Goal: Task Accomplishment & Management: Complete application form

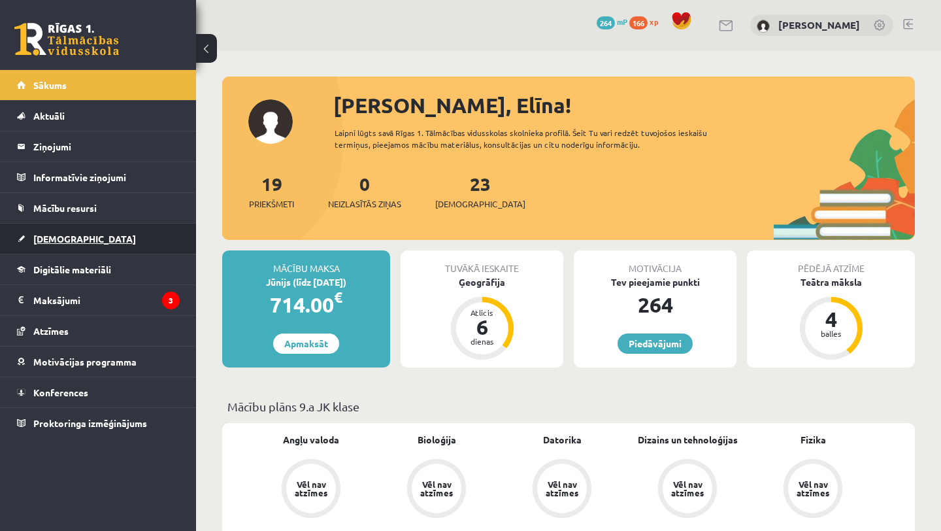
click at [75, 248] on link "[DEMOGRAPHIC_DATA]" at bounding box center [98, 239] width 163 height 30
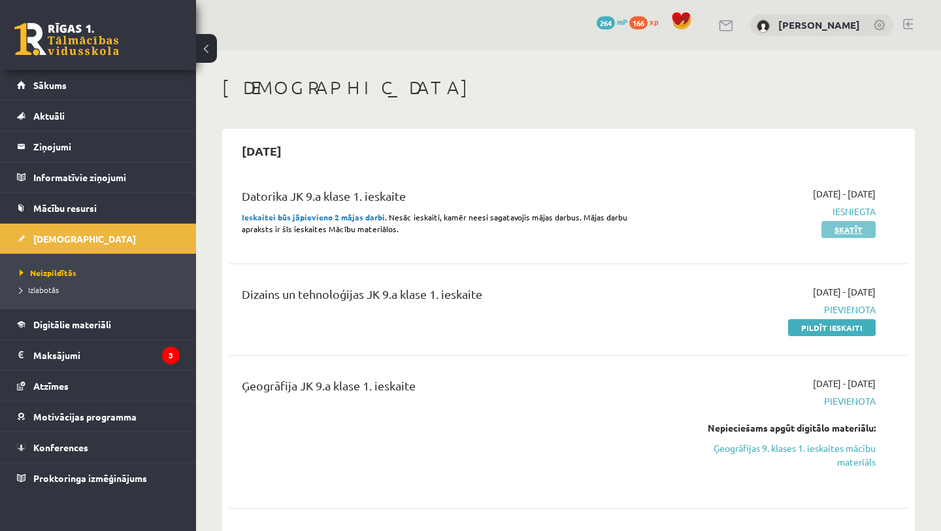
click at [850, 229] on link "Skatīt" at bounding box center [849, 229] width 54 height 17
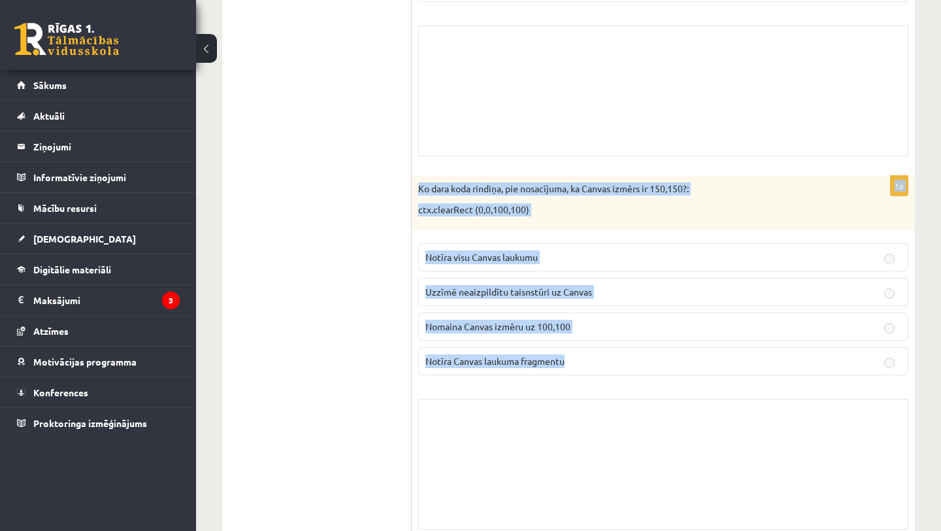
scroll to position [2017, 0]
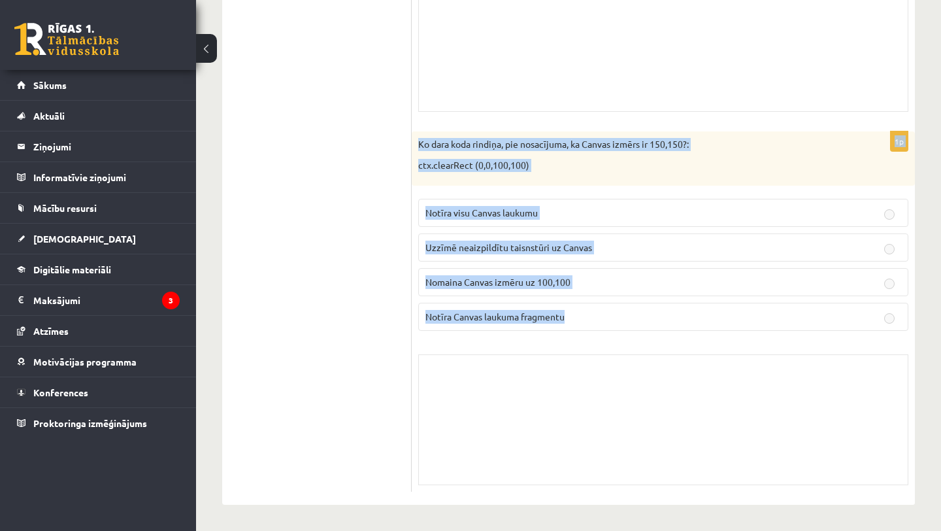
drag, startPoint x: 416, startPoint y: 46, endPoint x: 722, endPoint y: 437, distance: 496.5
copy form "Kura poga uz klaviatūras jānospiež, lai izpildītos darbība B=5+5? function Izda…"
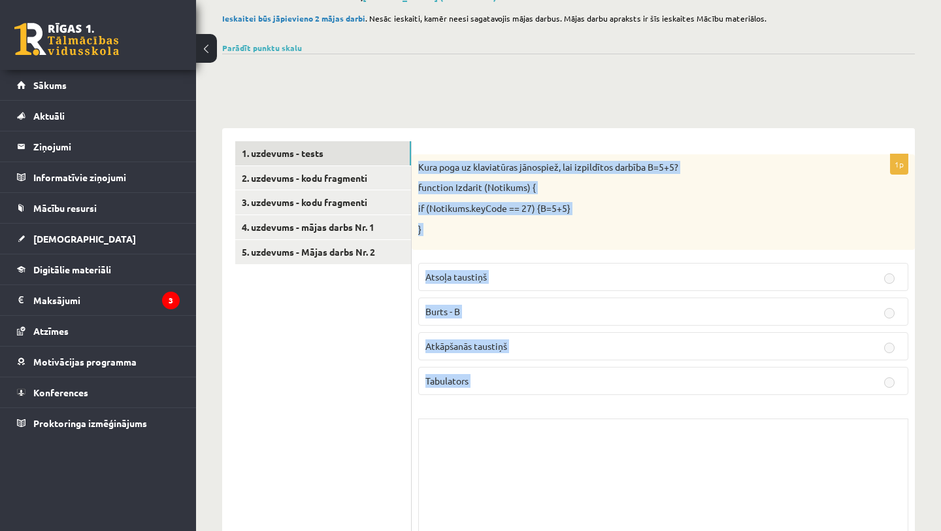
scroll to position [62, 0]
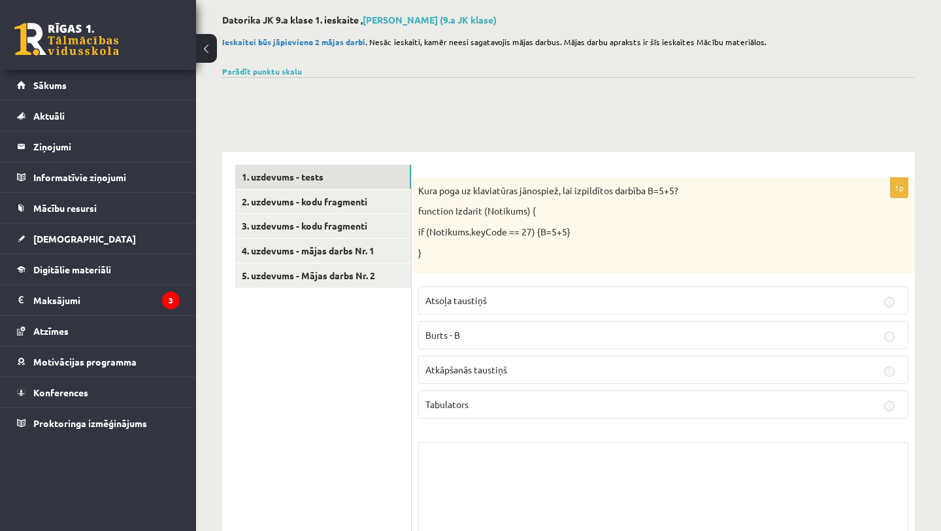
click at [491, 300] on p "Atsoļa taustiņš" at bounding box center [664, 301] width 476 height 14
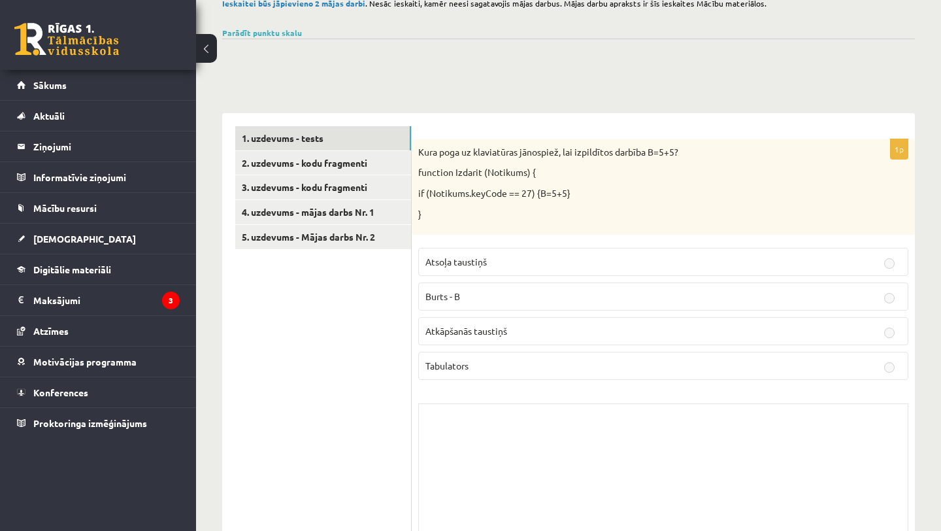
scroll to position [111, 0]
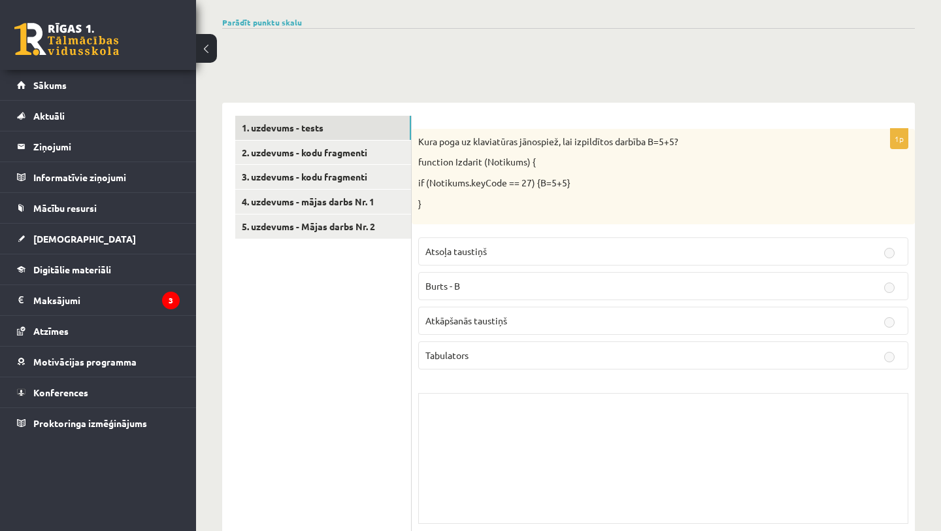
click at [437, 275] on label "Burts - B" at bounding box center [663, 286] width 490 height 28
click at [499, 290] on p "Burts - B" at bounding box center [664, 286] width 476 height 14
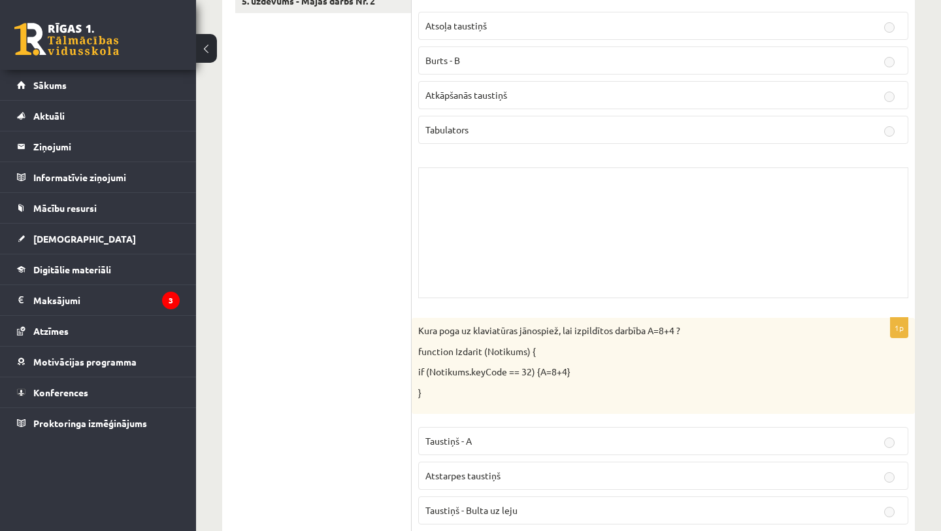
scroll to position [339, 0]
click at [582, 205] on div "Skolotāja pielikums" at bounding box center [663, 230] width 490 height 131
click at [496, 178] on div "Skolotāja pielikums" at bounding box center [663, 230] width 490 height 131
click at [487, 218] on div "Skolotāja pielikums" at bounding box center [663, 230] width 490 height 131
click at [654, 281] on div "Skolotāja pielikums" at bounding box center [663, 230] width 490 height 131
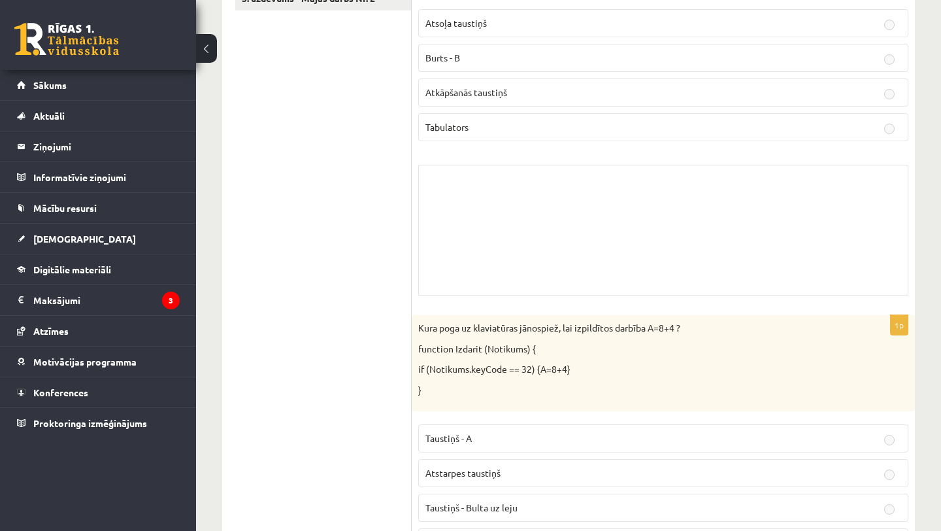
click at [467, 192] on div "Skolotāja pielikums" at bounding box center [663, 230] width 490 height 131
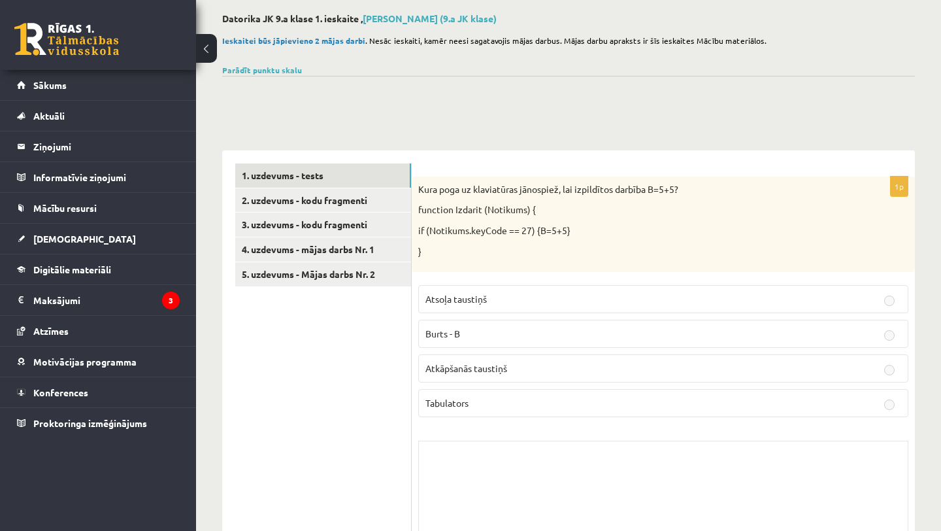
scroll to position [0, 0]
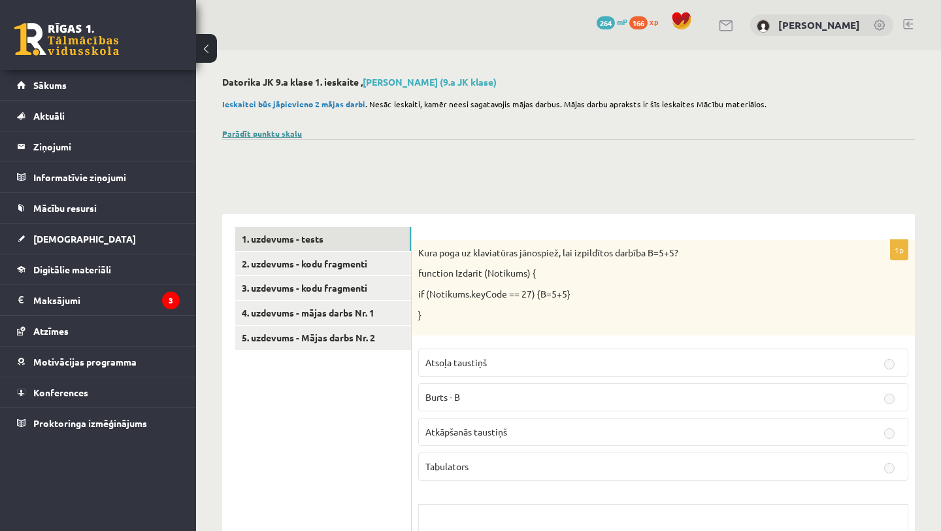
click at [258, 134] on link "Parādīt punktu skalu" at bounding box center [262, 133] width 80 height 10
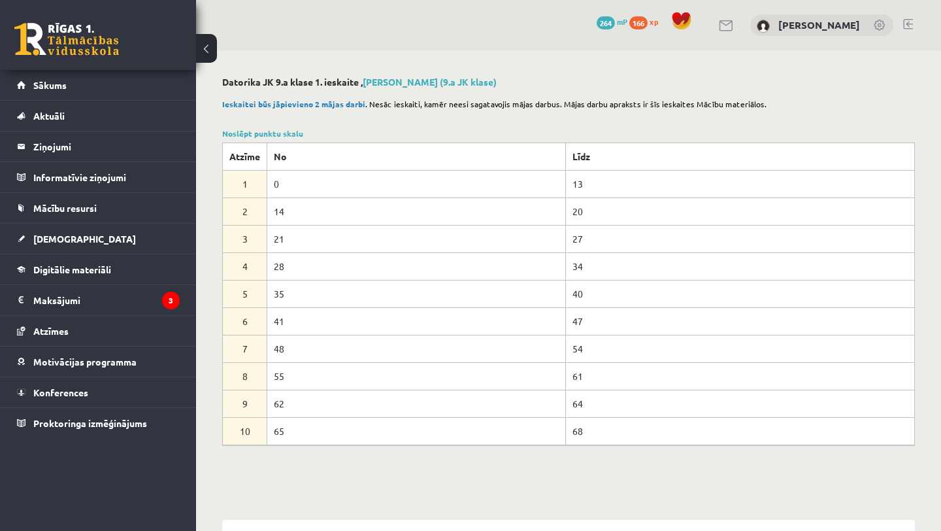
click at [330, 197] on td "0" at bounding box center [416, 183] width 299 height 27
click at [392, 144] on th "No" at bounding box center [416, 156] width 299 height 27
click at [294, 98] on p "Ieskaitei būs jāpievieno 2 mājas darbi . Nesāc ieskaiti, kamēr neesi sagatavoji…" at bounding box center [565, 104] width 686 height 12
click at [247, 45] on div "0 Dāvanas 264 mP 166 xp Elīna Ivanova" at bounding box center [568, 25] width 745 height 50
click at [120, 78] on link "Sākums" at bounding box center [98, 85] width 163 height 30
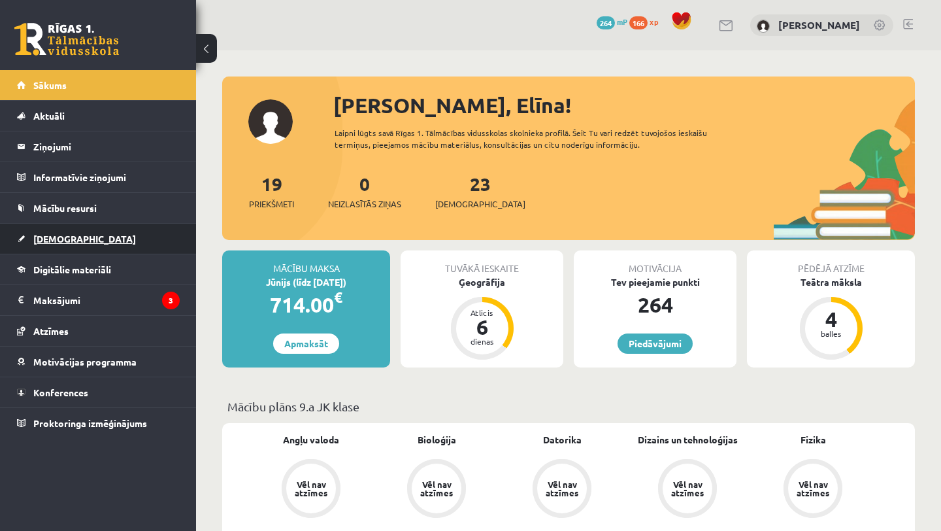
click at [148, 236] on link "[DEMOGRAPHIC_DATA]" at bounding box center [98, 239] width 163 height 30
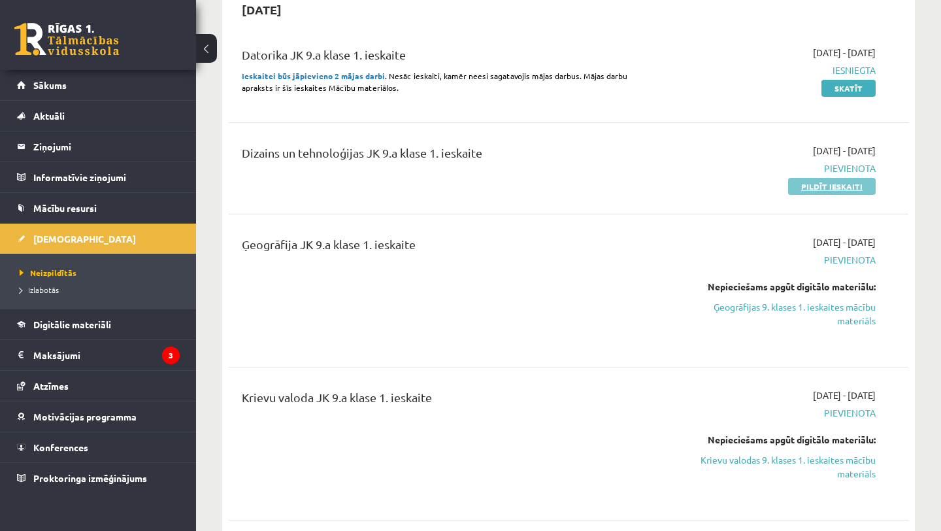
scroll to position [142, 0]
click at [816, 190] on link "Pildīt ieskaiti" at bounding box center [832, 185] width 88 height 17
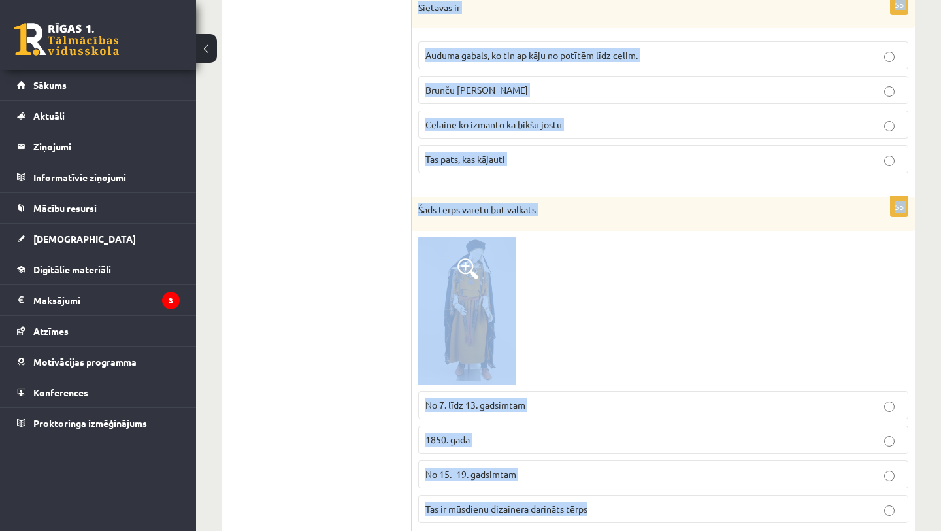
scroll to position [1903, 0]
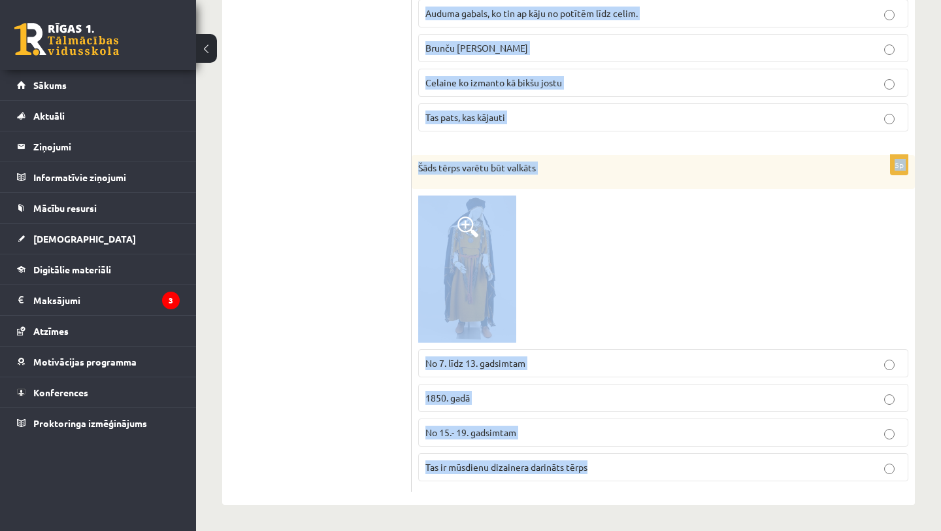
drag, startPoint x: 417, startPoint y: 261, endPoint x: 644, endPoint y: 499, distance: 328.8
copy form "Attēlā redzami Arheoloģiskā tērpa apavi Vīriešu tautastērpa apavi Zābaki Teļāda…"
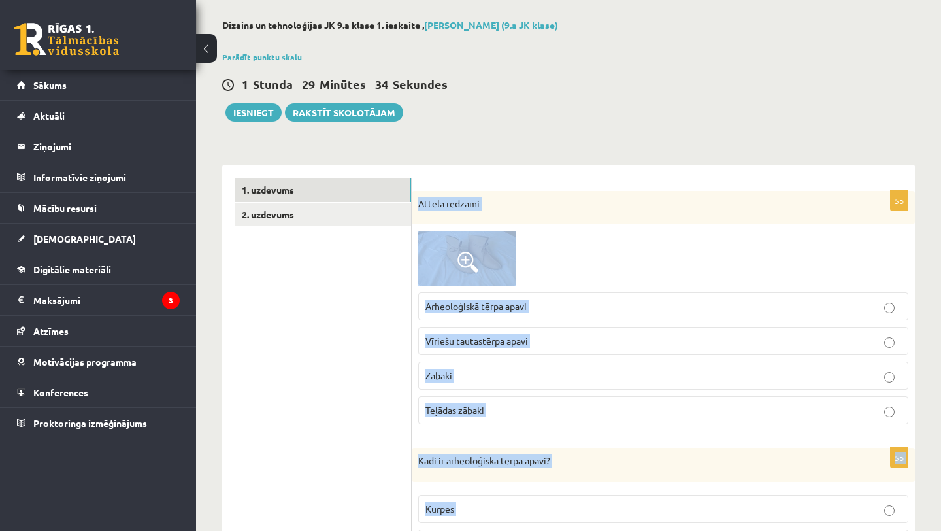
scroll to position [0, 0]
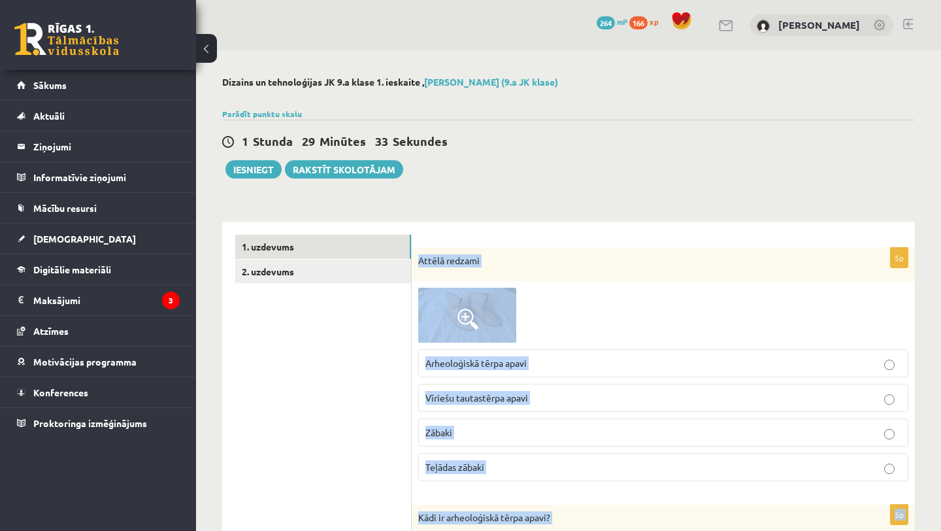
click at [524, 363] on span "Arheoloģiskā tērpa apavi" at bounding box center [476, 363] width 101 height 12
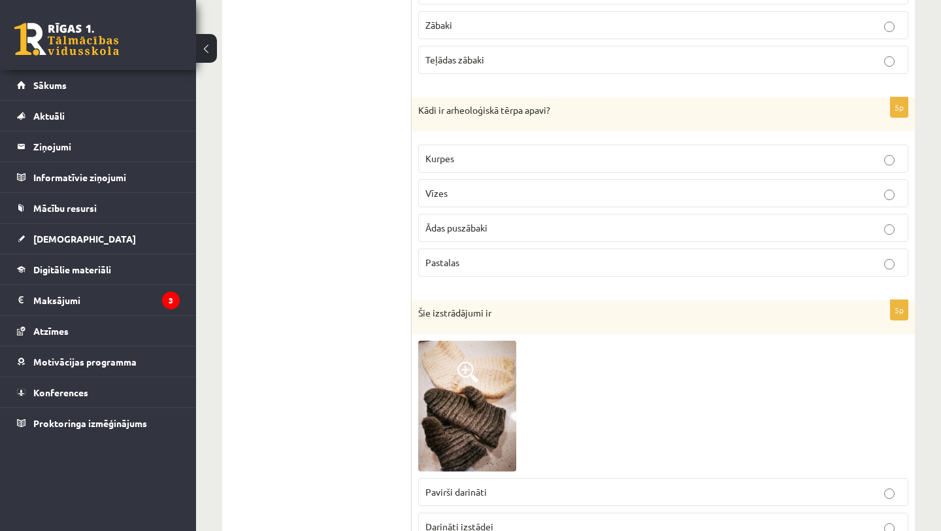
scroll to position [415, 0]
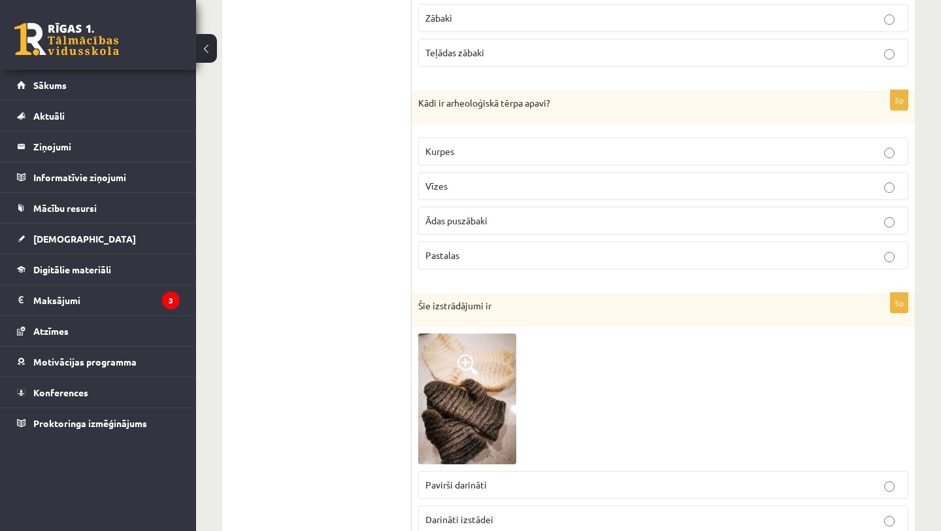
click at [473, 261] on p "Pastalas" at bounding box center [664, 255] width 476 height 14
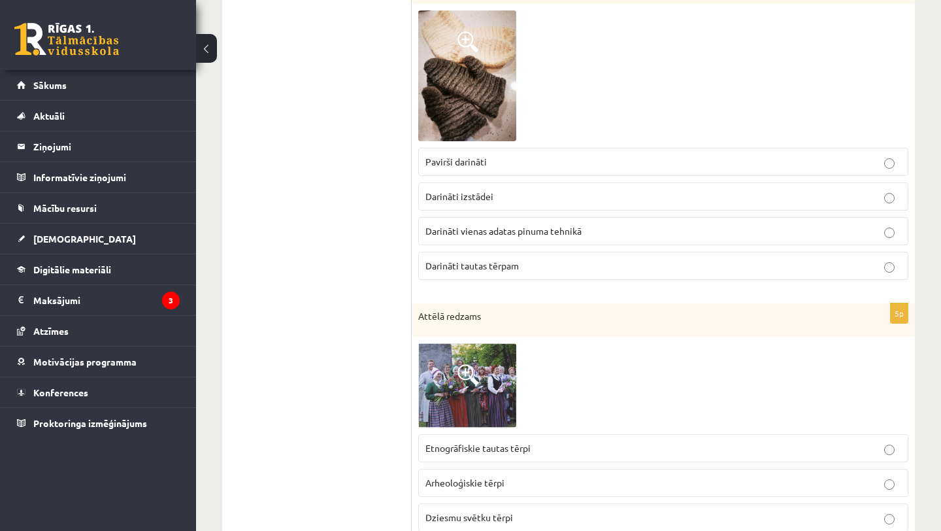
scroll to position [737, 0]
click at [479, 258] on label "Darināti tautas tērpam" at bounding box center [663, 266] width 490 height 28
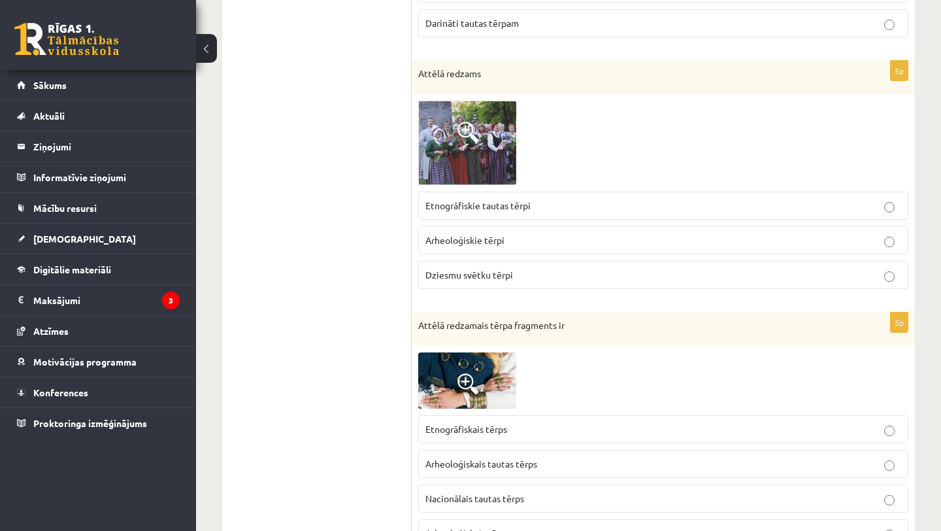
scroll to position [990, 0]
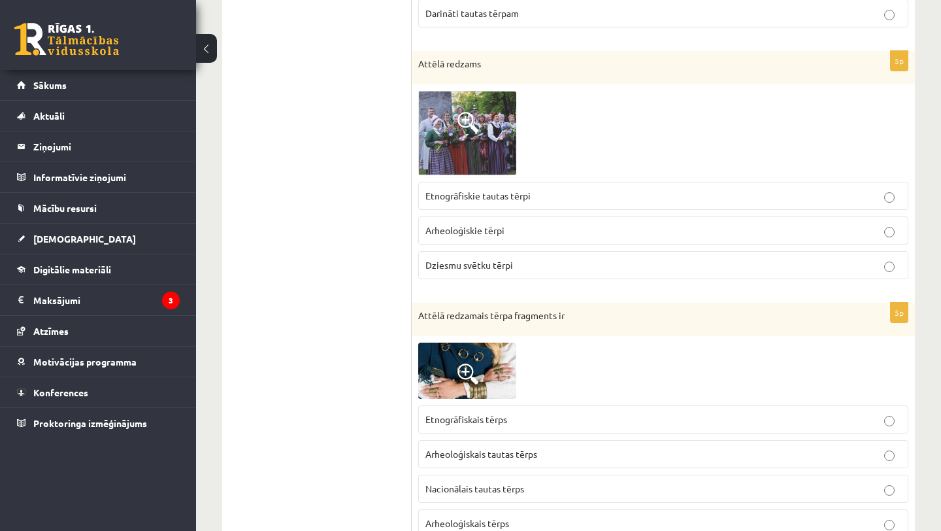
click at [477, 232] on span "Arheoloģiskie tērpi" at bounding box center [465, 230] width 79 height 12
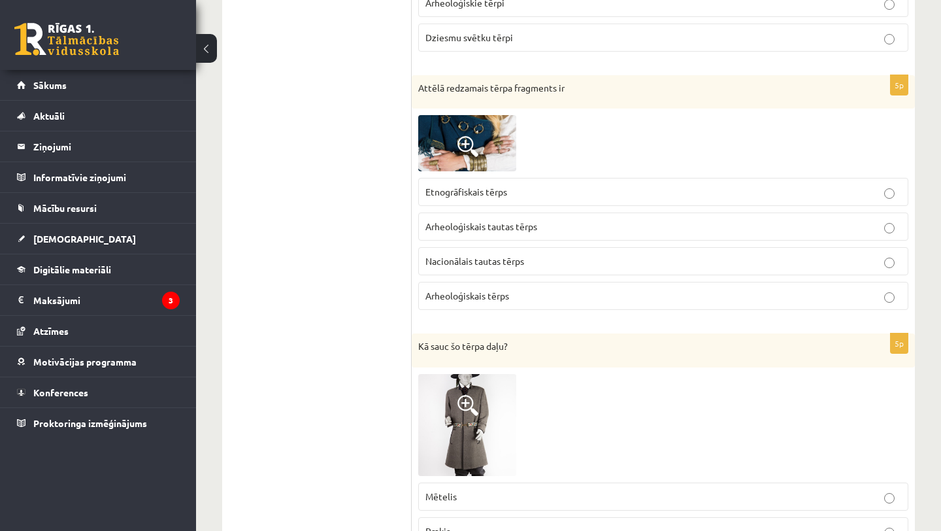
scroll to position [1218, 0]
click at [511, 297] on p "Arheoloģiskais tērps" at bounding box center [664, 295] width 476 height 14
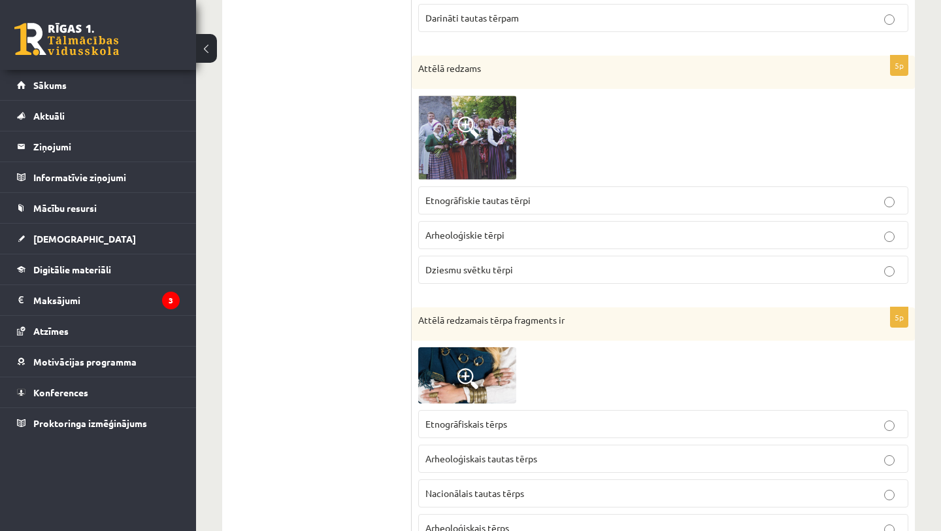
scroll to position [969, 0]
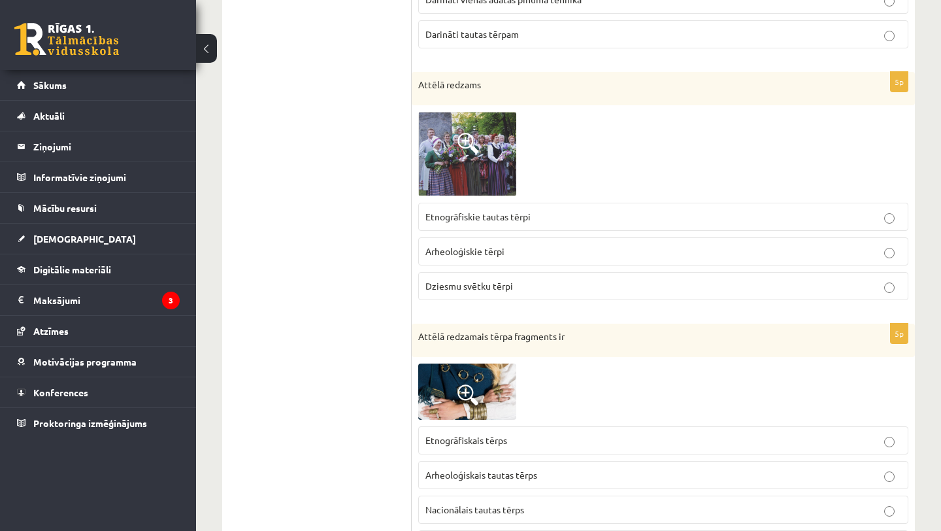
click at [480, 283] on span "Dziesmu svētku tērpi" at bounding box center [470, 286] width 88 height 12
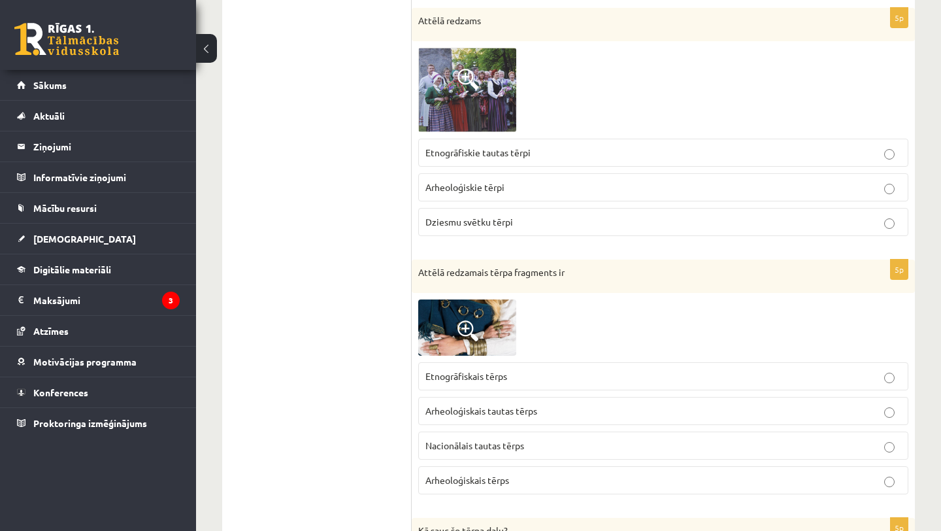
scroll to position [1030, 0]
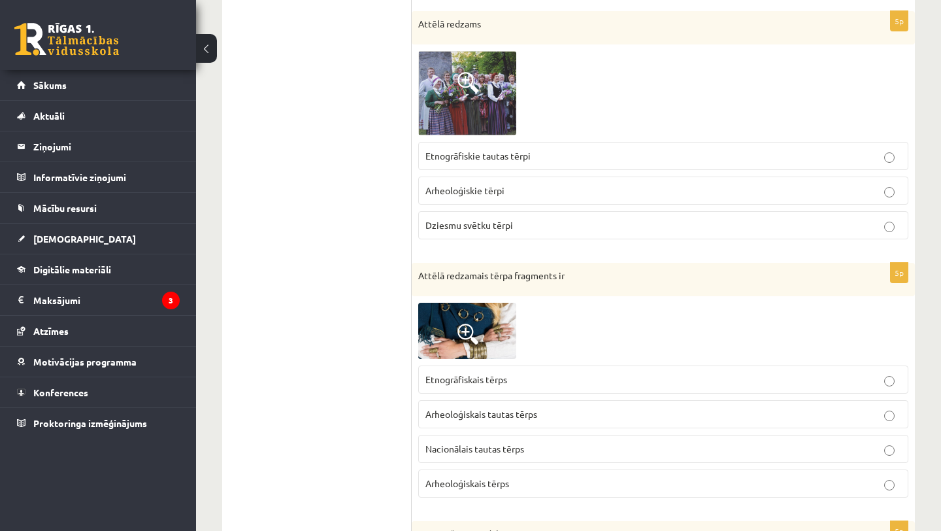
click at [448, 166] on label "Etnogrāfiskie tautas tērpi" at bounding box center [663, 156] width 490 height 28
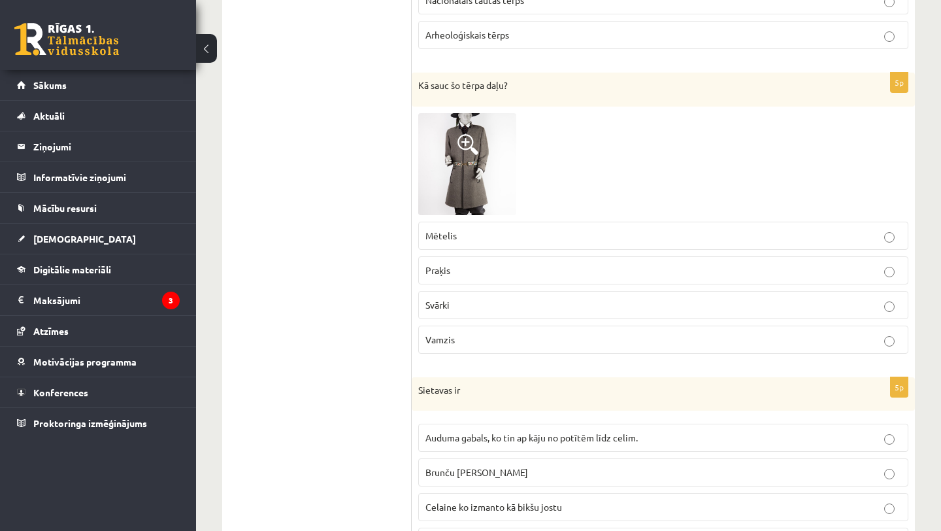
scroll to position [1479, 0]
click at [465, 271] on p "Praķis" at bounding box center [664, 270] width 476 height 14
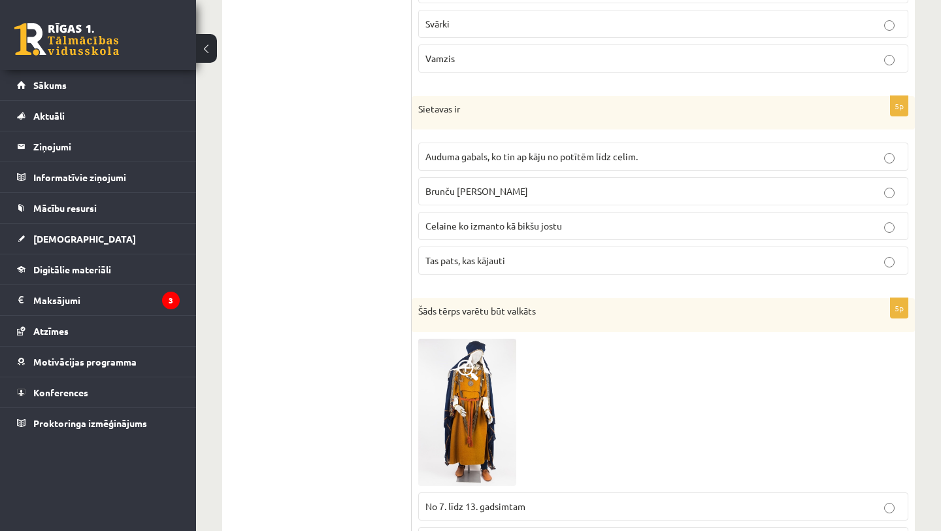
scroll to position [1761, 0]
click at [499, 148] on label "Auduma gabals, ko tin ap kāju no potītēm līdz celim." at bounding box center [663, 155] width 490 height 28
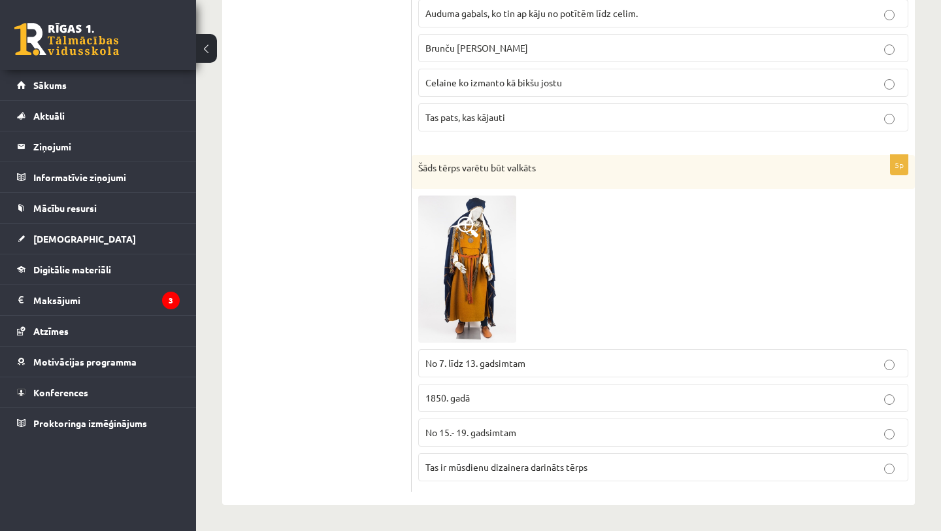
click at [492, 362] on span "No 7. līdz 13. gadsimtam" at bounding box center [476, 363] width 100 height 12
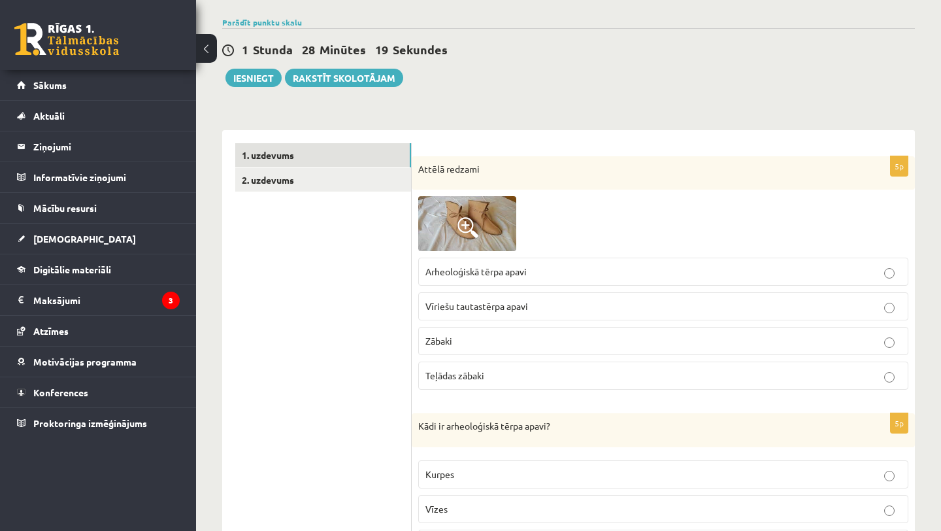
scroll to position [0, 0]
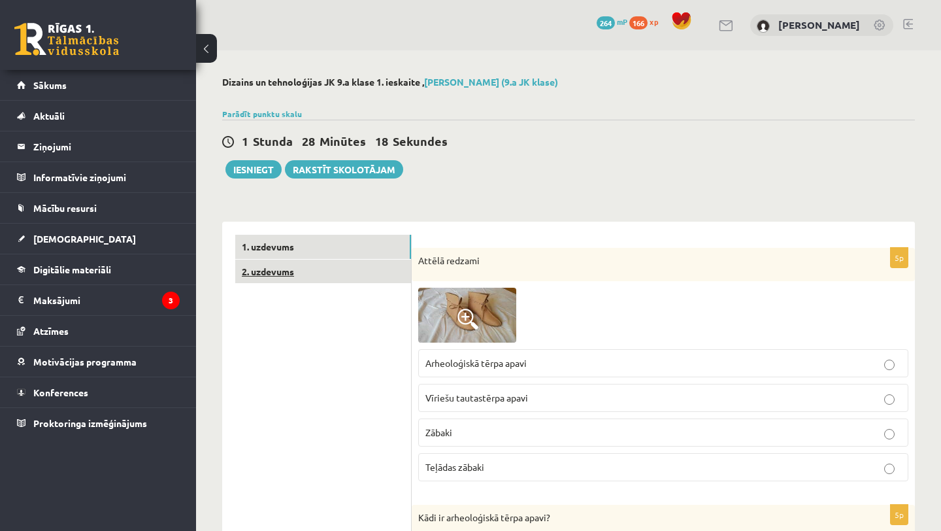
click at [335, 280] on link "2. uzdevums" at bounding box center [323, 272] width 176 height 24
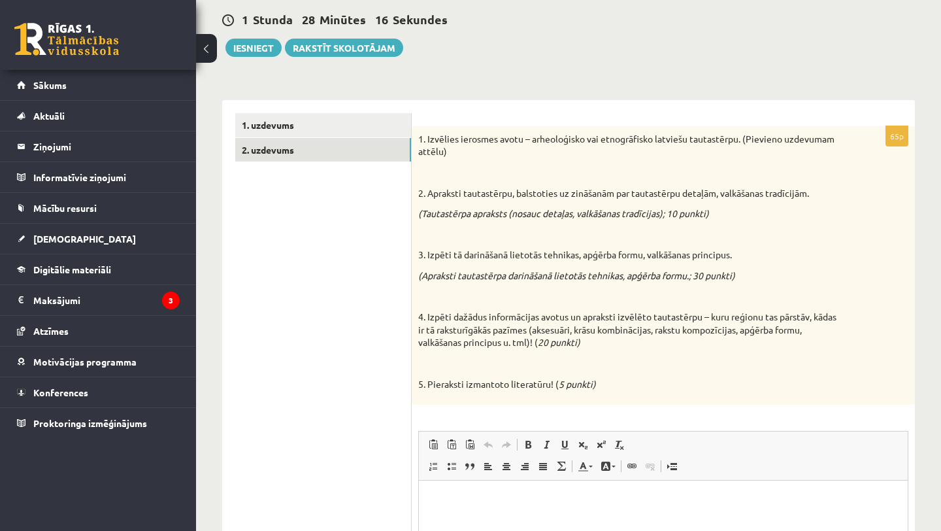
scroll to position [120, 0]
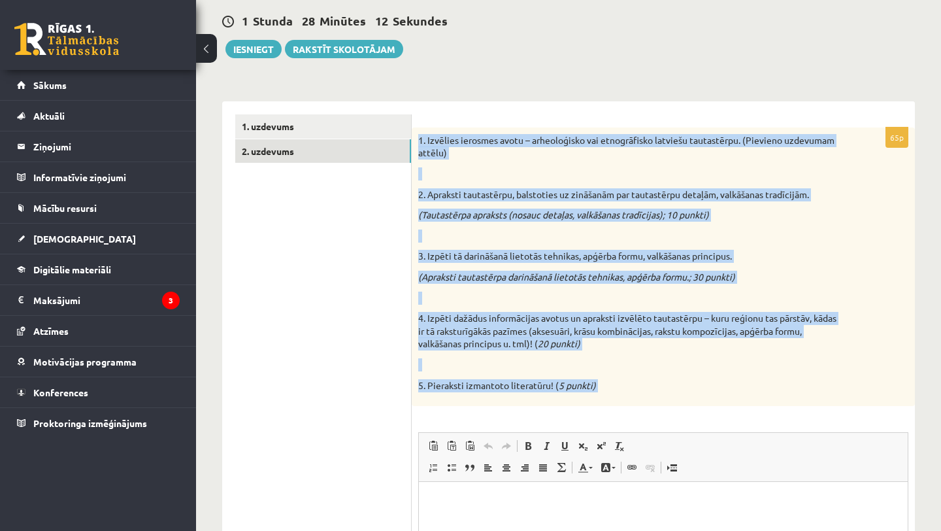
drag, startPoint x: 415, startPoint y: 138, endPoint x: 678, endPoint y: 432, distance: 394.5
click at [678, 432] on div "65p 1. Izvēlies ierosmes avotu – arheoloģisko vai etnogrāfisko latviešu tautast…" at bounding box center [663, 415] width 503 height 577
copy div "1. Izvēlies ierosmes avotu – arheoloģisko vai etnogrāfisko latviešu tautastērpu…"
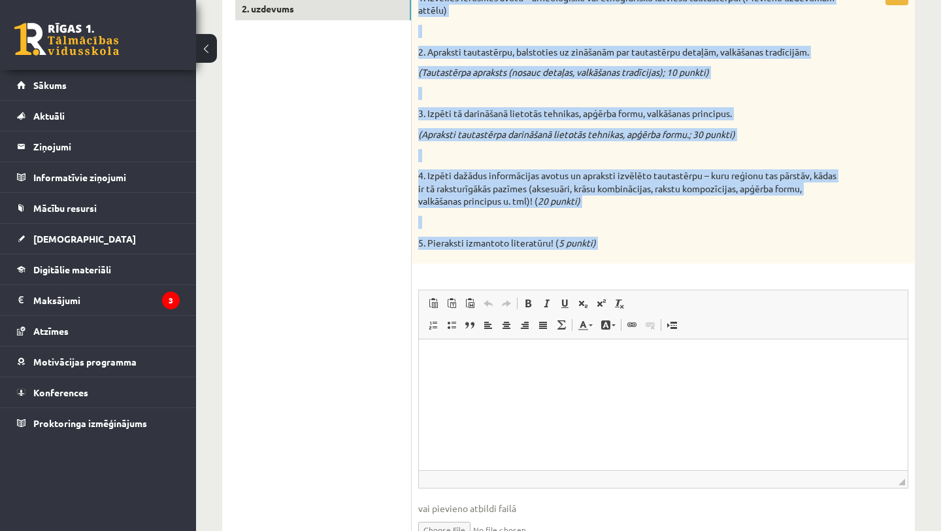
scroll to position [334, 0]
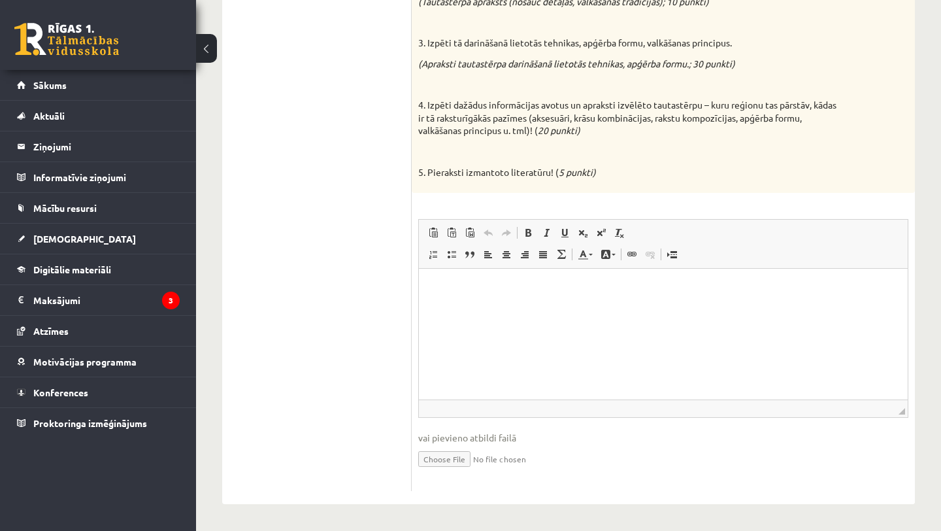
click at [524, 309] on html at bounding box center [663, 289] width 489 height 40
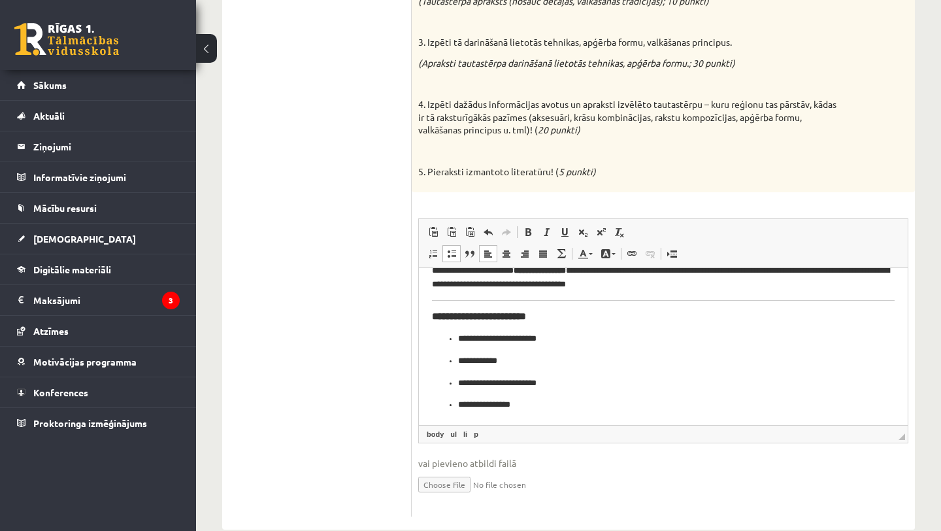
scroll to position [139, 0]
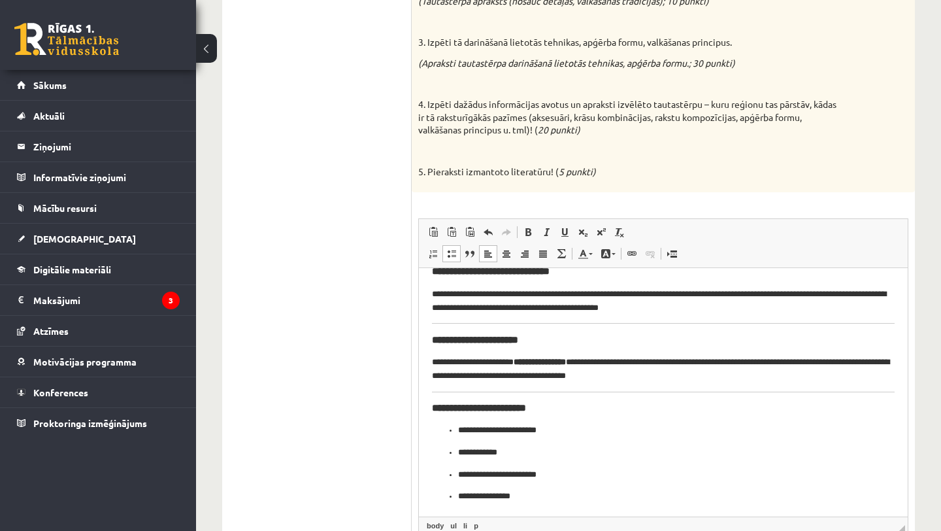
drag, startPoint x: 904, startPoint y: 413, endPoint x: 941, endPoint y: 530, distance: 123.2
click at [941, 530] on div "**********" at bounding box center [568, 181] width 745 height 931
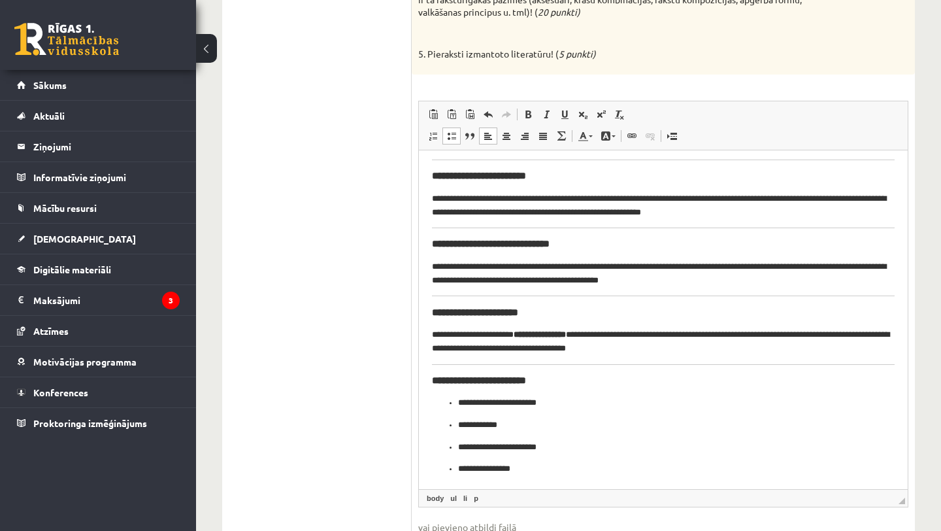
scroll to position [20, 0]
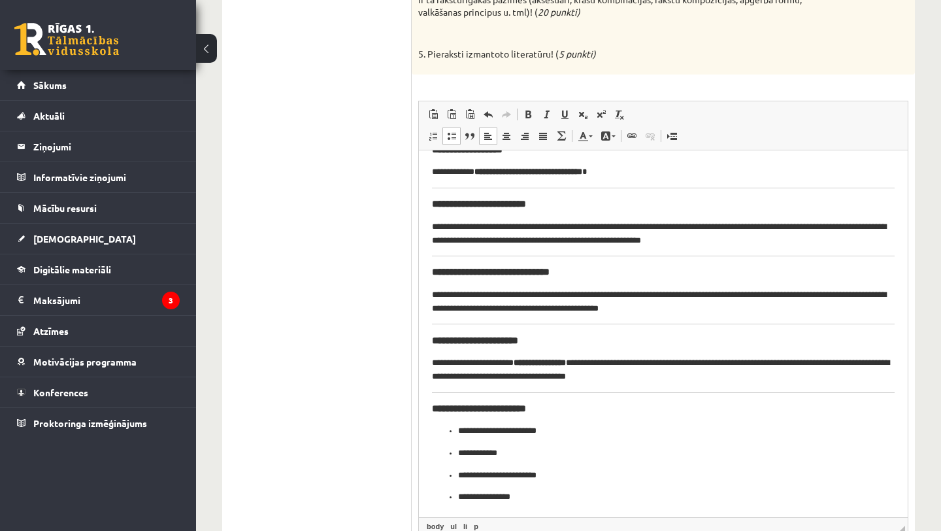
drag, startPoint x: 903, startPoint y: 412, endPoint x: 941, endPoint y: 530, distance: 124.3
click at [941, 530] on div "**********" at bounding box center [568, 123] width 745 height 1049
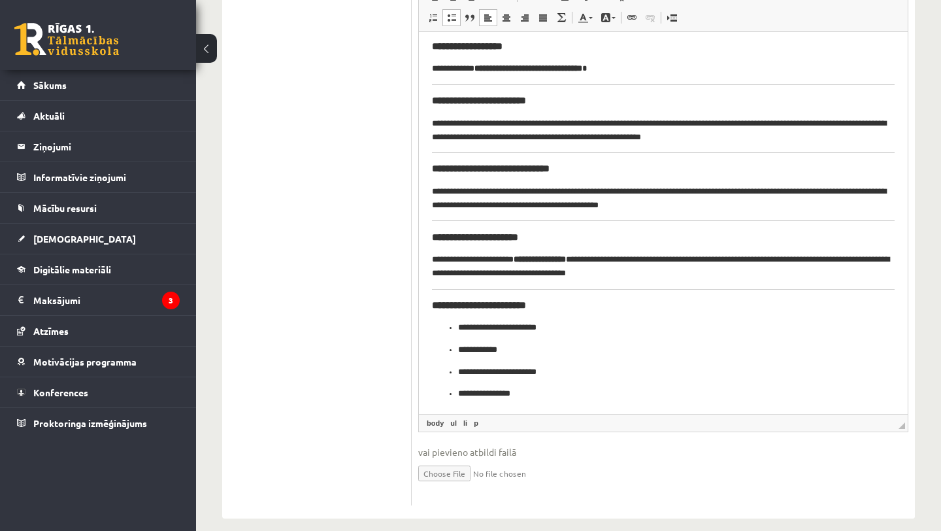
scroll to position [0, 0]
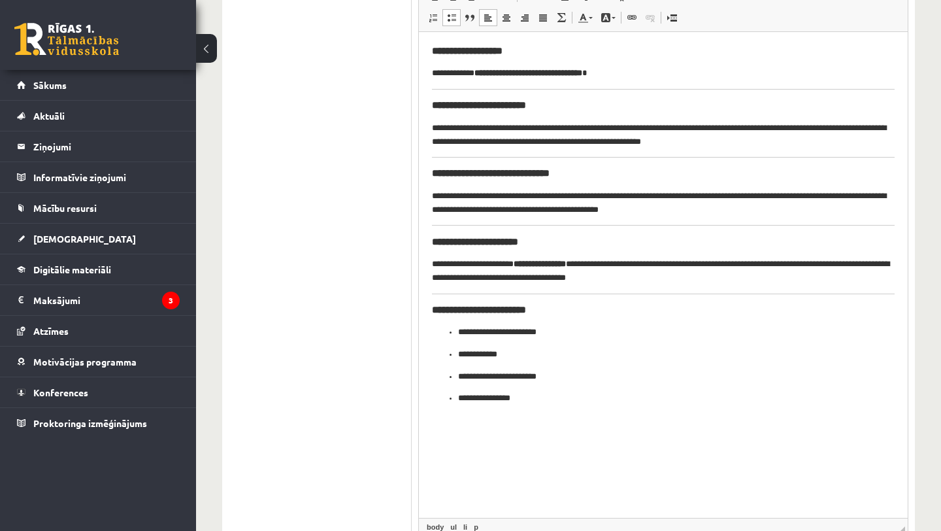
drag, startPoint x: 901, startPoint y: 411, endPoint x: 941, endPoint y: 530, distance: 125.5
click at [941, 530] on div "**********" at bounding box center [568, 64] width 745 height 1168
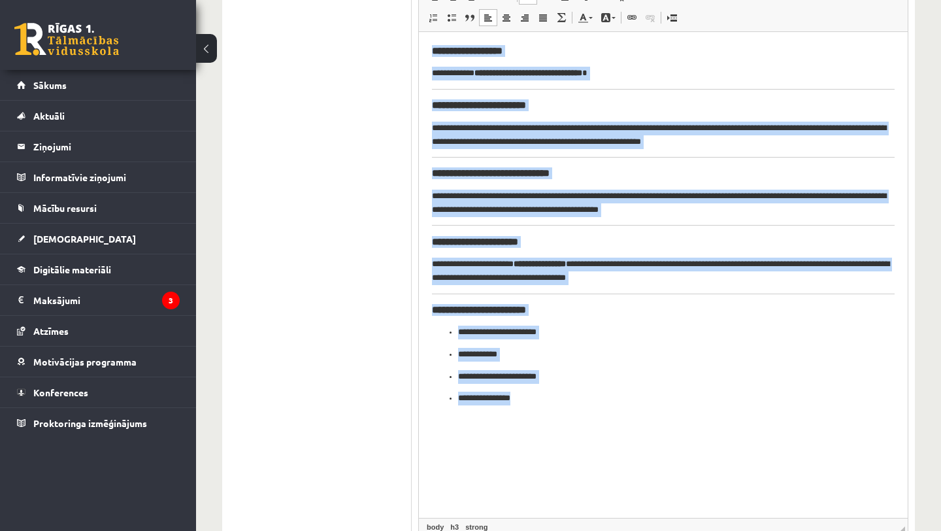
drag, startPoint x: 431, startPoint y: 52, endPoint x: 692, endPoint y: 471, distance: 493.6
click at [692, 418] on html "**********" at bounding box center [663, 225] width 489 height 386
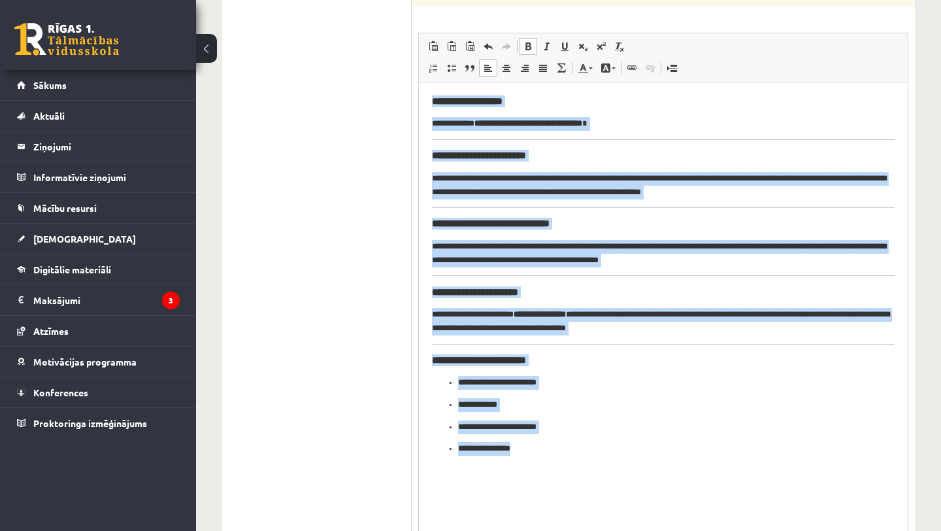
scroll to position [516, 0]
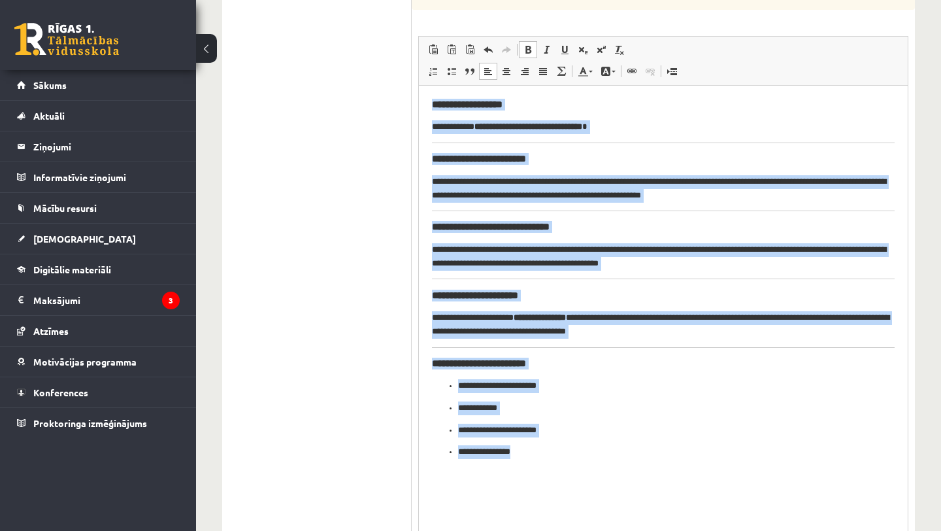
click at [528, 46] on span at bounding box center [528, 49] width 10 height 10
click at [549, 50] on span at bounding box center [546, 49] width 10 height 10
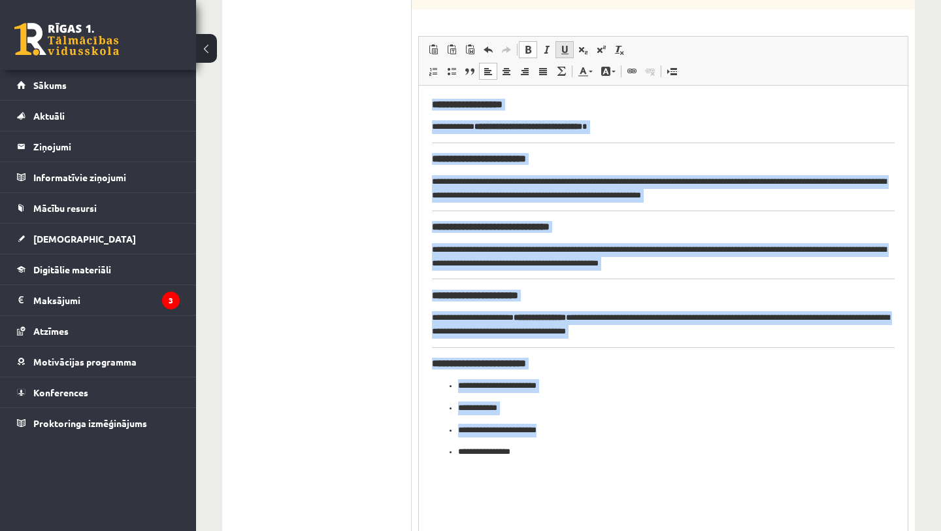
click at [565, 48] on span at bounding box center [565, 49] width 10 height 10
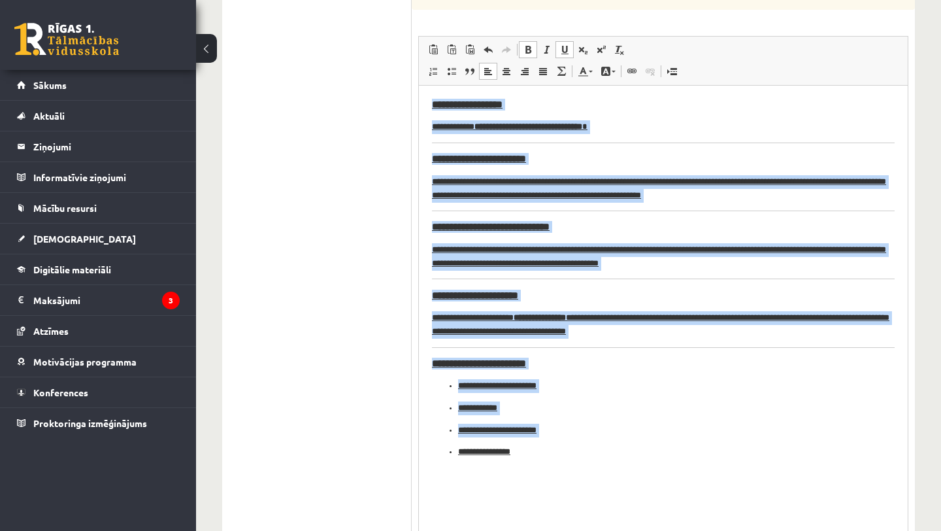
click at [565, 48] on span at bounding box center [565, 49] width 10 height 10
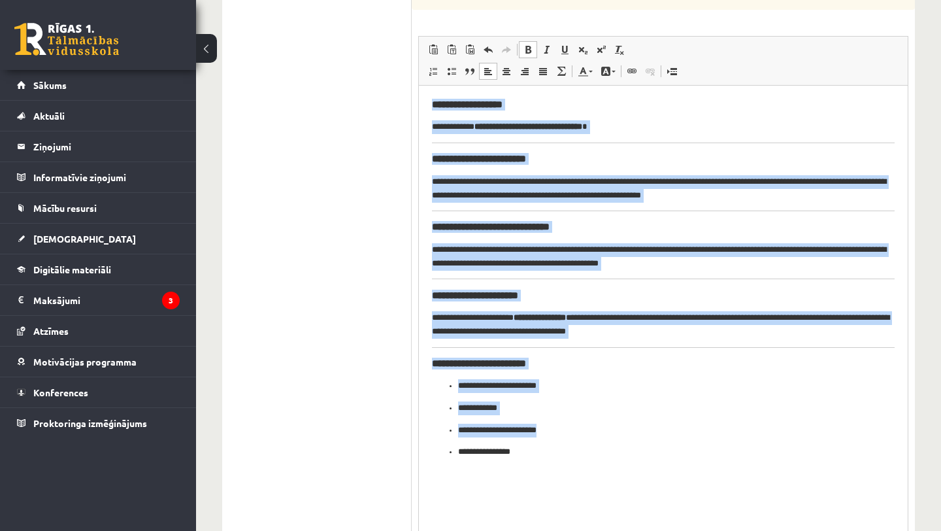
click at [528, 48] on span at bounding box center [528, 49] width 10 height 10
click at [527, 48] on span at bounding box center [528, 49] width 10 height 10
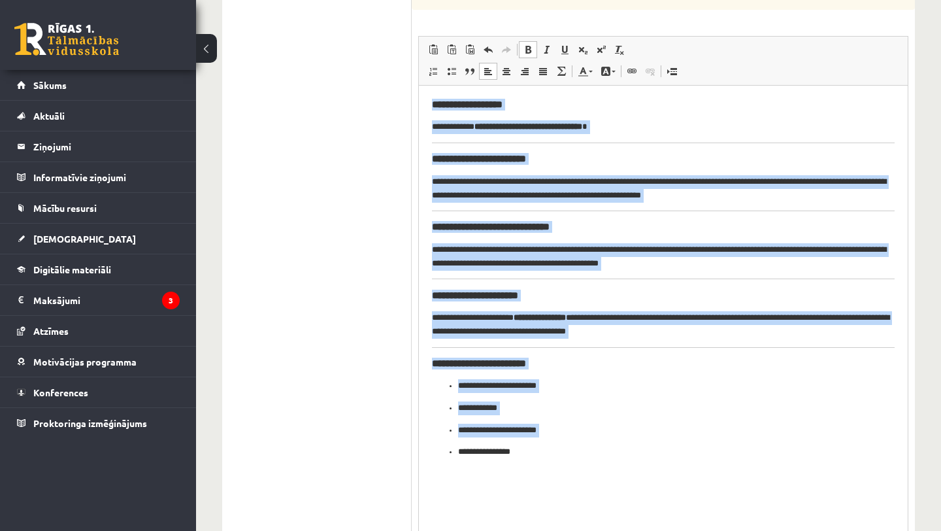
click at [527, 48] on span at bounding box center [528, 49] width 10 height 10
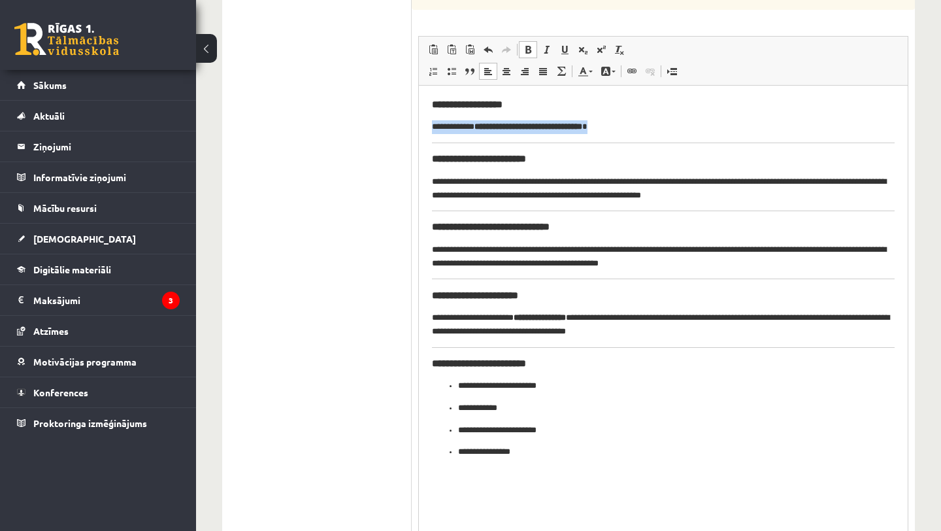
click at [707, 143] on hr "Editor, wiswyg-editor-user-answer-47433781952280" at bounding box center [663, 143] width 463 height 1
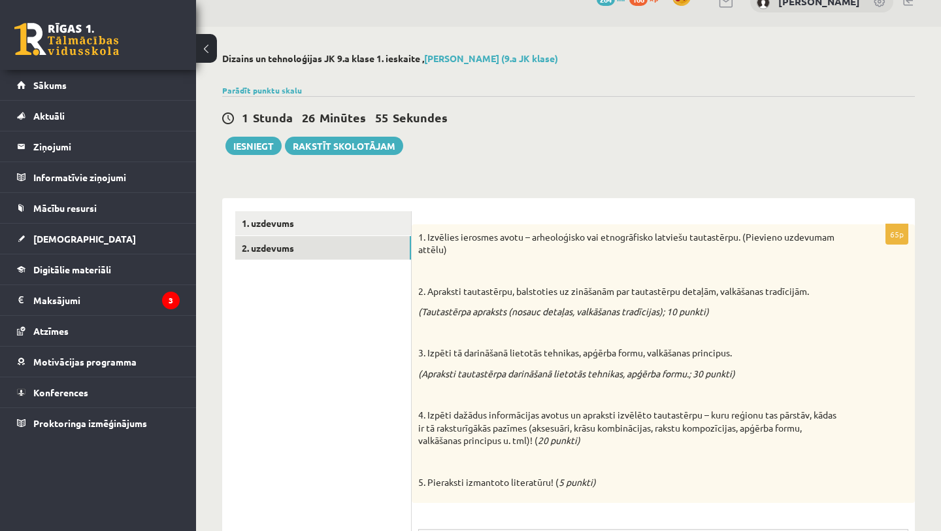
scroll to position [0, 0]
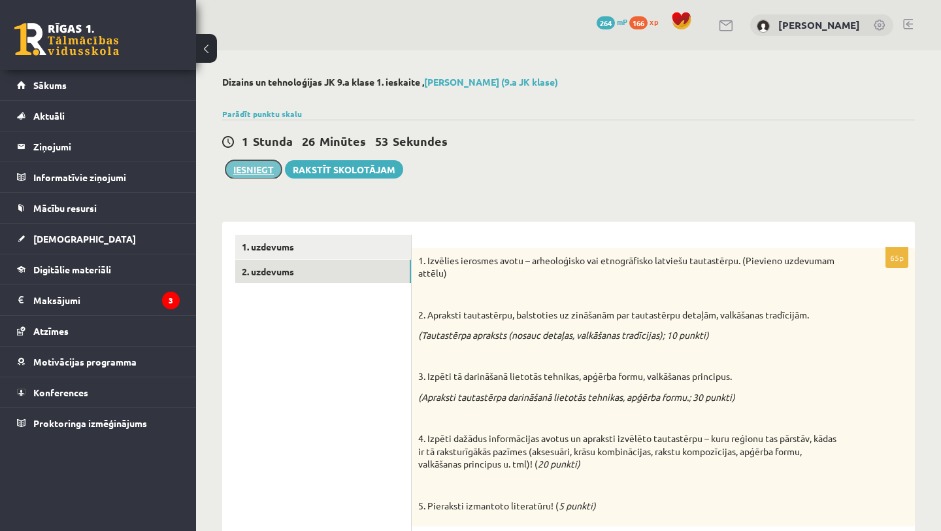
click at [258, 167] on button "Iesniegt" at bounding box center [254, 169] width 56 height 18
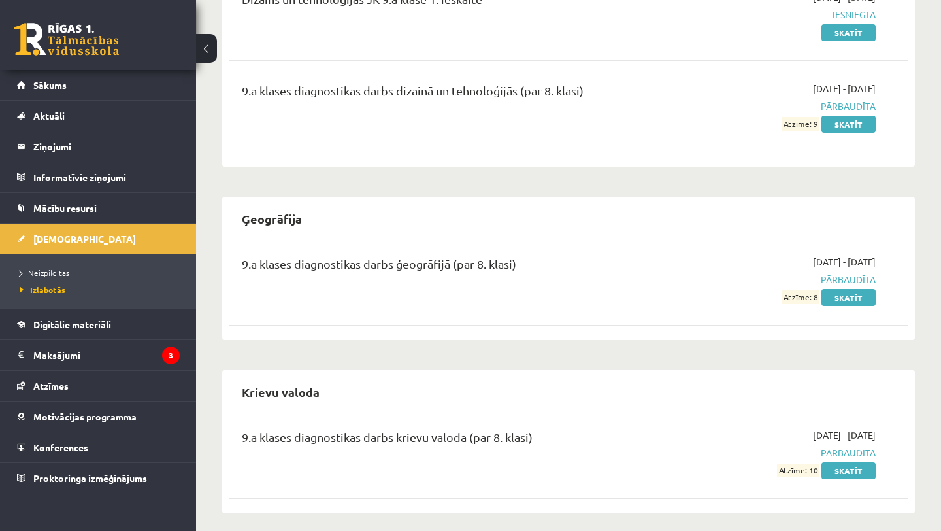
scroll to position [469, 0]
click at [86, 241] on link "[DEMOGRAPHIC_DATA]" at bounding box center [98, 239] width 163 height 30
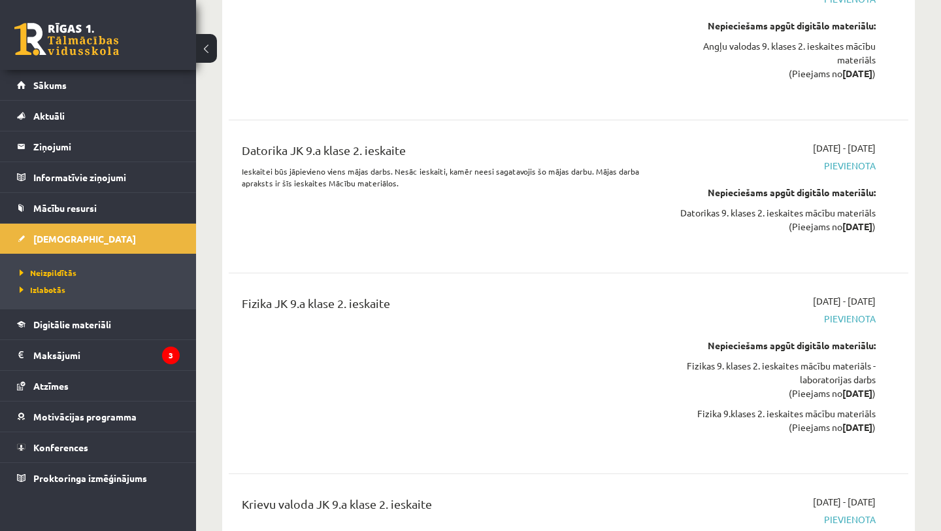
scroll to position [4907, 0]
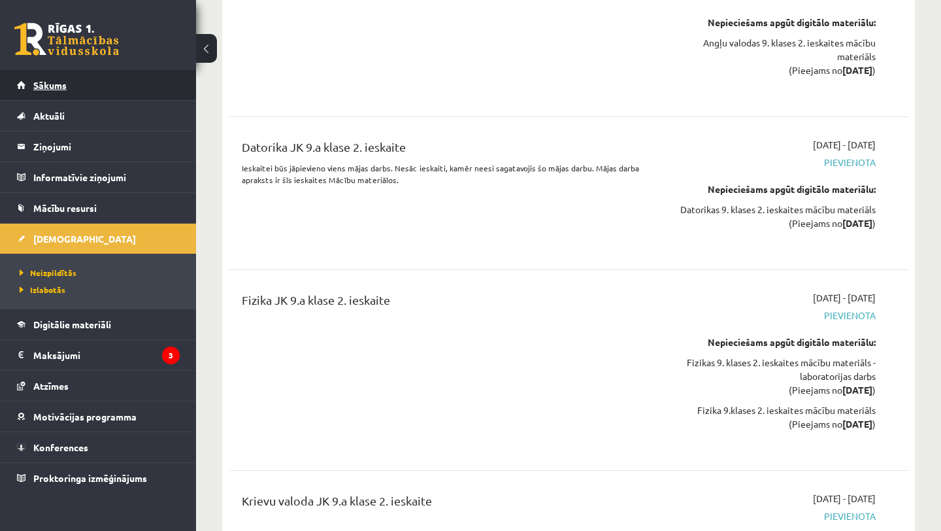
click at [86, 84] on link "Sākums" at bounding box center [98, 85] width 163 height 30
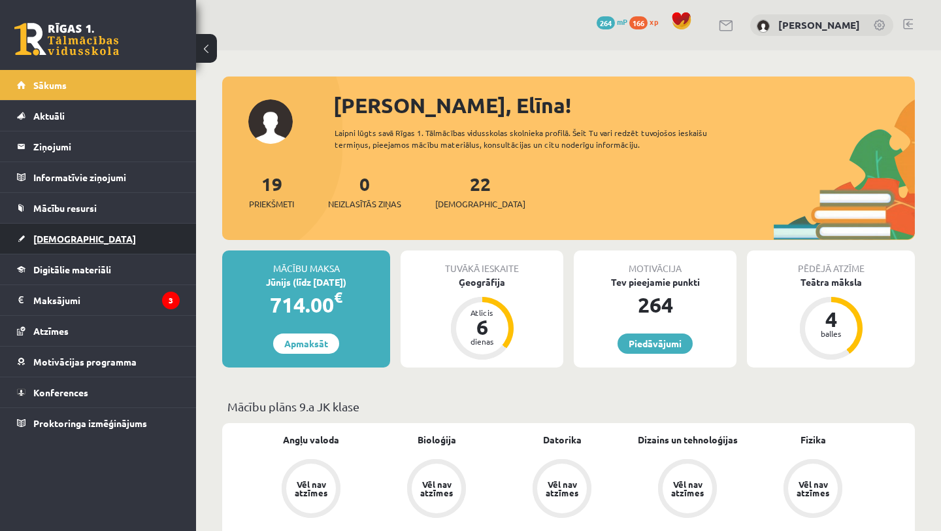
click at [69, 235] on span "[DEMOGRAPHIC_DATA]" at bounding box center [84, 239] width 103 height 12
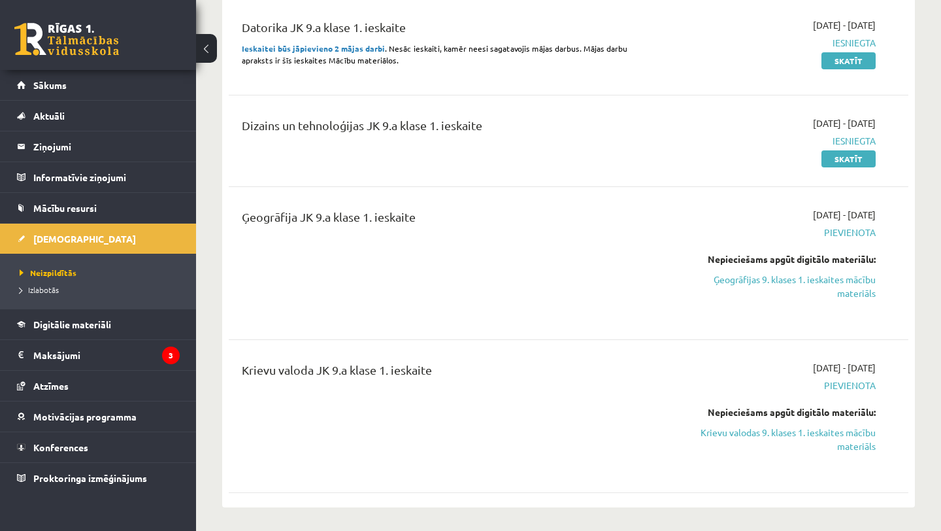
scroll to position [203, 0]
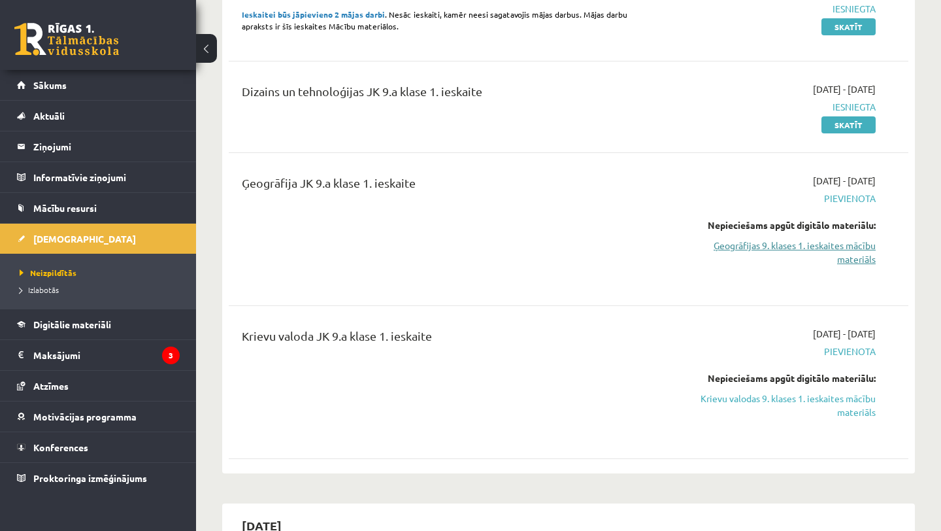
click at [766, 250] on link "Ģeogrāfijas 9. klases 1. ieskaites mācību materiāls" at bounding box center [777, 252] width 198 height 27
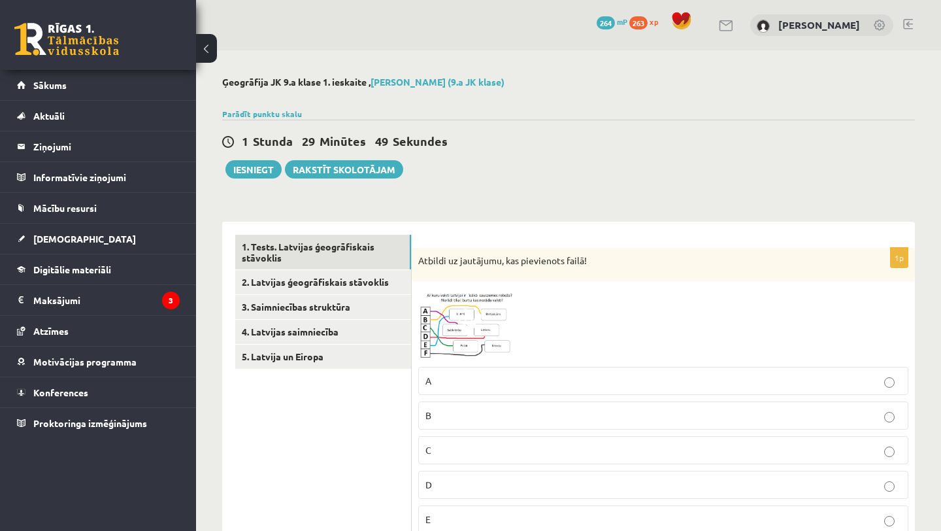
click at [477, 335] on img at bounding box center [467, 324] width 98 height 73
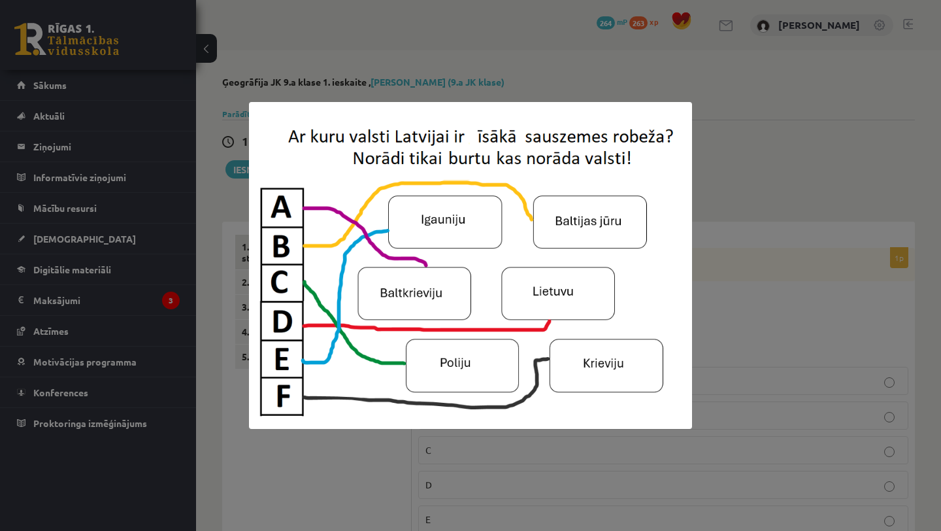
click at [384, 43] on div at bounding box center [470, 265] width 941 height 531
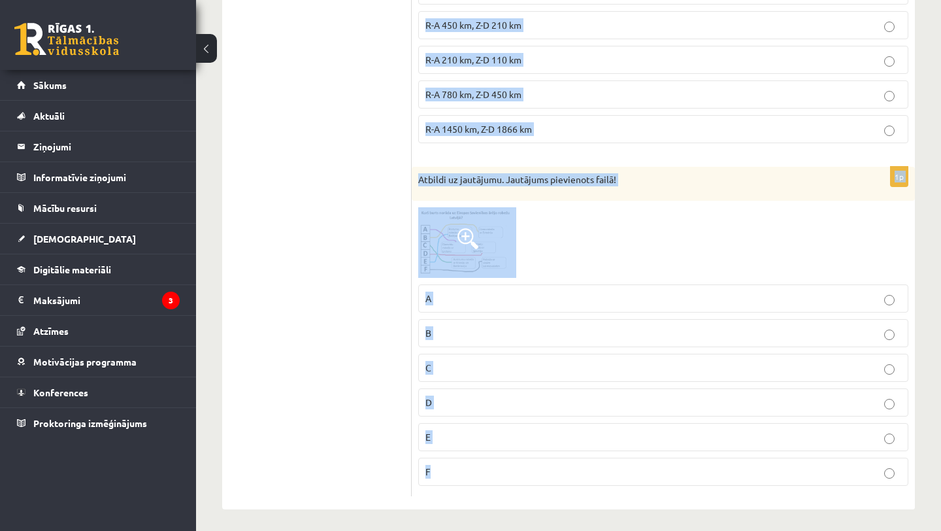
scroll to position [2961, 0]
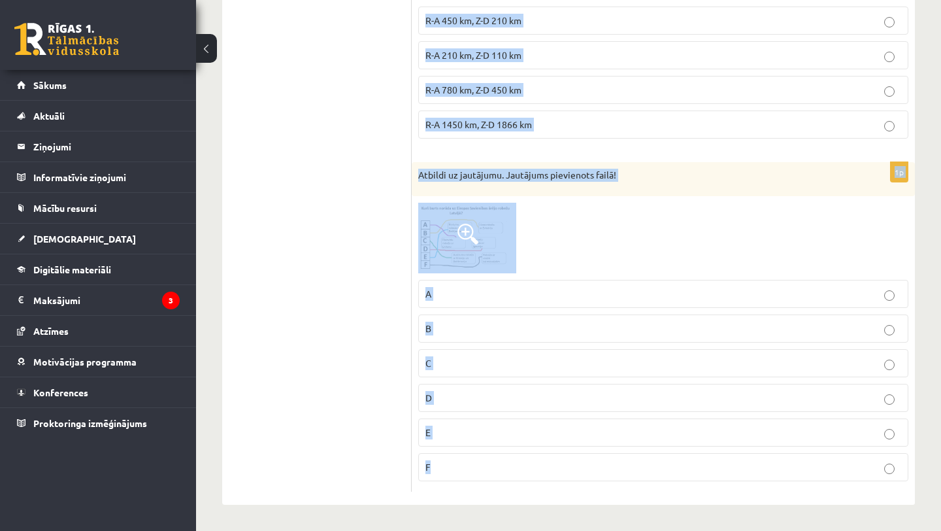
drag, startPoint x: 416, startPoint y: 254, endPoint x: 647, endPoint y: 494, distance: 332.9
copy form "Atbildi uz jautājumu, kas pievienots failā! A B C D E F 1p Latvijas galējie pun…"
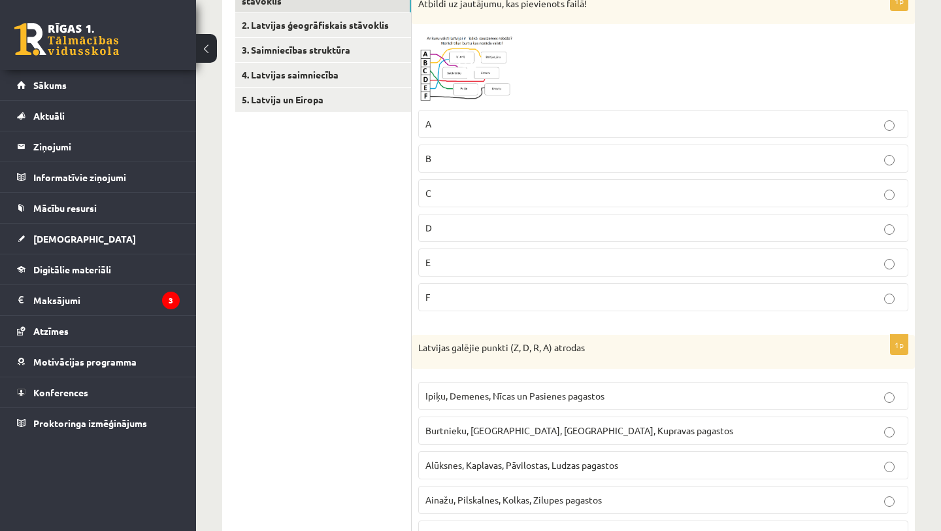
scroll to position [263, 0]
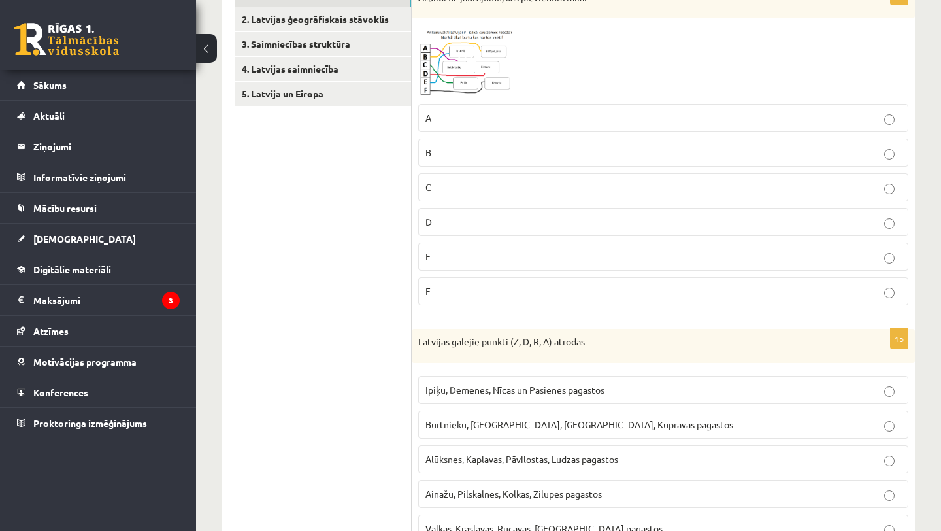
click at [456, 192] on p "C" at bounding box center [664, 187] width 476 height 14
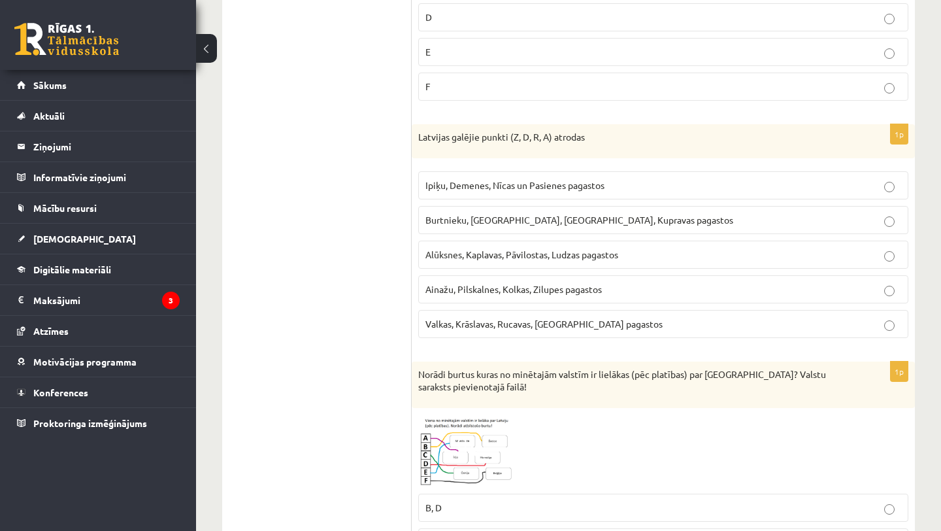
scroll to position [488, 0]
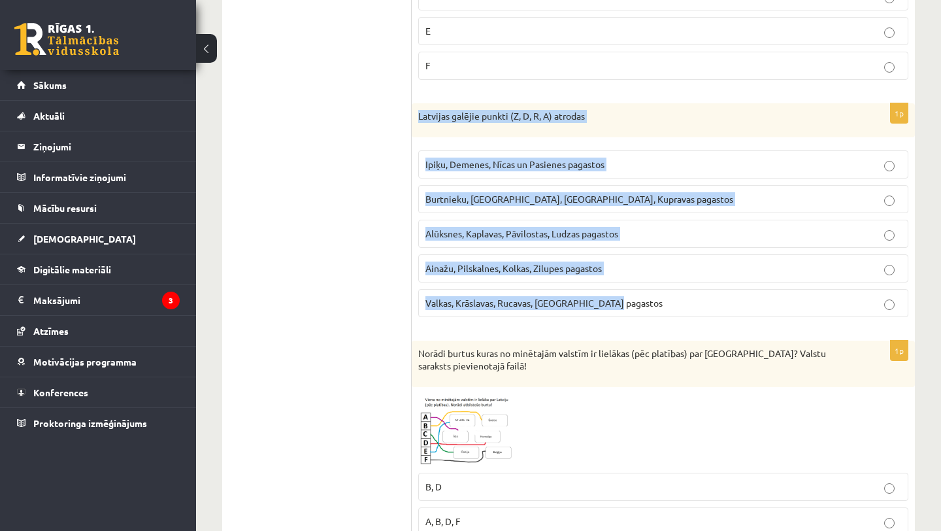
drag, startPoint x: 415, startPoint y: 111, endPoint x: 649, endPoint y: 304, distance: 302.8
click at [649, 304] on div "1p Latvijas galējie punkti (Z, D, R, A) atrodas Ipiķu, Demenes, Nīcas un Pasien…" at bounding box center [663, 215] width 503 height 224
copy div "Latvijas galējie punkti (Z, D, R, A) atrodas Ipiķu, Demenes, Nīcas un Pasienes …"
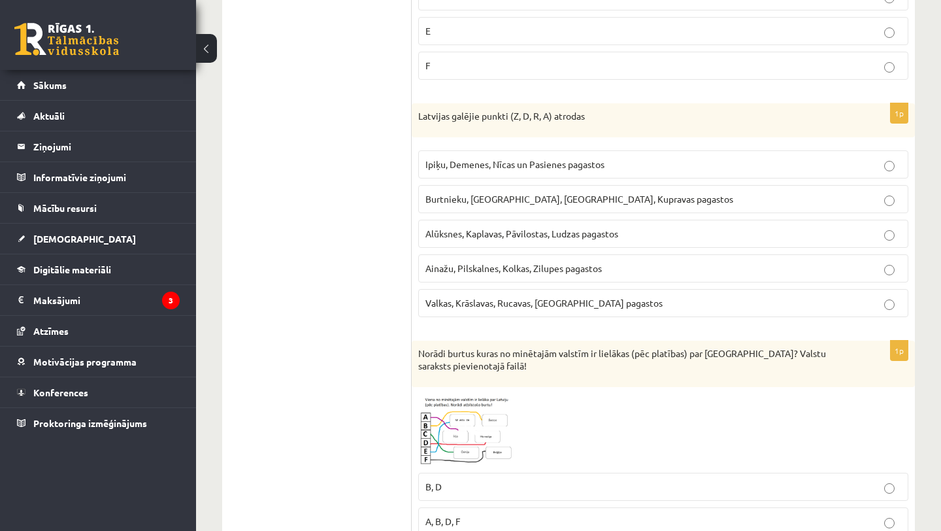
click at [477, 267] on span "Ainažu, Pilskalnes, Kolkas, Zilupes pagastos" at bounding box center [514, 268] width 177 height 12
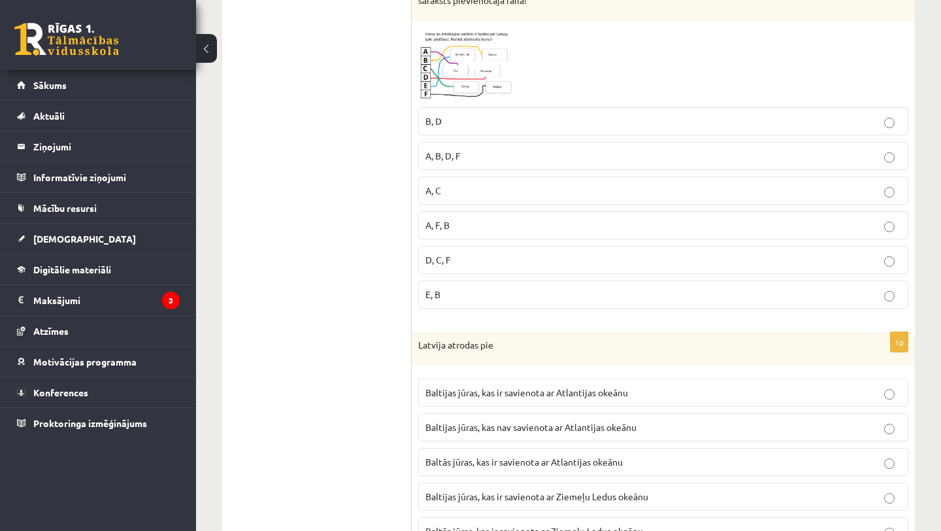
scroll to position [855, 0]
click at [445, 239] on fieldset "B, D A, B, D, F A, C A, F, B D, C, F E, B" at bounding box center [663, 205] width 490 height 212
click at [442, 221] on span "A, F, B" at bounding box center [438, 224] width 24 height 12
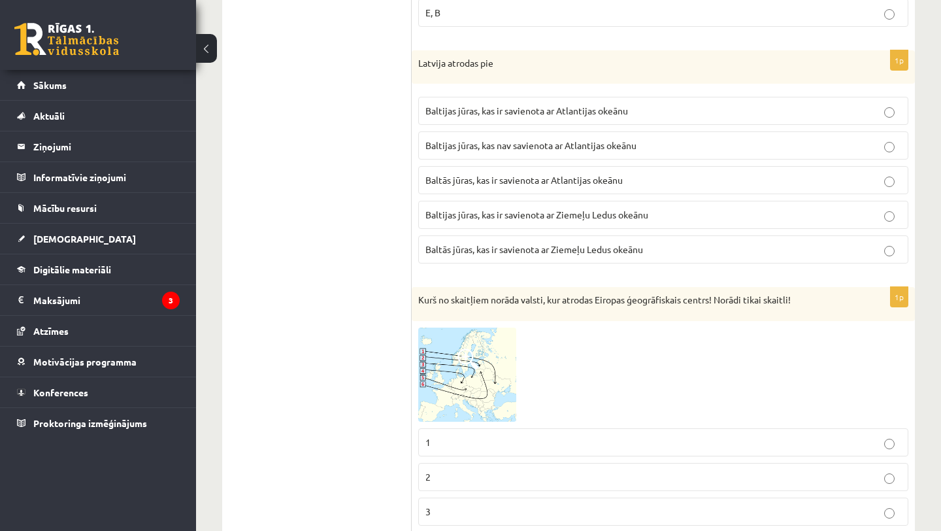
scroll to position [1138, 0]
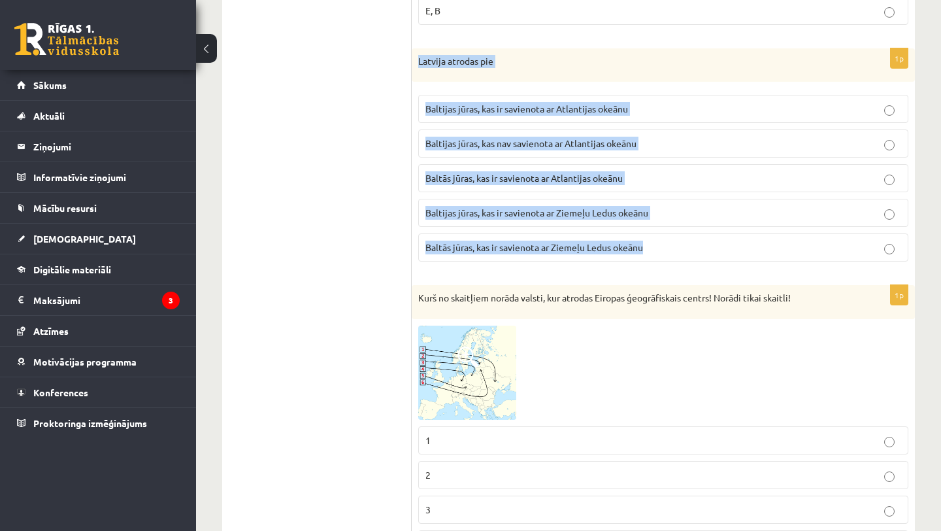
drag, startPoint x: 418, startPoint y: 59, endPoint x: 617, endPoint y: 258, distance: 281.1
click at [617, 258] on div "1p Latvija atrodas pie Baltijas jūras, kas ir savienota ar Atlantijas okeānu Ba…" at bounding box center [663, 160] width 503 height 224
copy div "Latvija atrodas pie Baltijas jūras, kas ir savienota ar Atlantijas okeānu Balti…"
click at [447, 107] on span "Baltijas jūras, kas ir savienota ar Atlantijas okeānu" at bounding box center [527, 109] width 203 height 12
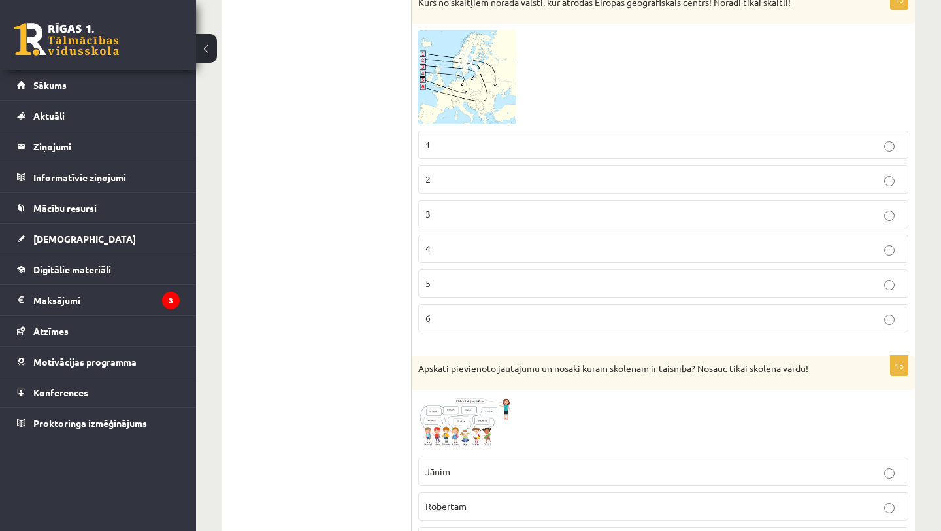
scroll to position [1436, 0]
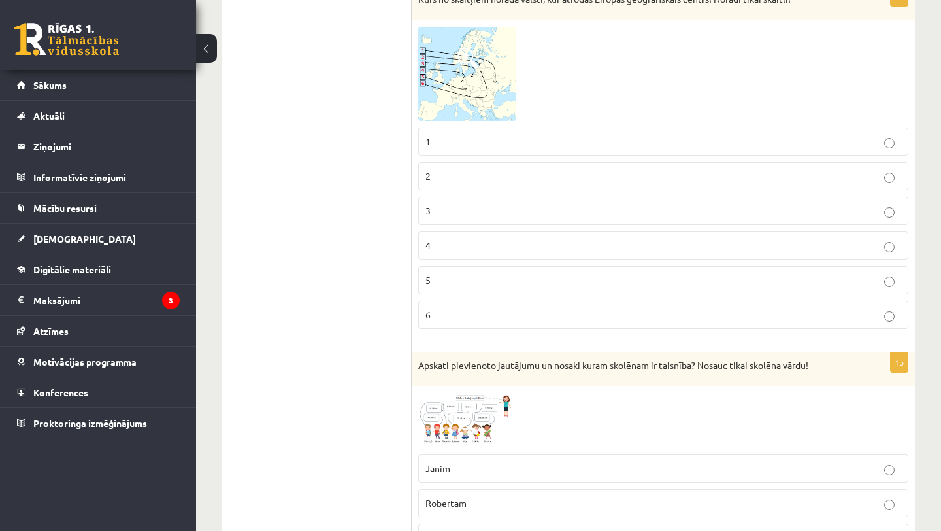
click at [501, 203] on label "3" at bounding box center [663, 211] width 490 height 28
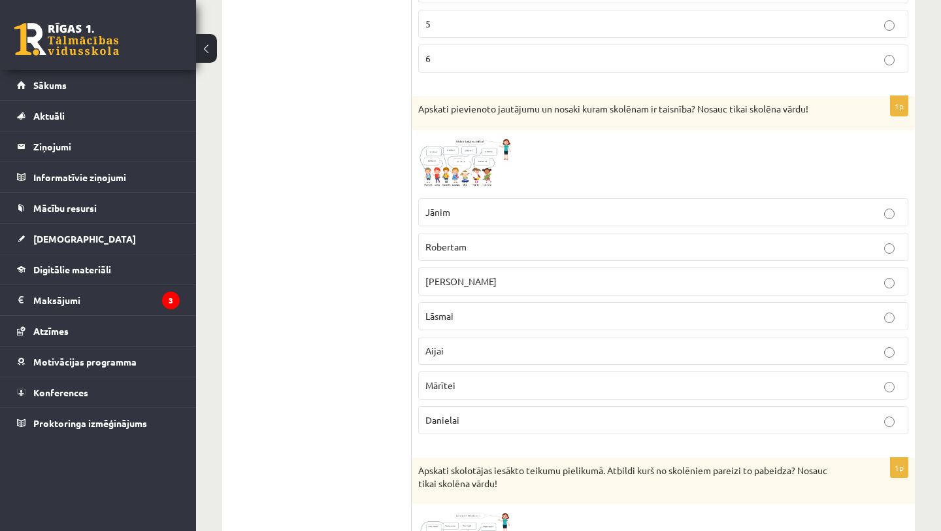
scroll to position [1695, 0]
click at [484, 271] on label "Mārtiņam" at bounding box center [663, 279] width 490 height 28
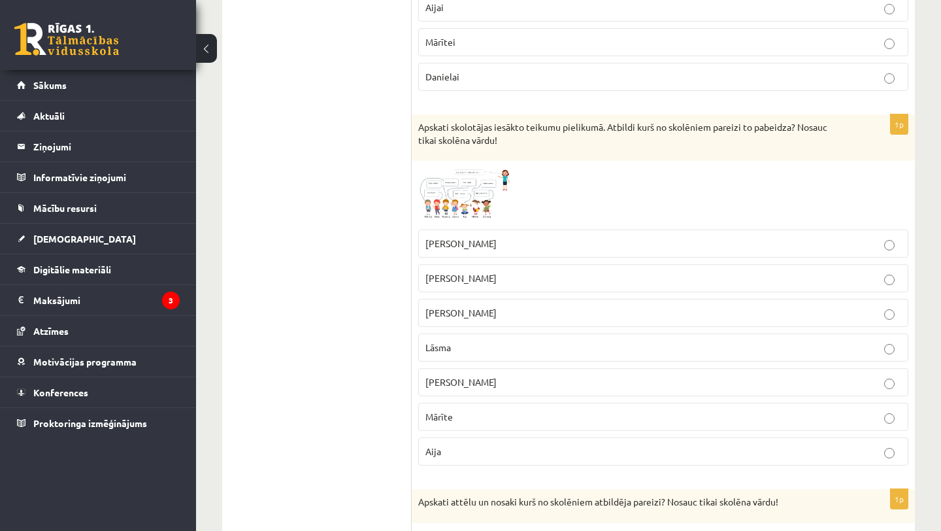
click at [477, 402] on fieldset "Jānis Mārtiņš Roberts Lāsma Daniela Mārīte Aija" at bounding box center [663, 346] width 490 height 246
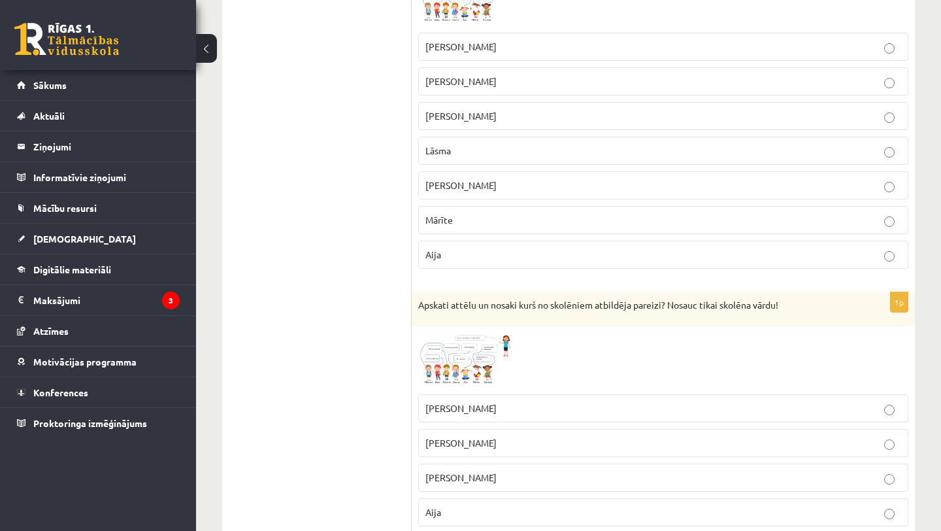
scroll to position [2238, 0]
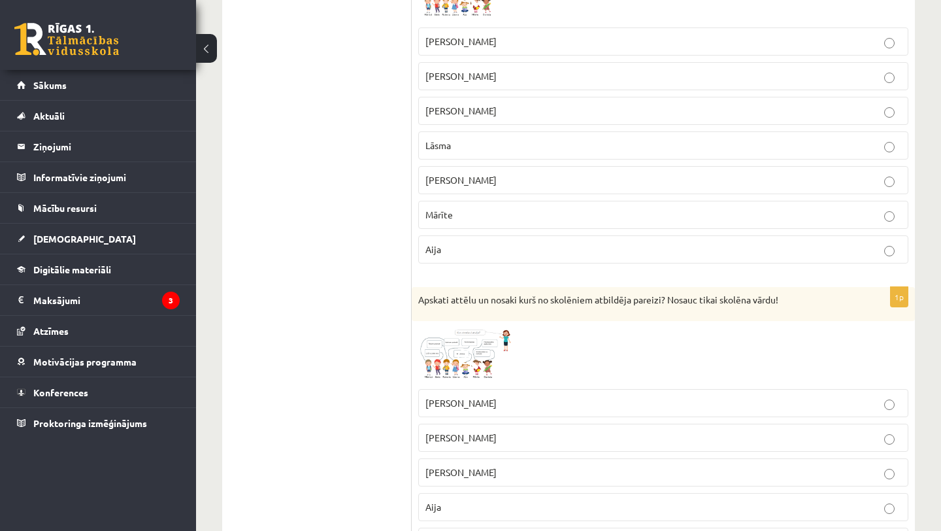
click at [447, 201] on label "Mārīte" at bounding box center [663, 215] width 490 height 28
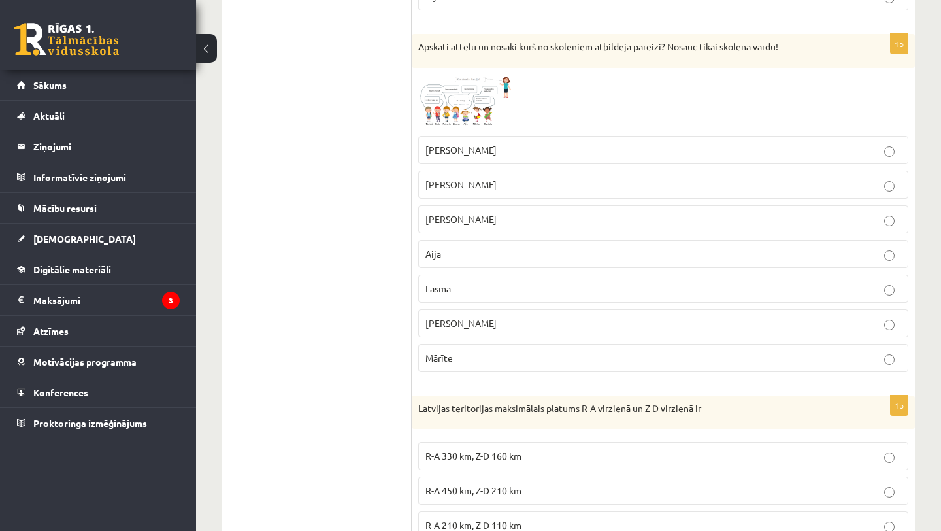
scroll to position [2492, 0]
click at [454, 259] on p "Aija" at bounding box center [664, 253] width 476 height 14
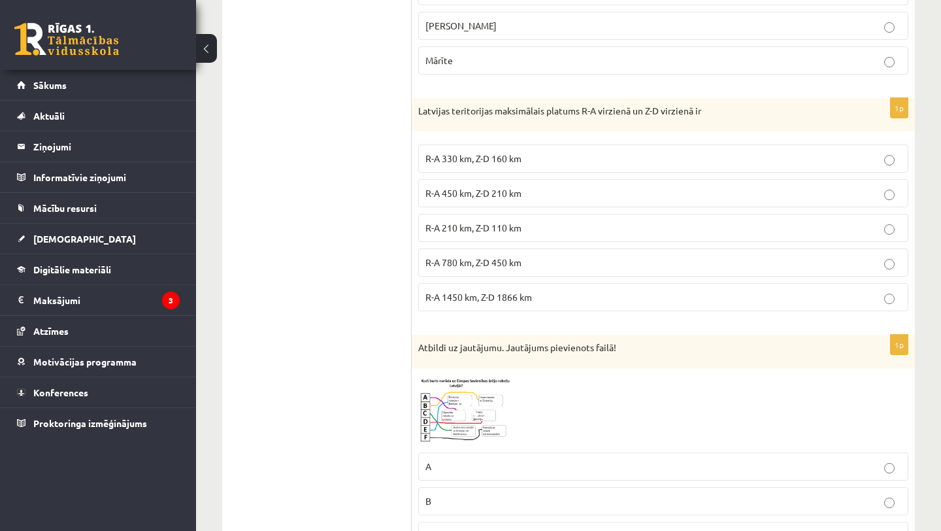
scroll to position [2789, 0]
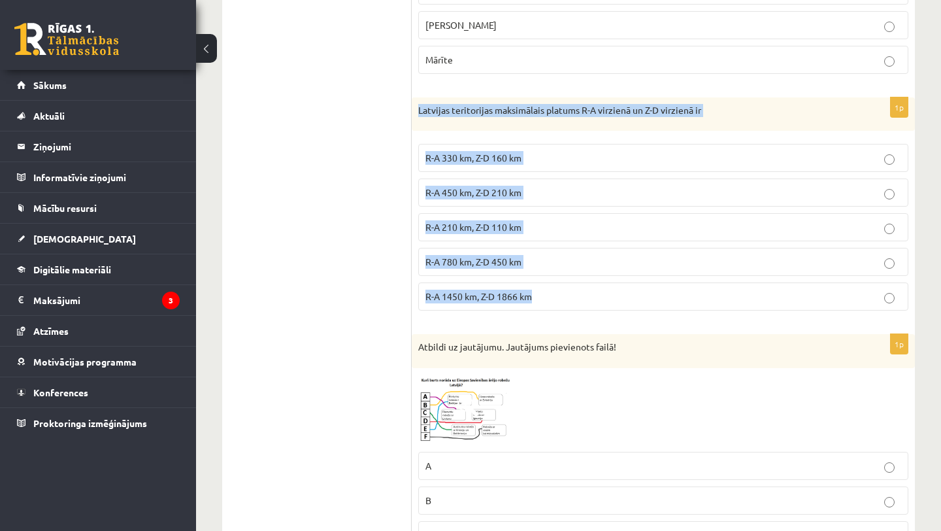
drag, startPoint x: 419, startPoint y: 111, endPoint x: 601, endPoint y: 318, distance: 275.2
click at [601, 318] on div "1p Latvijas teritorijas maksimālais platums R-A virzienā un Z-D virzienā ir R-A…" at bounding box center [663, 209] width 503 height 224
copy div "Latvijas teritorijas maksimālais platums R-A virzienā un Z-D virzienā ir R-A 33…"
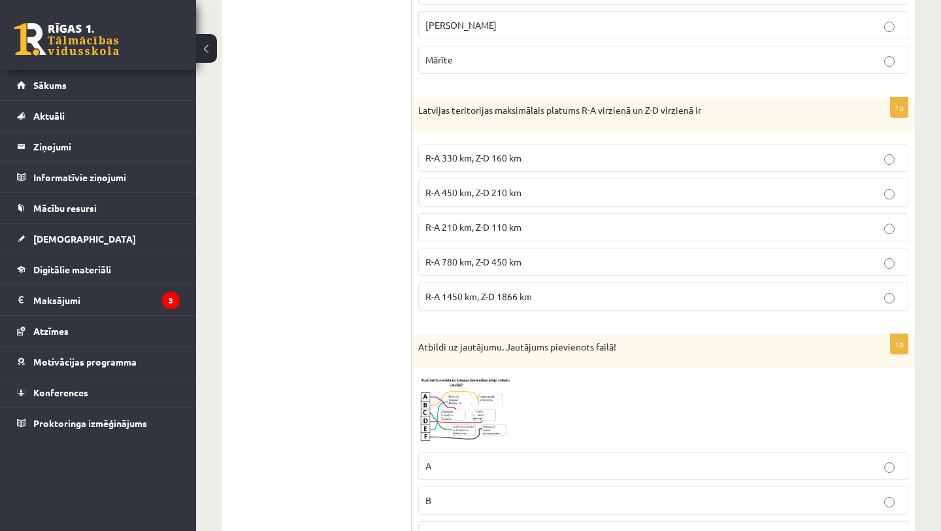
click at [464, 192] on span "R-A 450 km, Z-D 210 km" at bounding box center [474, 192] width 96 height 12
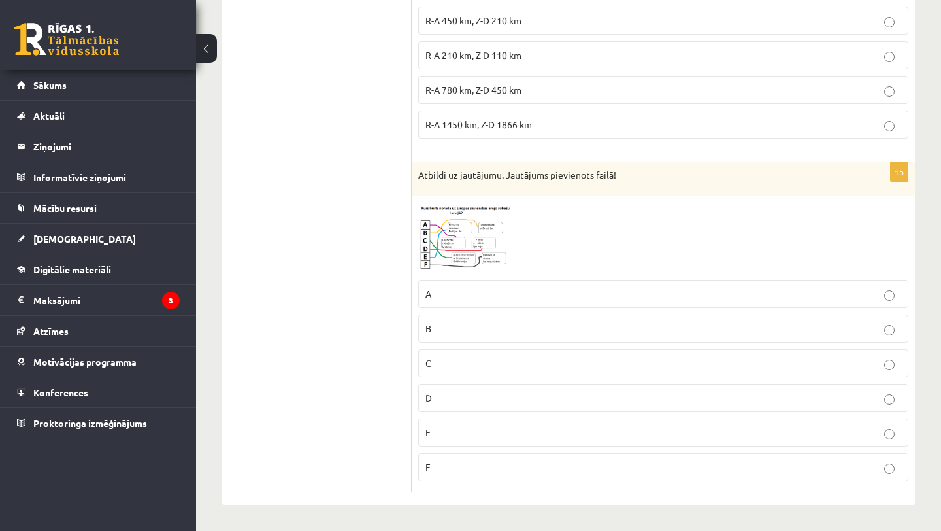
click at [474, 347] on fieldset "A B C D E F" at bounding box center [663, 379] width 490 height 212
click at [459, 430] on p "E" at bounding box center [664, 433] width 476 height 14
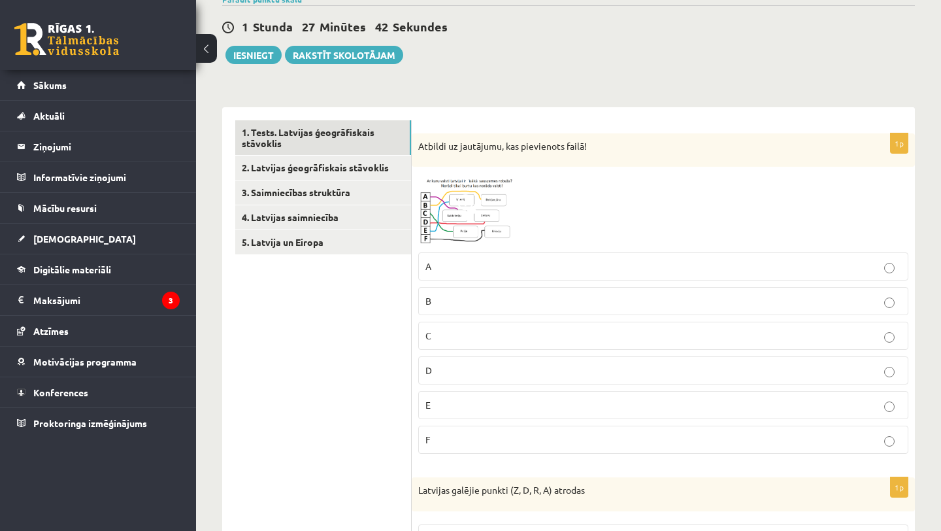
scroll to position [0, 0]
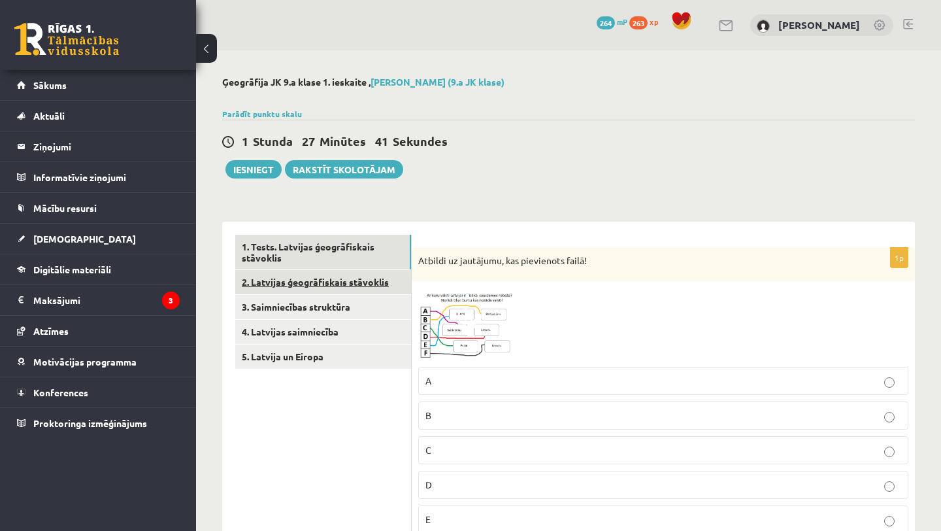
click at [302, 288] on link "2. Latvijas ģeogrāfiskais stāvoklis" at bounding box center [323, 282] width 176 height 24
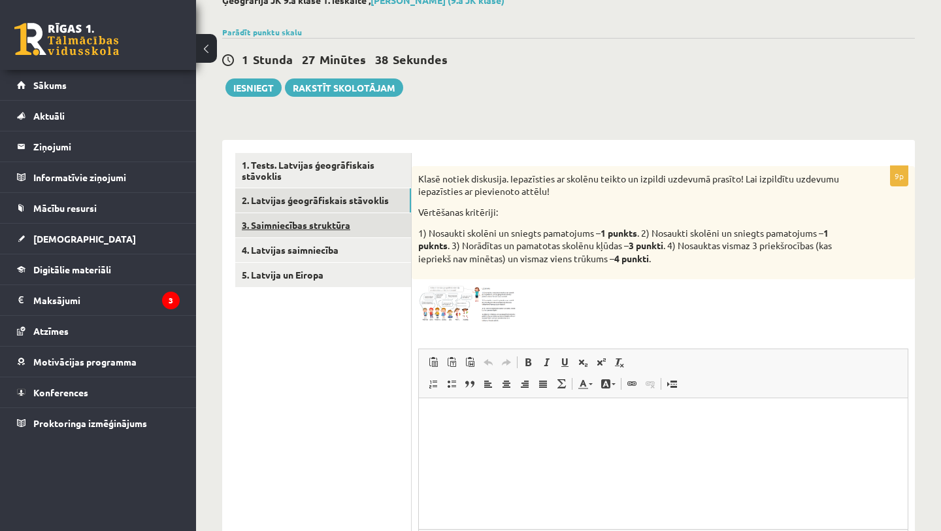
click at [364, 228] on link "3. Saimniecības struktūra" at bounding box center [323, 225] width 176 height 24
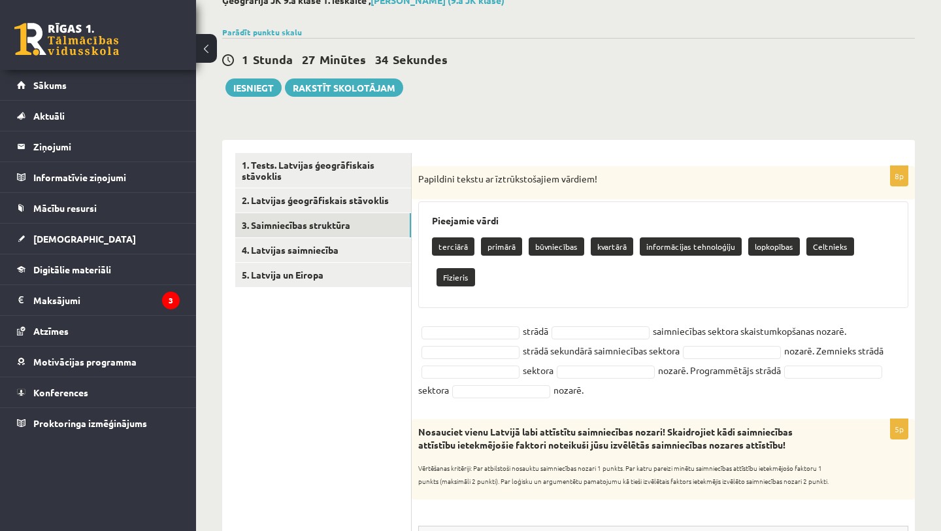
drag, startPoint x: 418, startPoint y: 175, endPoint x: 619, endPoint y: 371, distance: 280.2
click at [619, 371] on div "8p Papildini tekstu ar īztrūkstošajiem vārdiem! Pieejamie vārdi terciārā primār…" at bounding box center [663, 286] width 503 height 240
copy div "Papildini tekstu ar īztrūkstošajiem vārdiem! Pieejamie vārdi terciārā primārā b…"
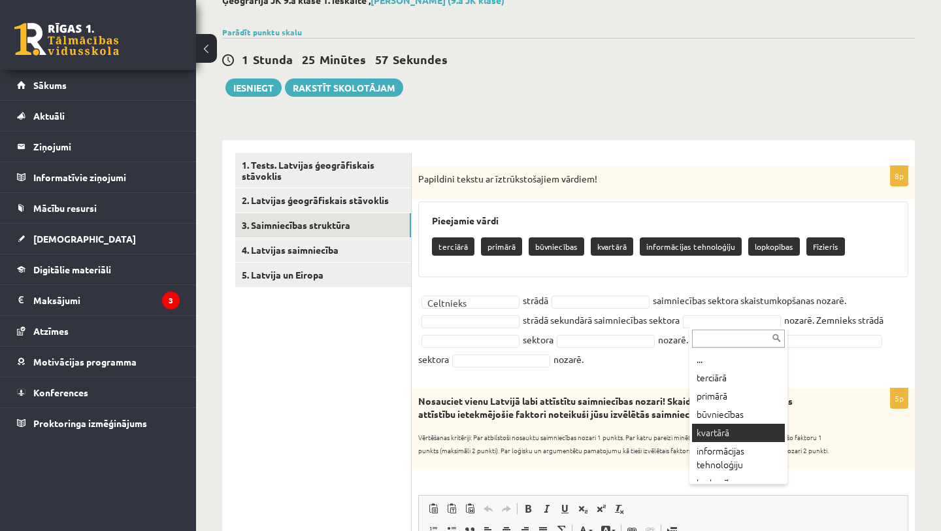
scroll to position [29, 0]
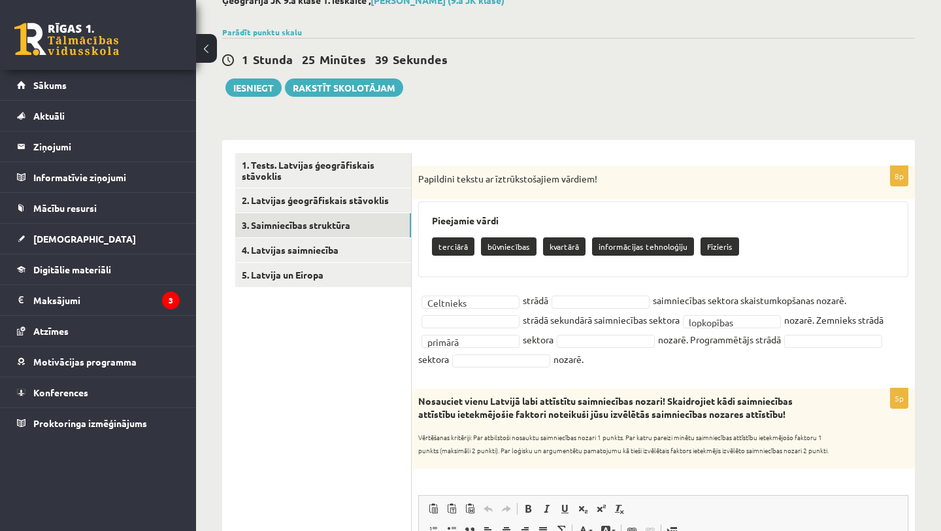
click at [485, 294] on fieldset "**********" at bounding box center [663, 329] width 490 height 78
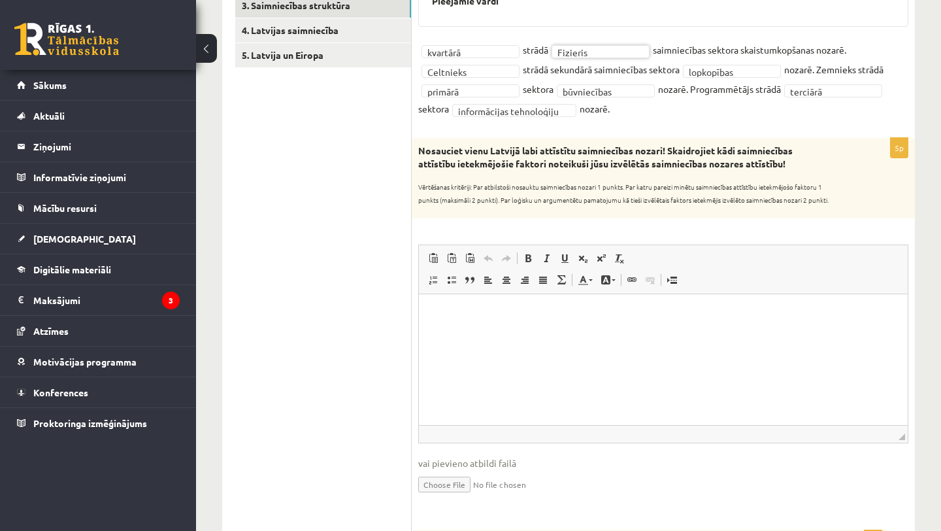
scroll to position [330, 0]
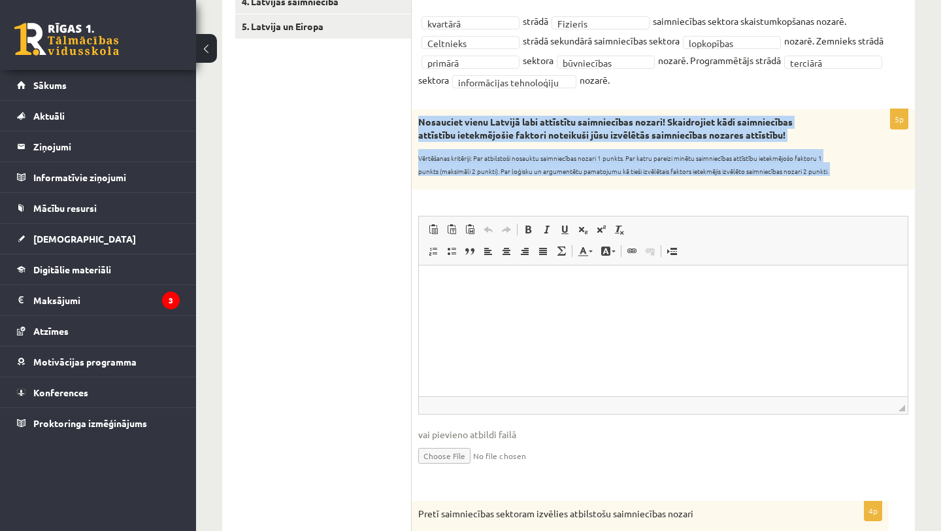
drag, startPoint x: 415, startPoint y: 117, endPoint x: 539, endPoint y: 197, distance: 147.6
click at [539, 197] on div "5p Nosauciet vienu Latvijā labi attīstītu saimniecības nozari! Skaidrojiet kādi…" at bounding box center [663, 298] width 503 height 378
copy div "Nosauciet vienu Latvijā labi attīstītu saimniecības nozari! Skaidrojiet kādi sa…"
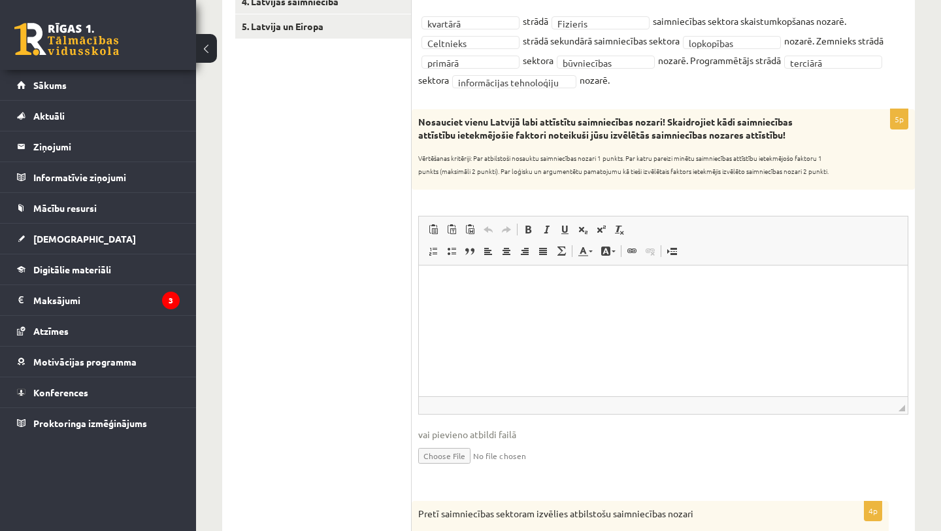
click at [482, 305] on html at bounding box center [663, 285] width 489 height 40
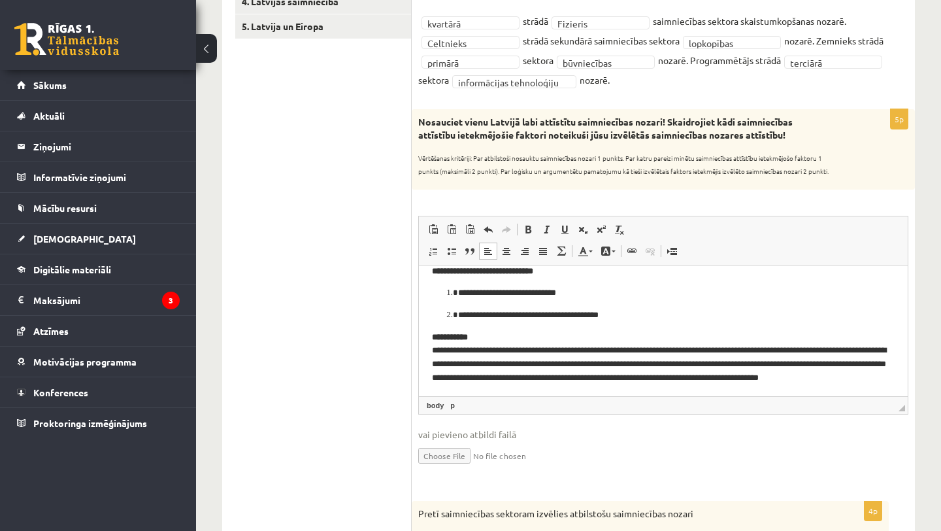
scroll to position [0, 0]
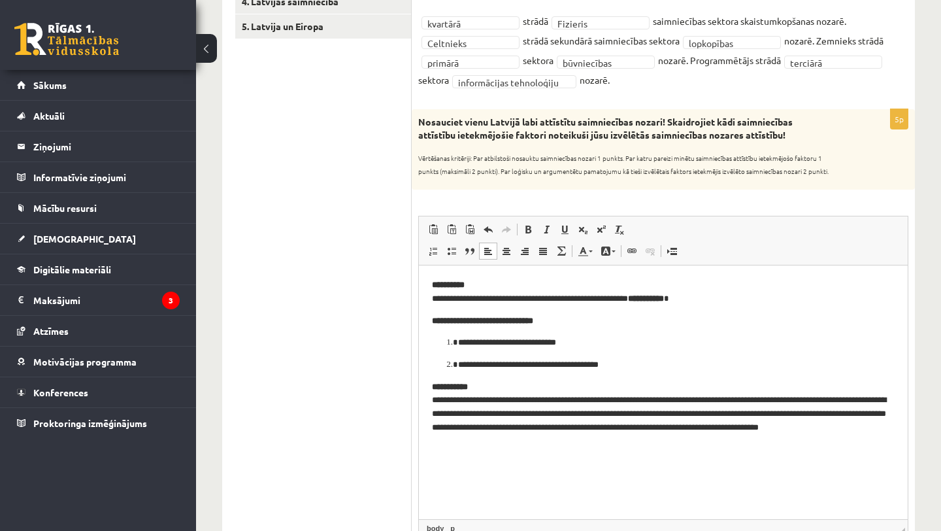
drag, startPoint x: 902, startPoint y: 407, endPoint x: 924, endPoint y: 529, distance: 123.5
click at [924, 529] on div "**********" at bounding box center [568, 312] width 745 height 1185
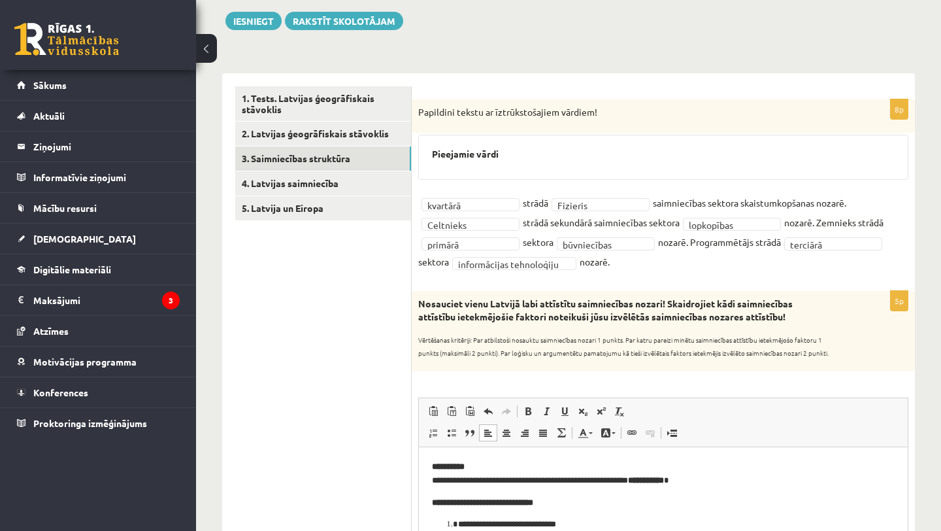
scroll to position [146, 0]
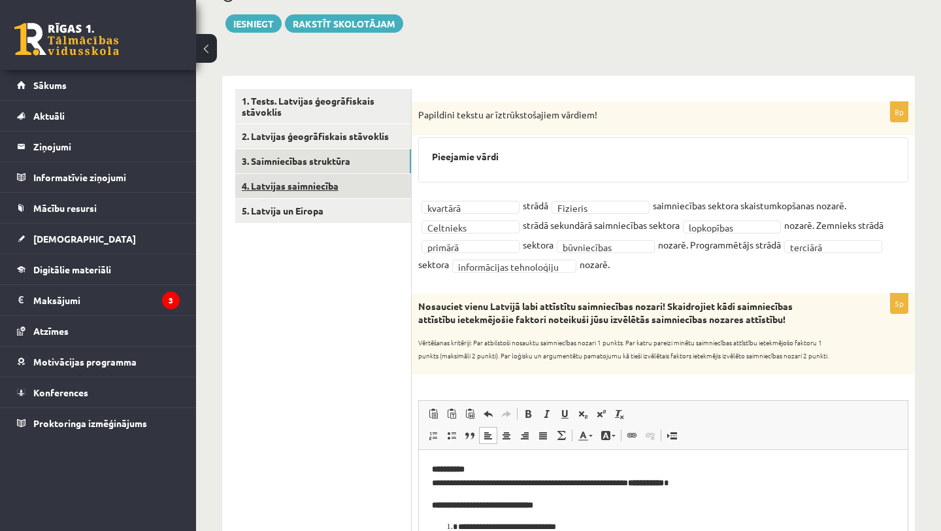
click at [313, 186] on link "4. Latvijas saimniecība" at bounding box center [323, 186] width 176 height 24
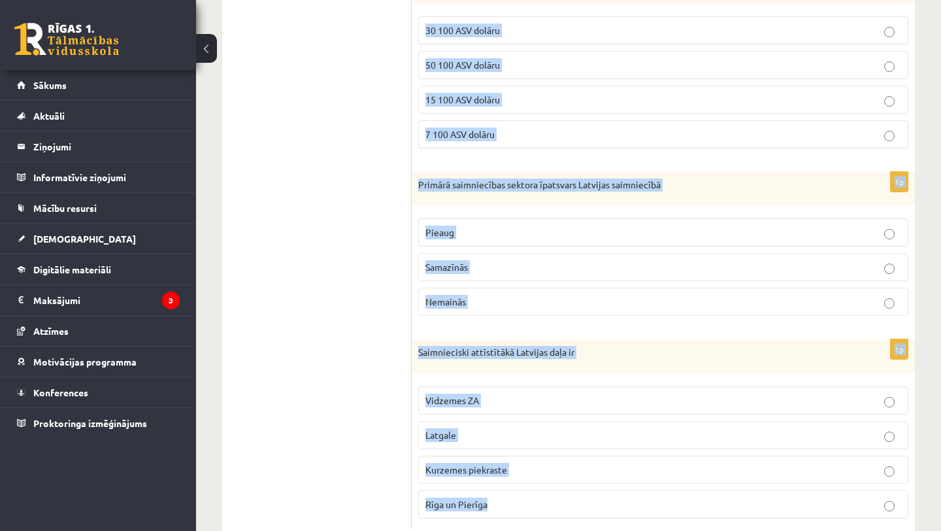
scroll to position [686, 0]
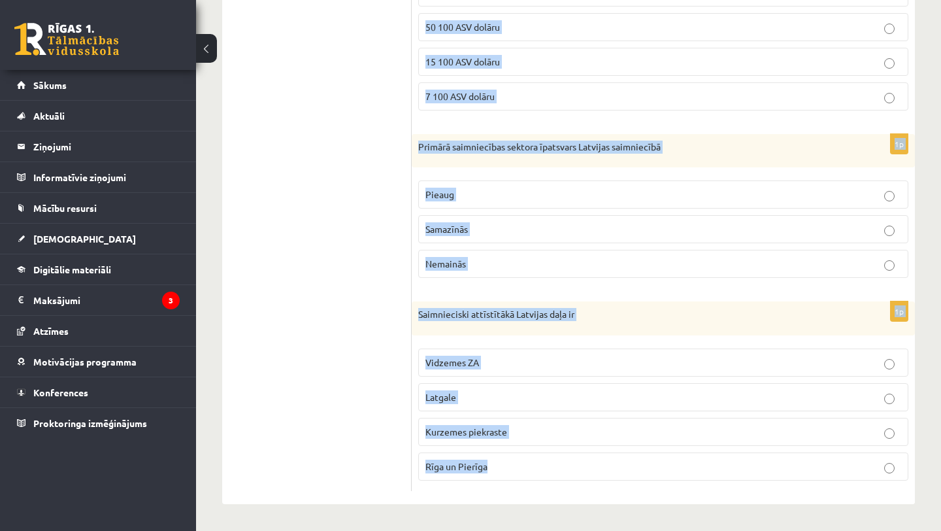
drag, startPoint x: 418, startPoint y: 256, endPoint x: 692, endPoint y: 496, distance: 364.7
click at [692, 496] on div "1p Kurš no saimniecības sektoriem aizņem lielāko daļu Latvijas saimniecības str…" at bounding box center [663, 19] width 503 height 969
copy form "Kurš no saimniecības sektoriem aizņem lielāko daļu Latvijas saimniecības strukt…"
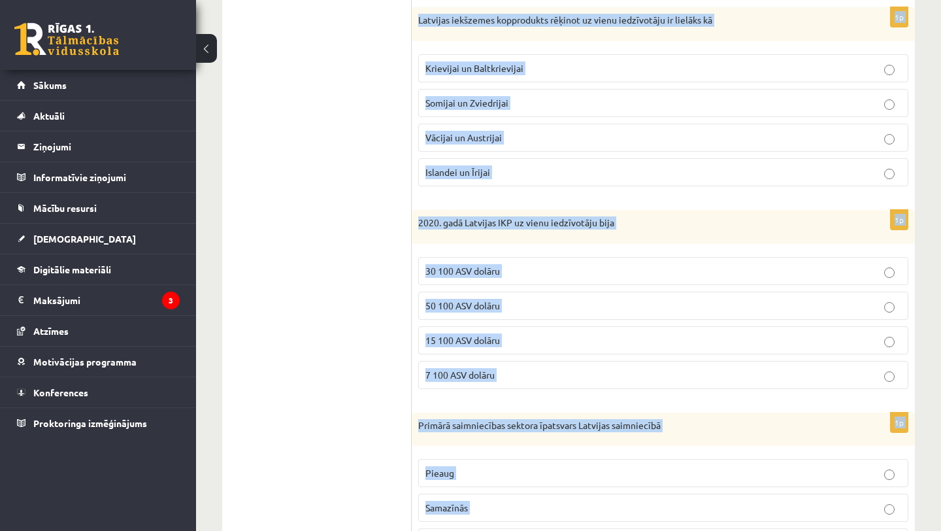
scroll to position [0, 0]
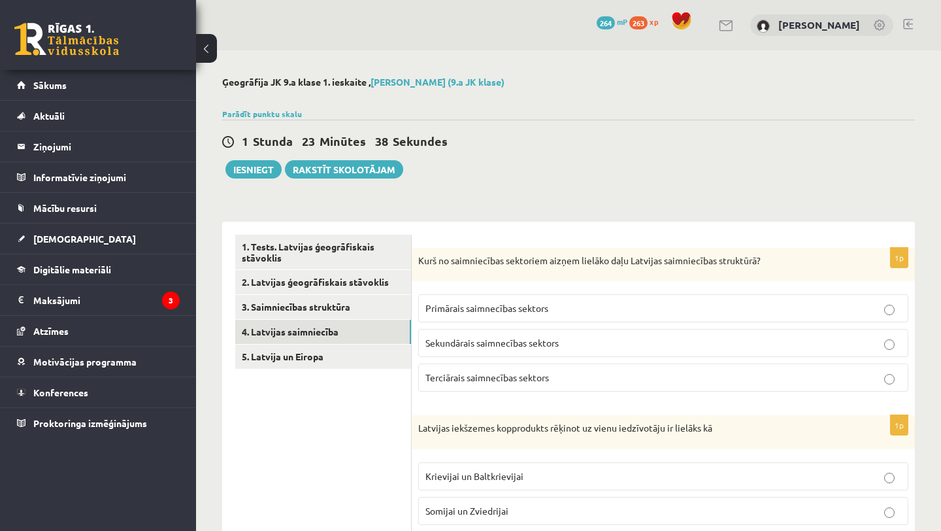
click at [511, 365] on label "Terciārais saimnecības sektors" at bounding box center [663, 378] width 490 height 28
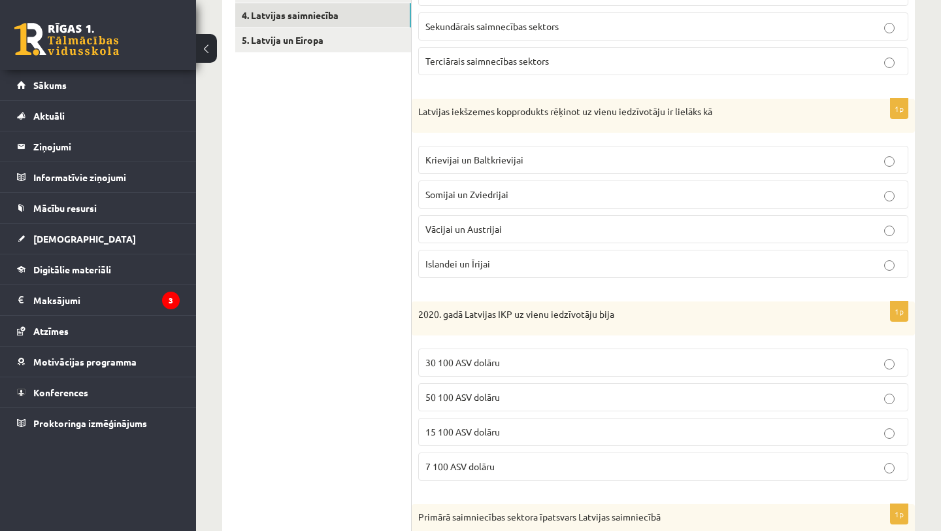
scroll to position [324, 0]
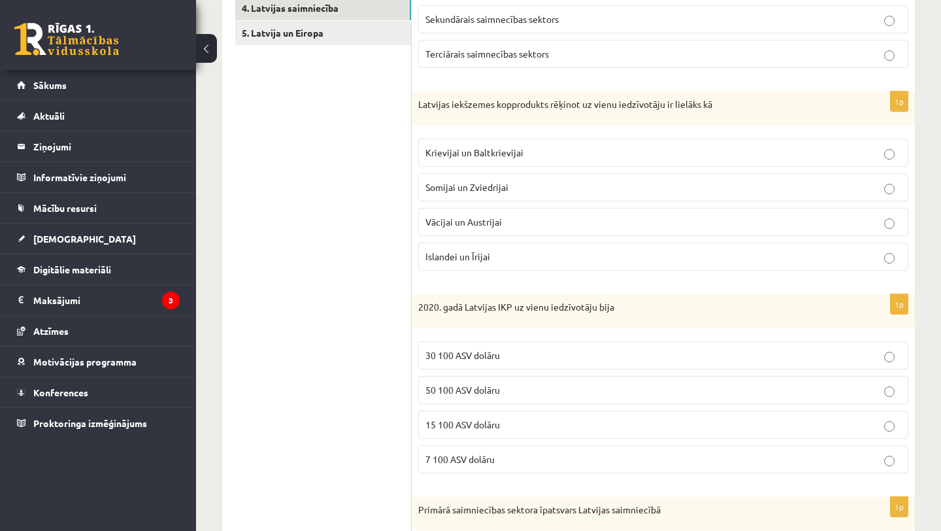
click at [467, 152] on span "Krievijai un Baltkrievijai" at bounding box center [475, 152] width 98 height 12
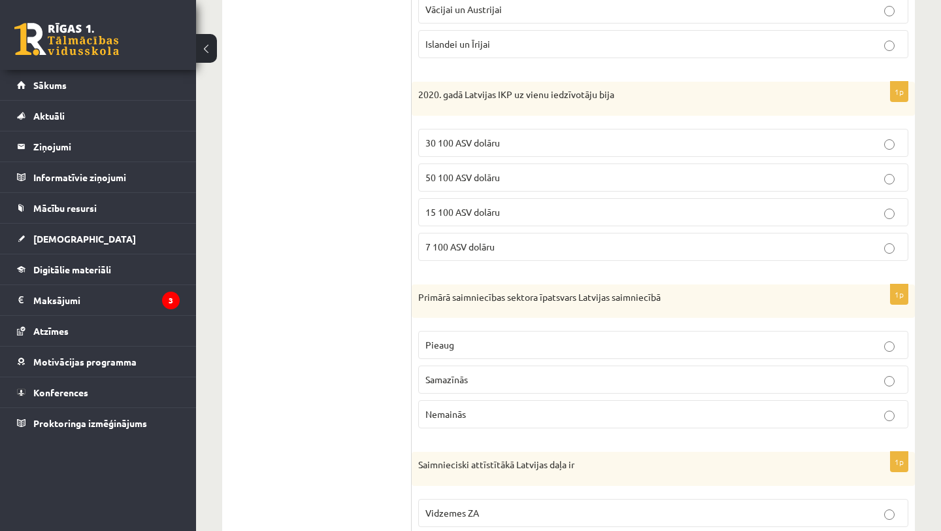
scroll to position [544, 0]
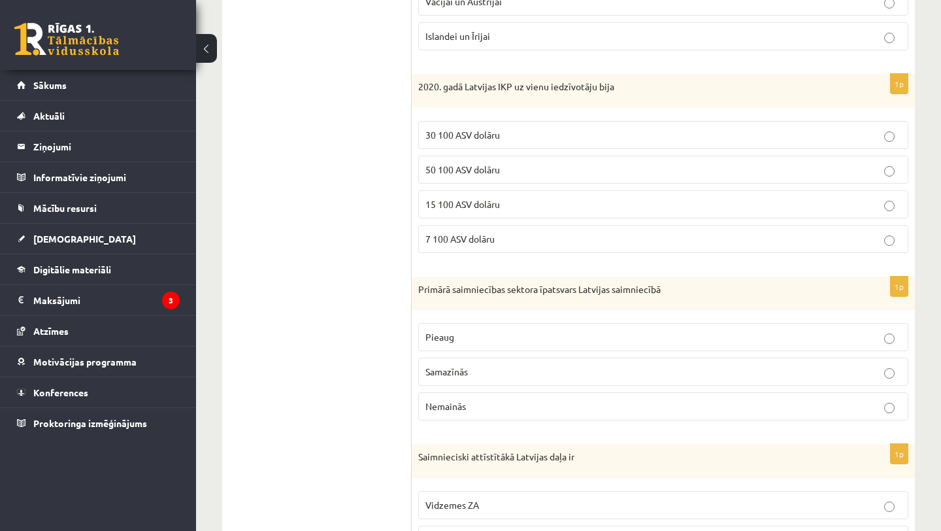
click at [500, 203] on span "15 100 ASV dolāru" at bounding box center [463, 204] width 75 height 12
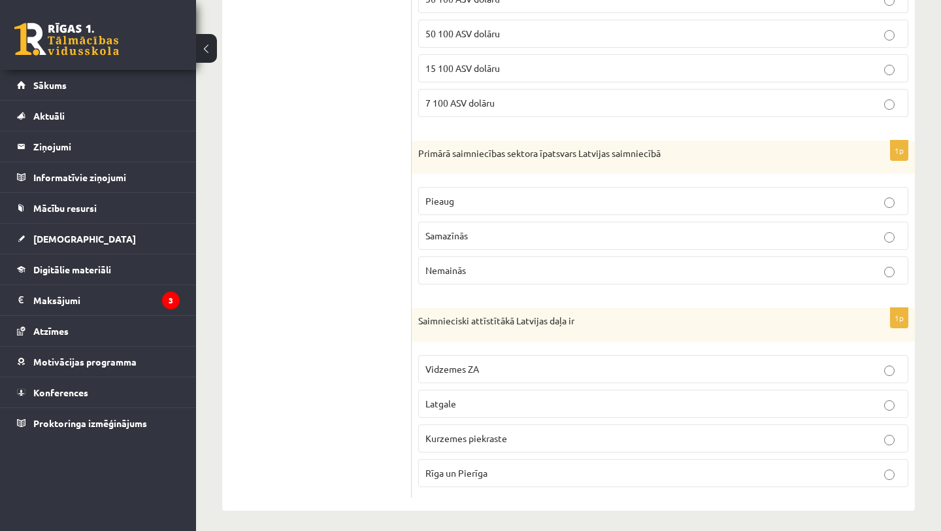
scroll to position [686, 0]
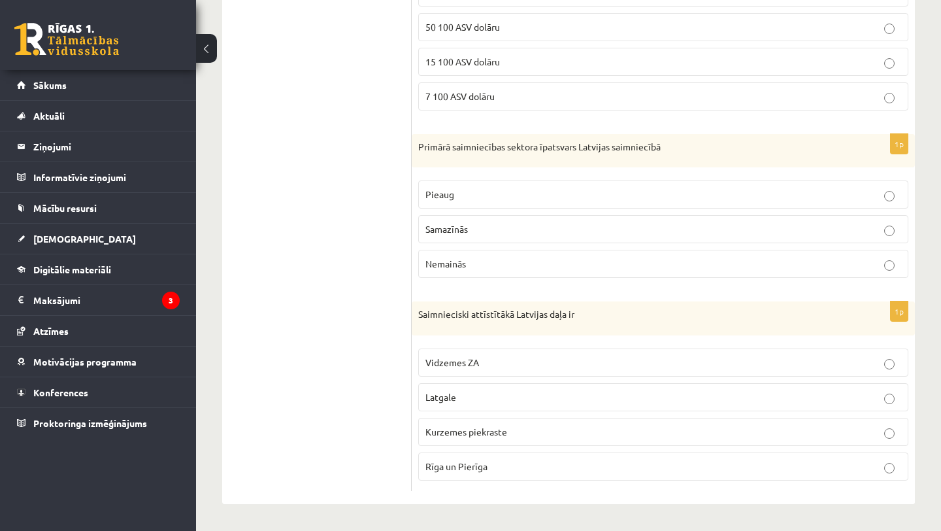
click at [488, 226] on p "Samazīnās" at bounding box center [664, 229] width 476 height 14
click at [497, 469] on p "Rīga un Pierīga" at bounding box center [664, 467] width 476 height 14
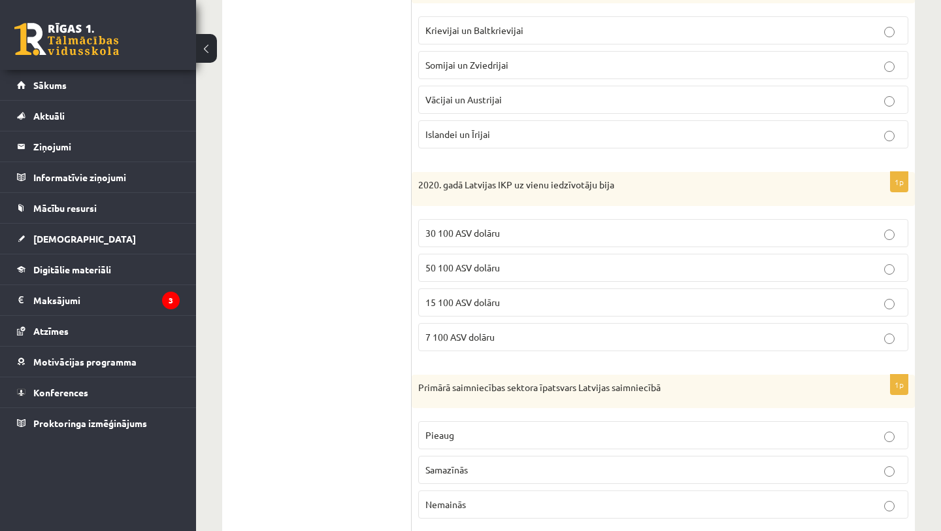
scroll to position [0, 0]
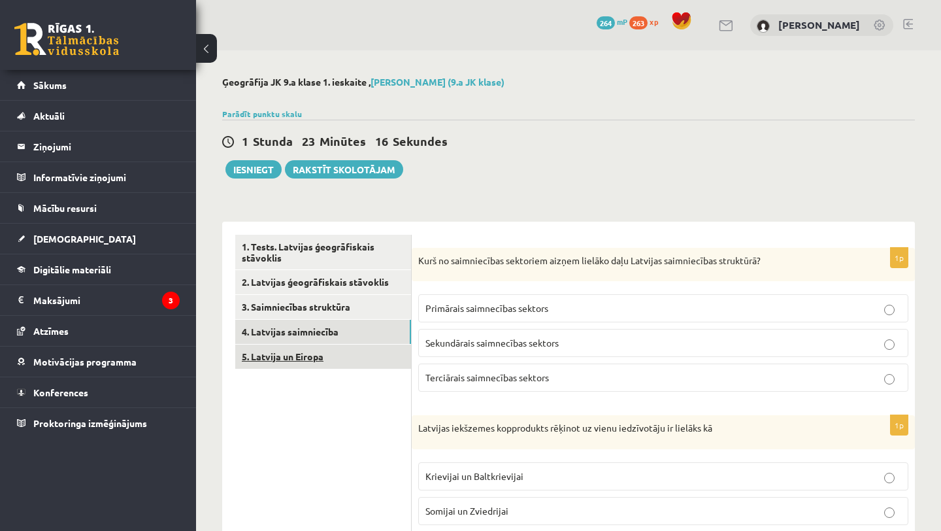
click at [283, 358] on link "5. Latvija un Eiropa" at bounding box center [323, 357] width 176 height 24
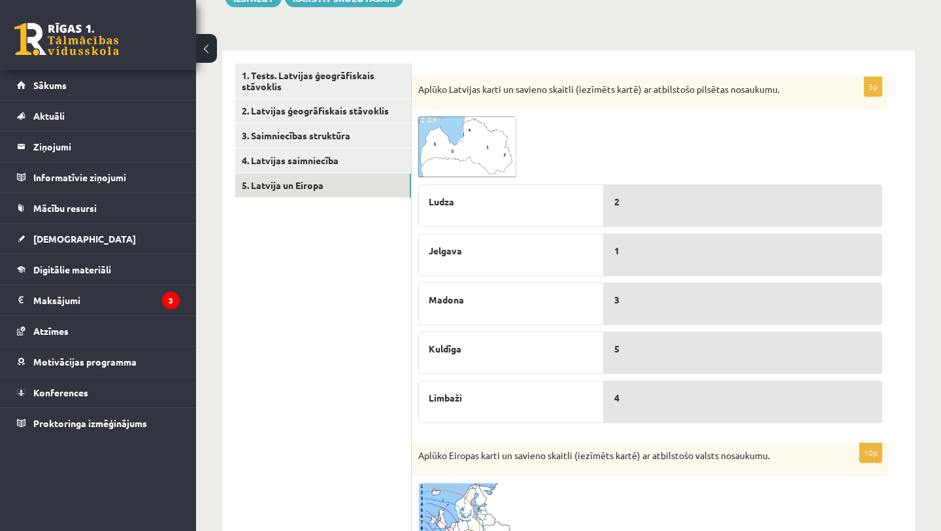
scroll to position [173, 0]
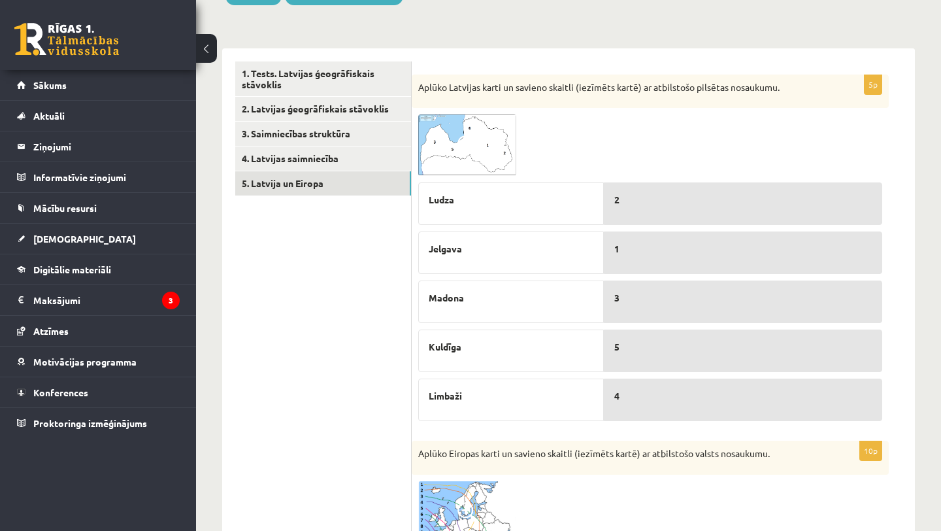
click at [467, 163] on img at bounding box center [467, 144] width 98 height 61
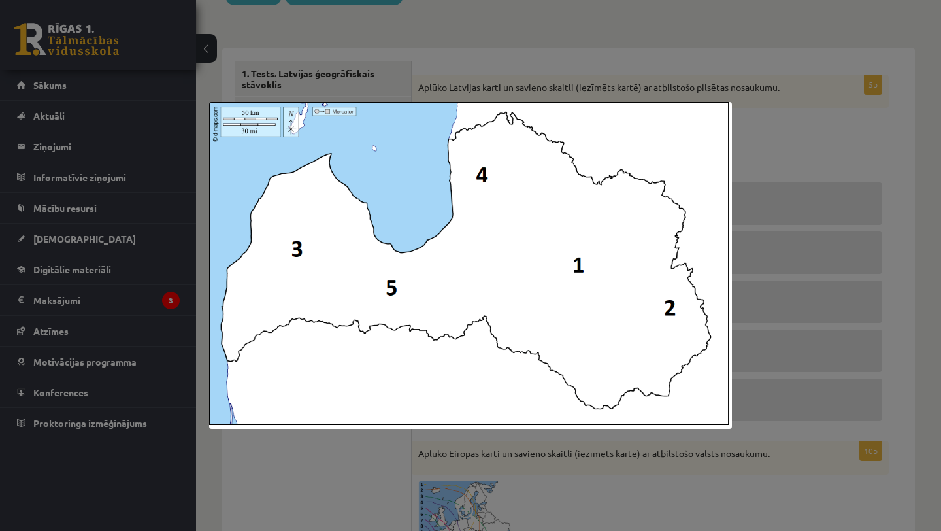
click at [785, 289] on div at bounding box center [470, 265] width 941 height 531
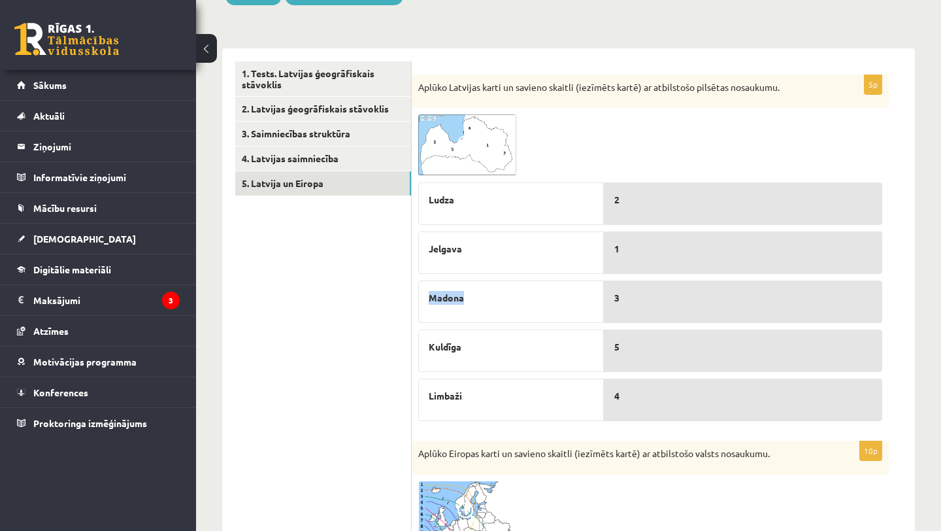
drag, startPoint x: 483, startPoint y: 256, endPoint x: 504, endPoint y: 299, distance: 48.5
click at [503, 299] on div "Ludza Jelgava Madona Kuldīga Limbaži" at bounding box center [511, 298] width 186 height 245
drag, startPoint x: 641, startPoint y: 356, endPoint x: 348, endPoint y: 81, distance: 401.5
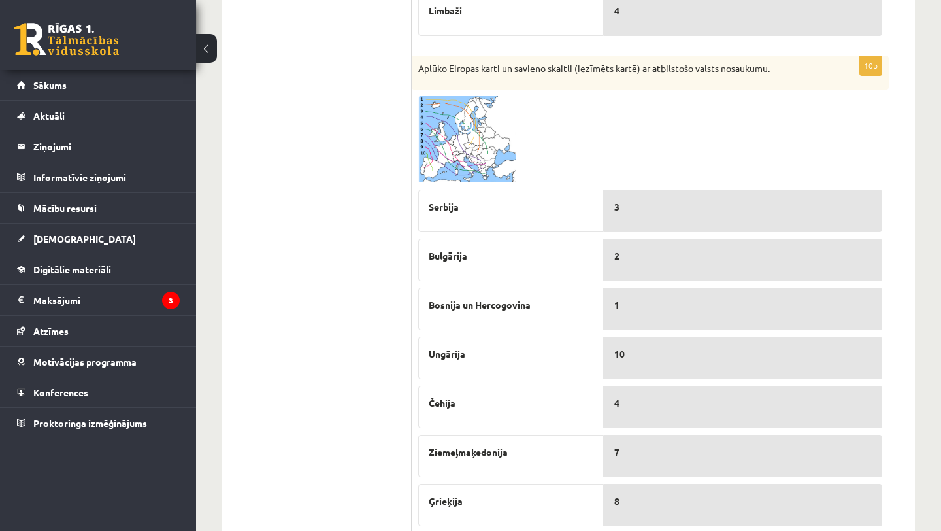
scroll to position [559, 0]
click at [492, 113] on img at bounding box center [467, 138] width 98 height 87
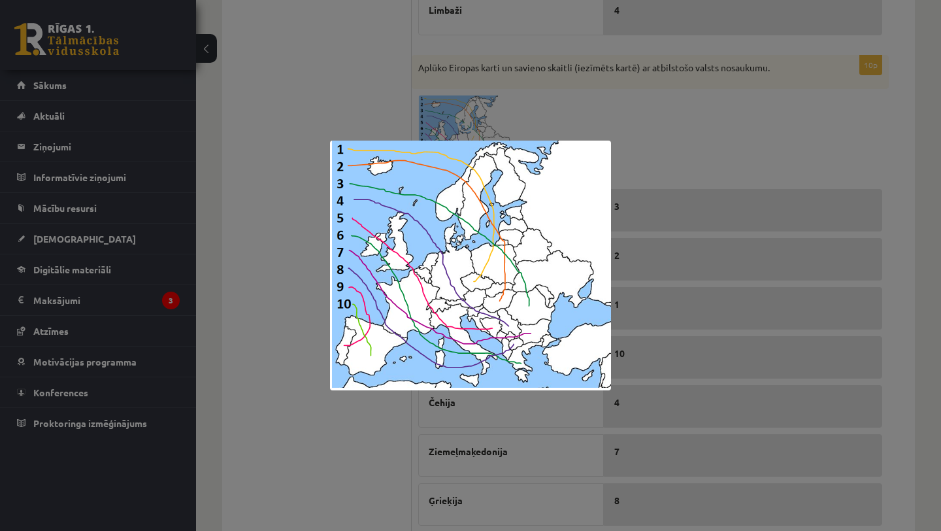
click at [440, 16] on div at bounding box center [470, 265] width 941 height 531
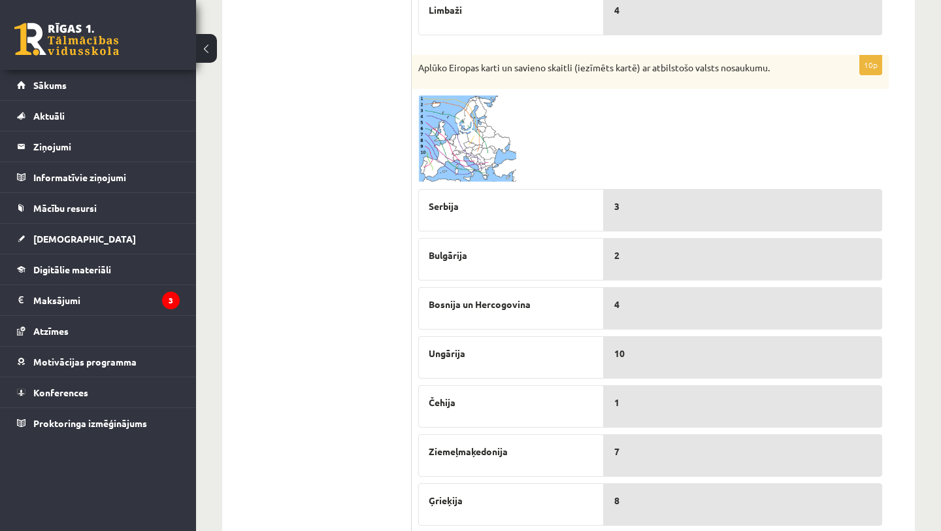
click at [494, 144] on img at bounding box center [467, 138] width 98 height 87
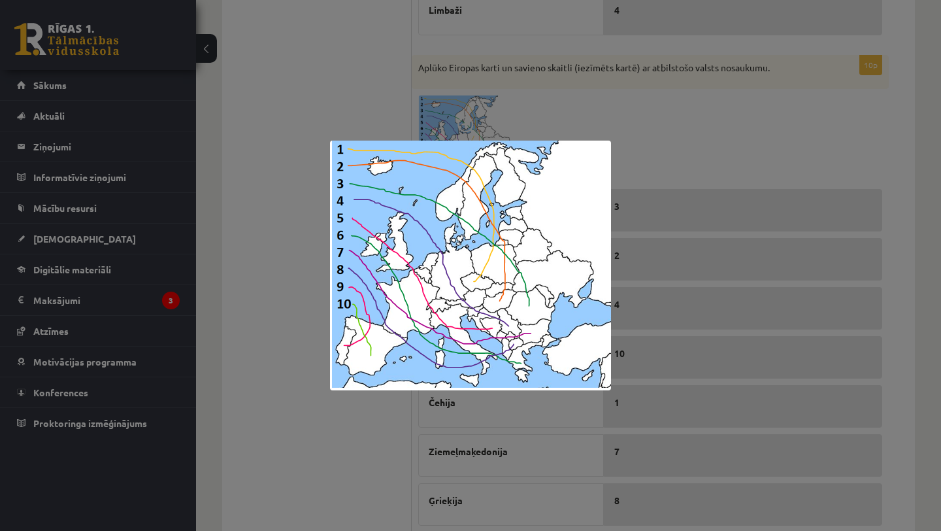
click at [664, 262] on div at bounding box center [470, 265] width 941 height 531
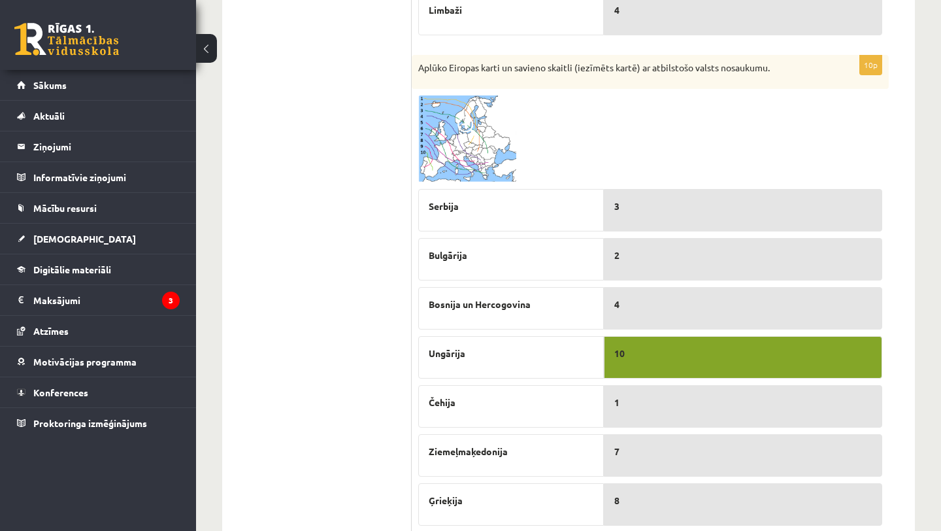
drag, startPoint x: 645, startPoint y: 252, endPoint x: 639, endPoint y: 347, distance: 95.6
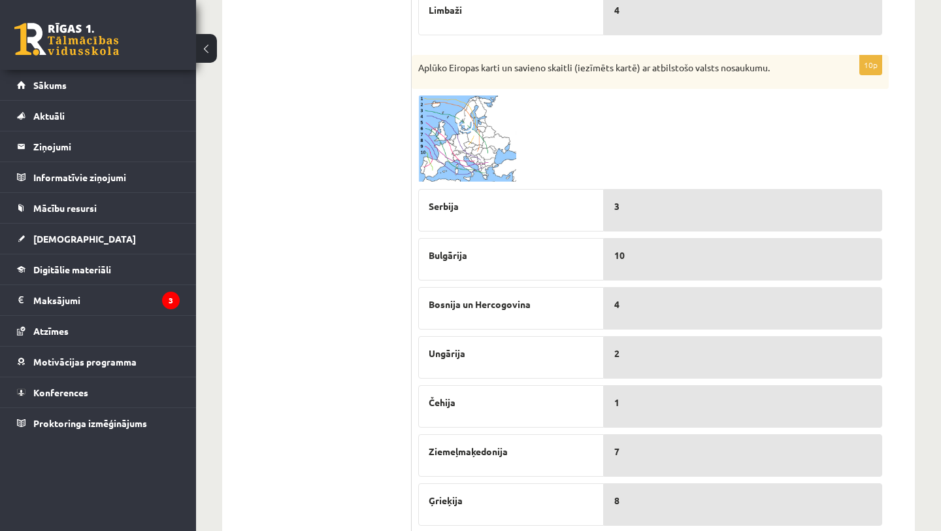
click at [467, 154] on img at bounding box center [467, 138] width 98 height 87
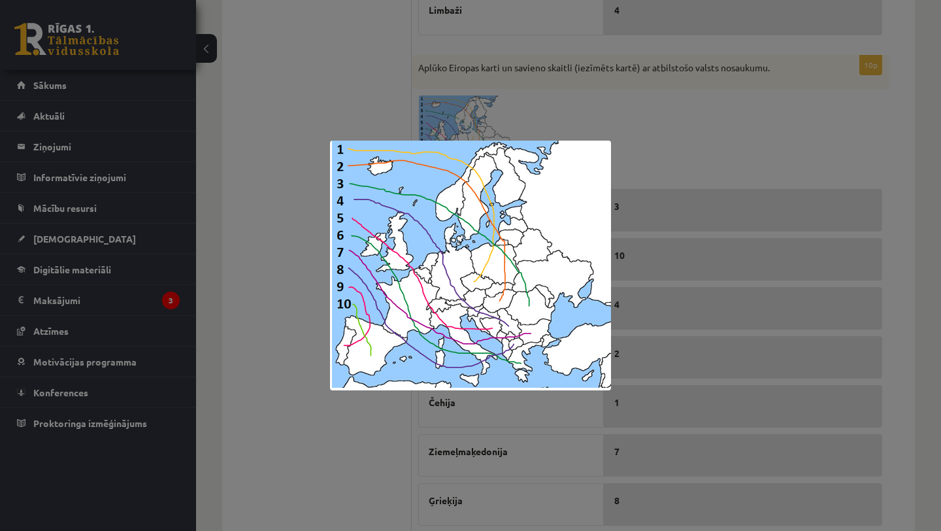
click at [678, 174] on div at bounding box center [470, 265] width 941 height 531
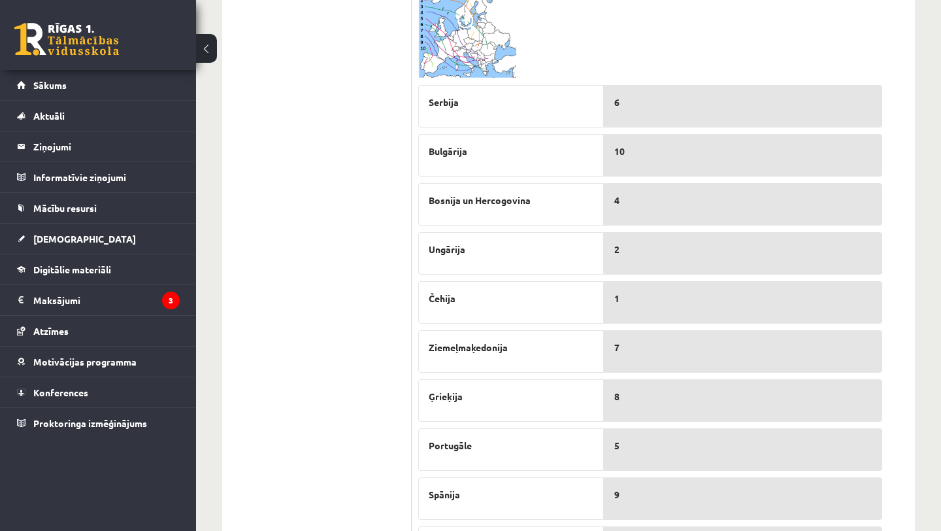
scroll to position [654, 0]
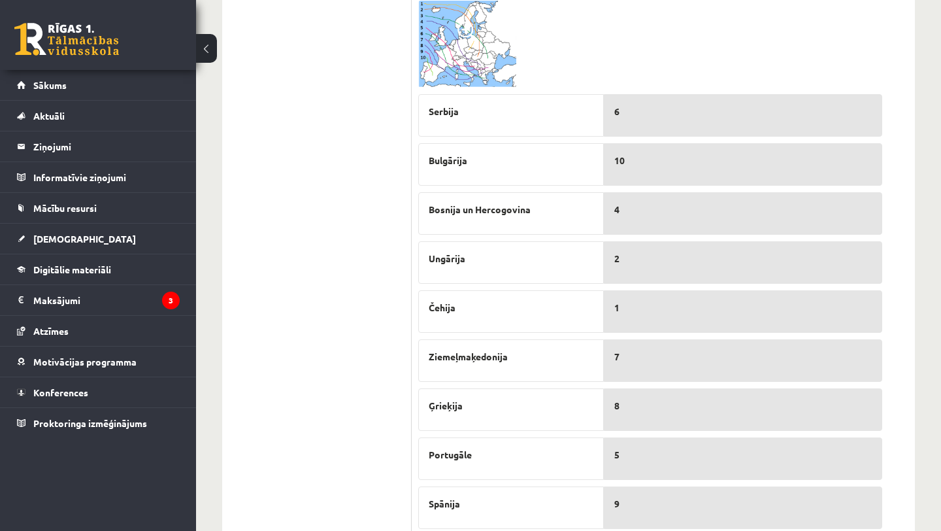
click at [471, 54] on img at bounding box center [467, 44] width 98 height 87
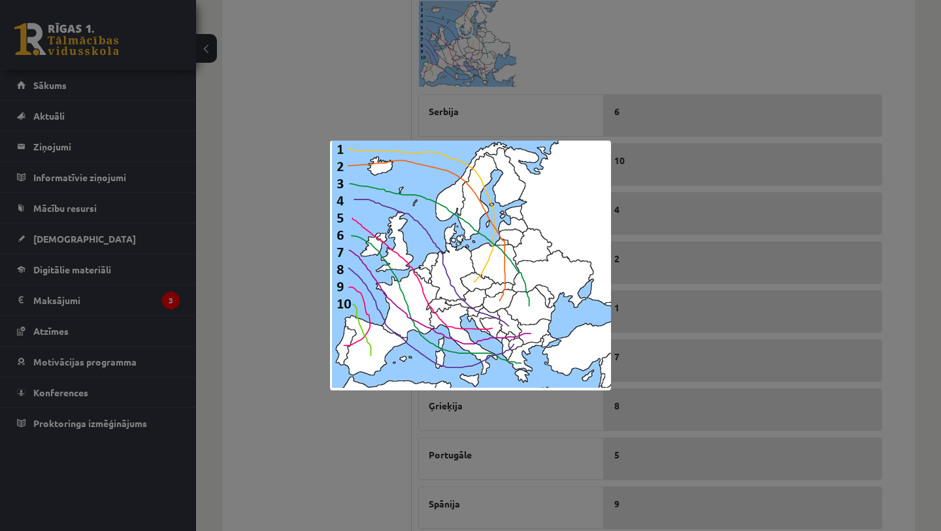
click at [713, 225] on div at bounding box center [470, 265] width 941 height 531
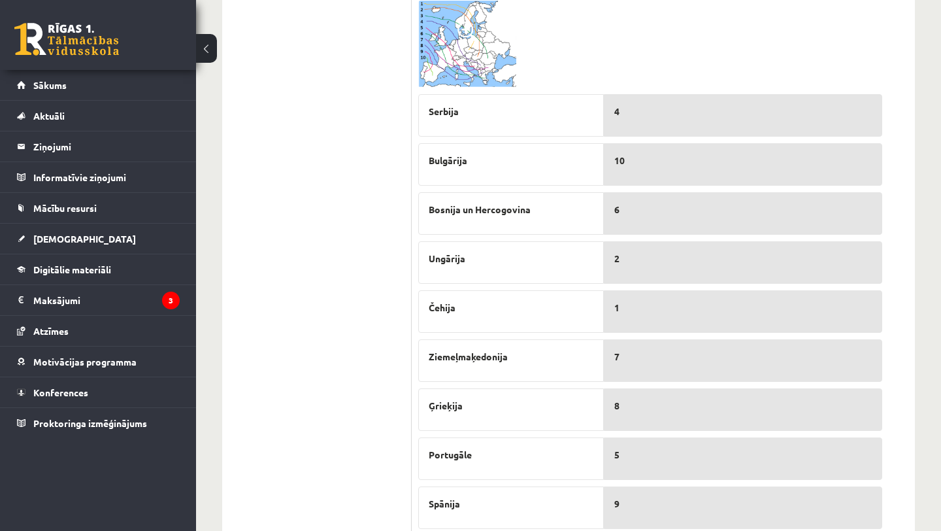
click at [481, 69] on img at bounding box center [467, 44] width 98 height 87
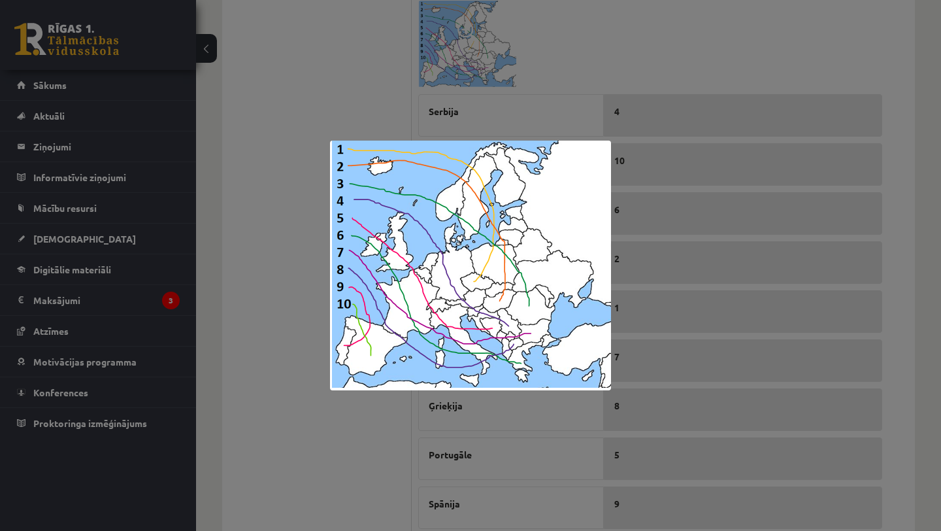
click at [727, 315] on div at bounding box center [470, 265] width 941 height 531
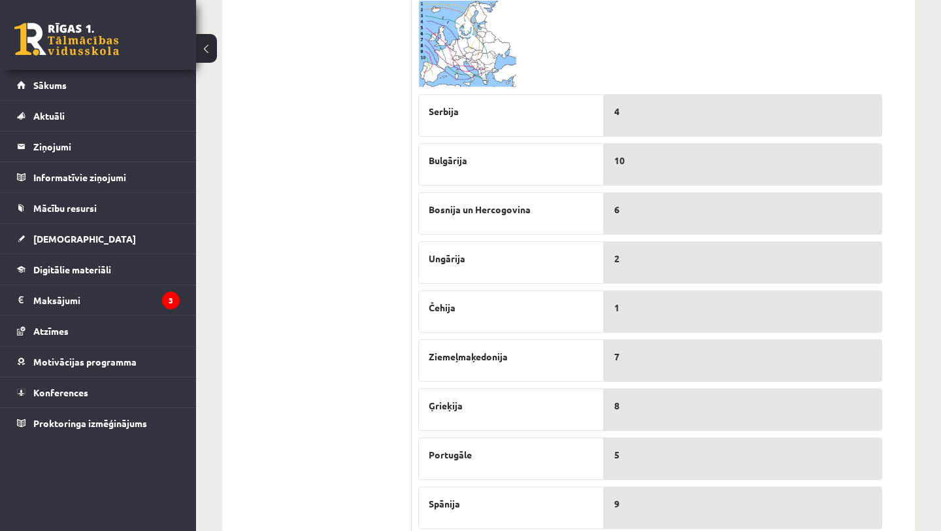
click at [460, 52] on img at bounding box center [467, 44] width 98 height 87
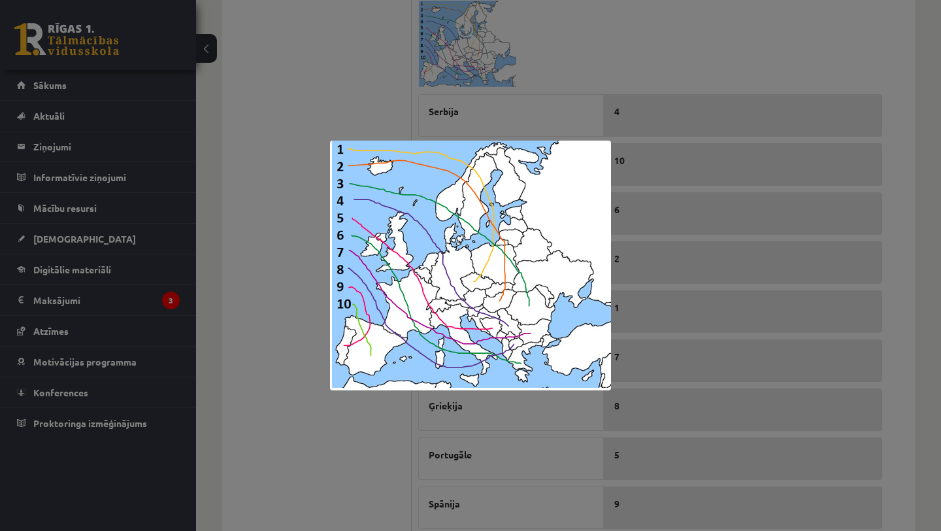
click at [672, 226] on div at bounding box center [470, 265] width 941 height 531
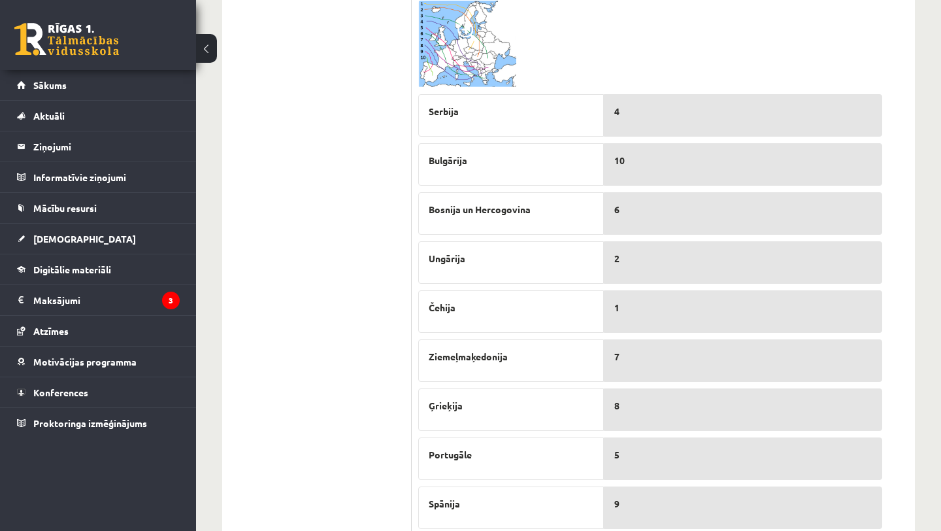
click at [454, 65] on img at bounding box center [467, 44] width 98 height 87
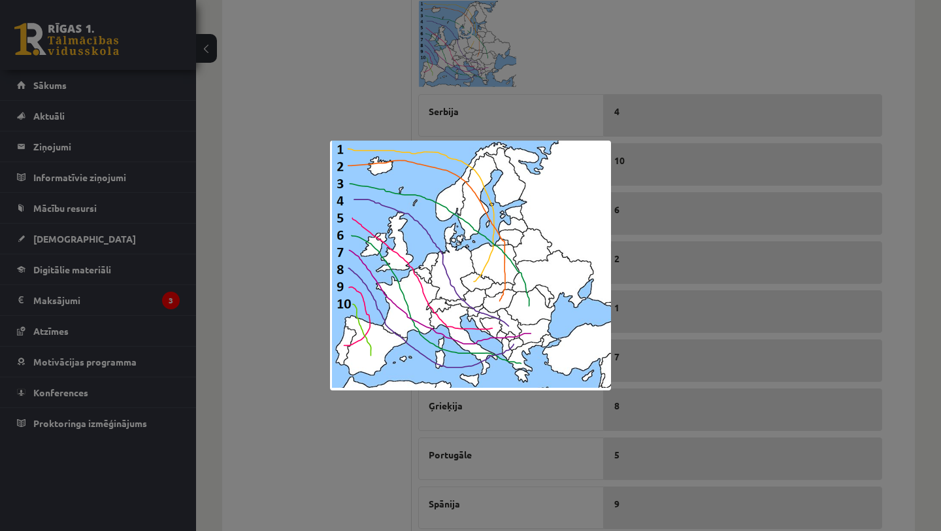
click at [838, 276] on div at bounding box center [470, 265] width 941 height 531
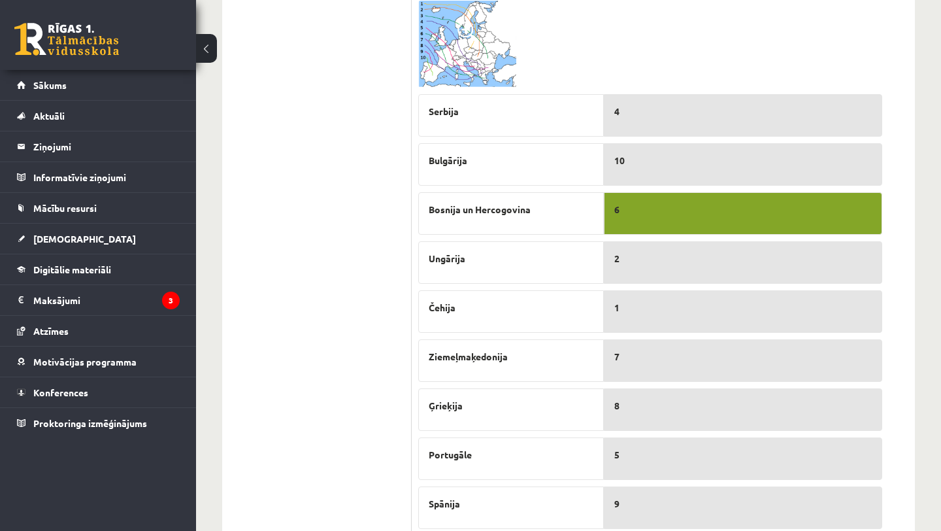
drag, startPoint x: 645, startPoint y: 468, endPoint x: 666, endPoint y: 213, distance: 255.9
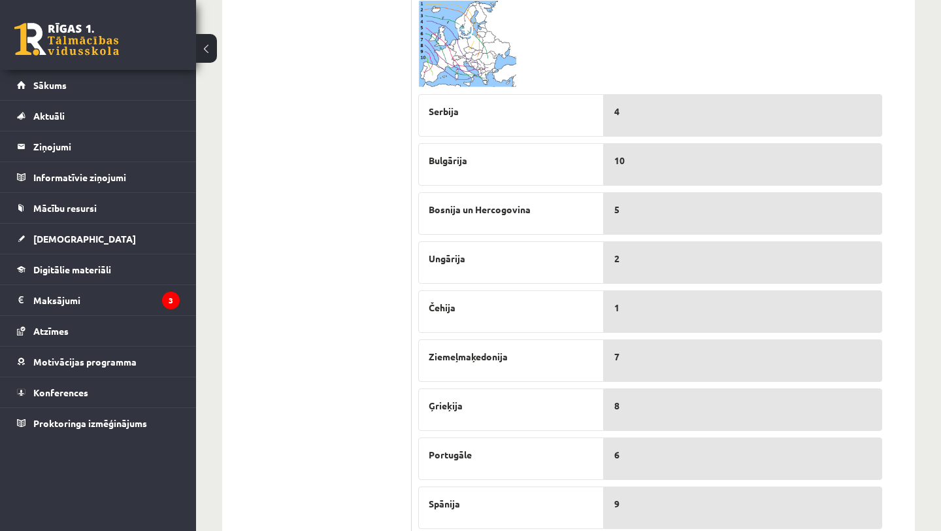
click at [476, 33] on span at bounding box center [468, 32] width 21 height 21
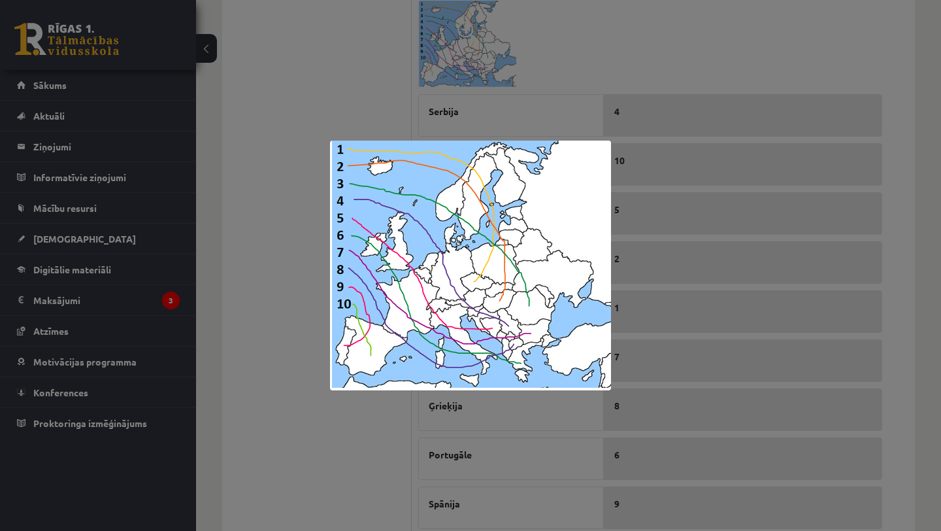
click at [662, 337] on div at bounding box center [470, 265] width 941 height 531
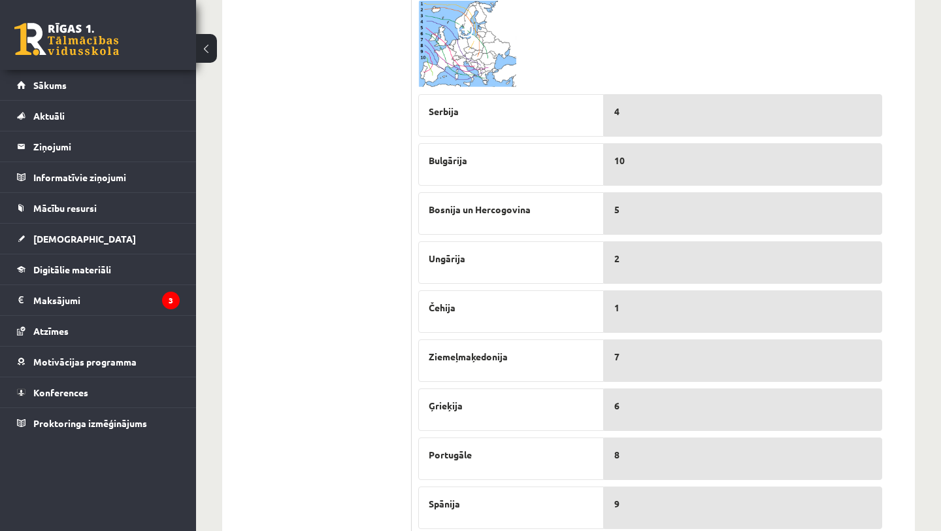
click at [490, 67] on img at bounding box center [467, 44] width 98 height 87
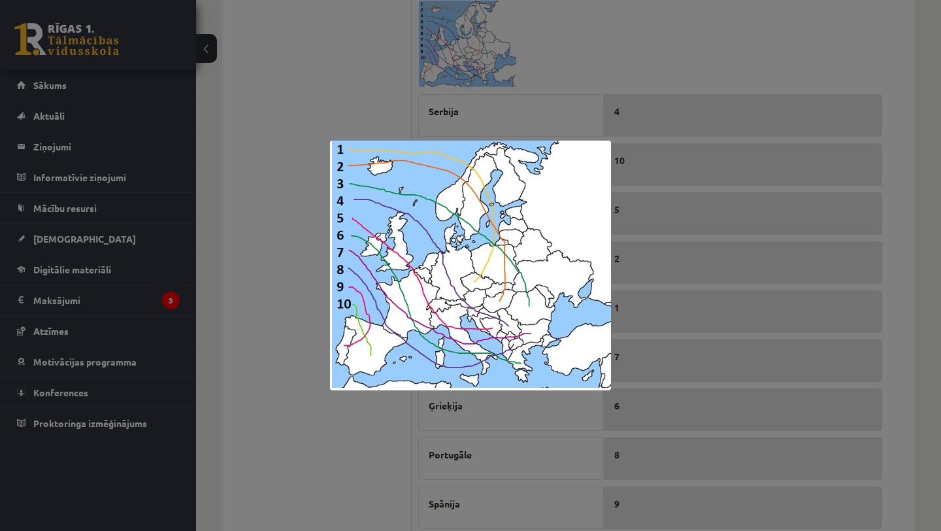
click at [704, 288] on div at bounding box center [470, 265] width 941 height 531
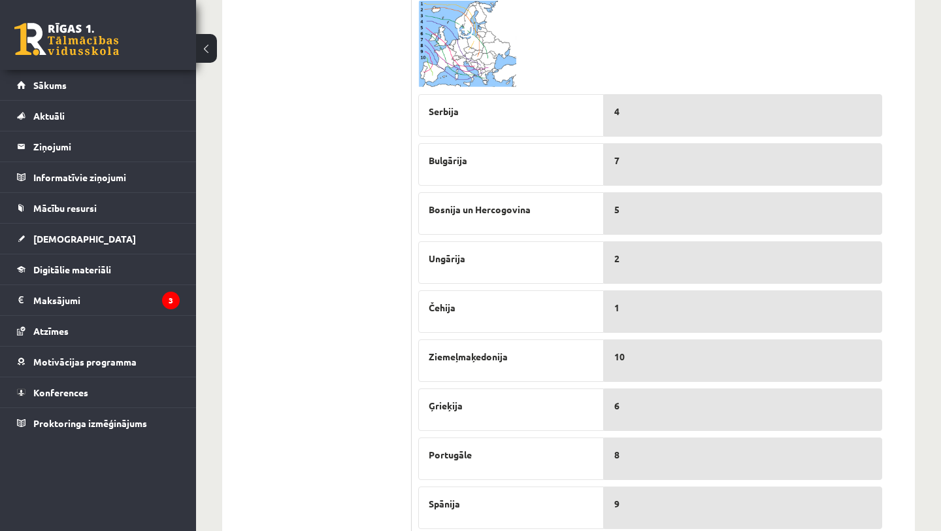
click at [487, 75] on img at bounding box center [467, 44] width 98 height 87
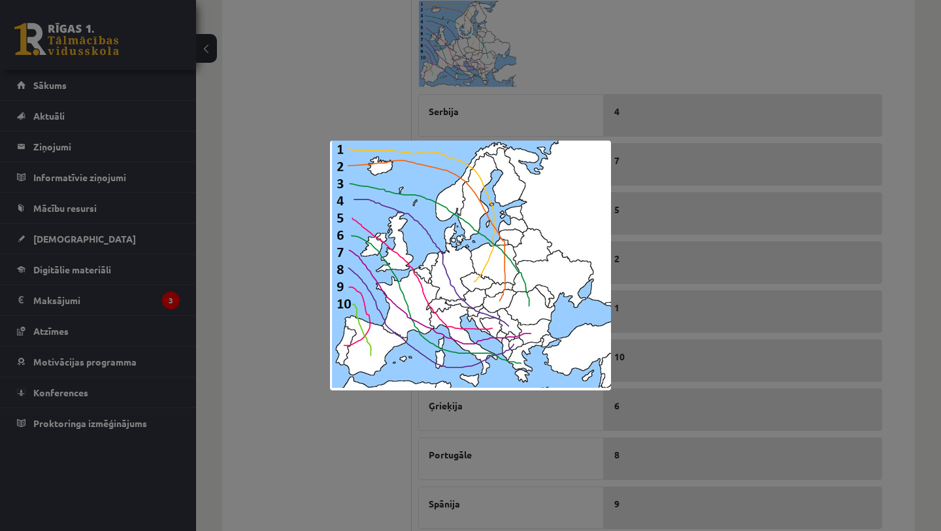
click at [641, 376] on div at bounding box center [470, 265] width 941 height 531
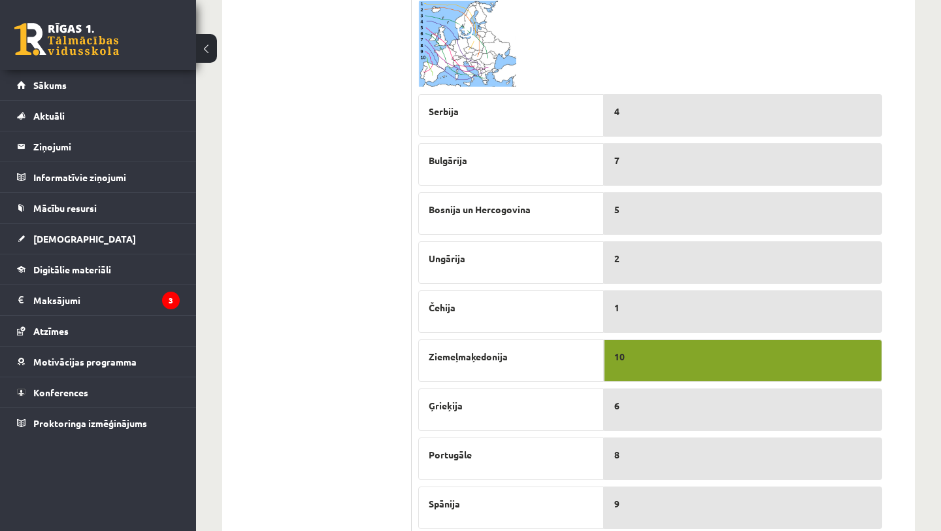
drag, startPoint x: 694, startPoint y: 453, endPoint x: 702, endPoint y: 352, distance: 101.6
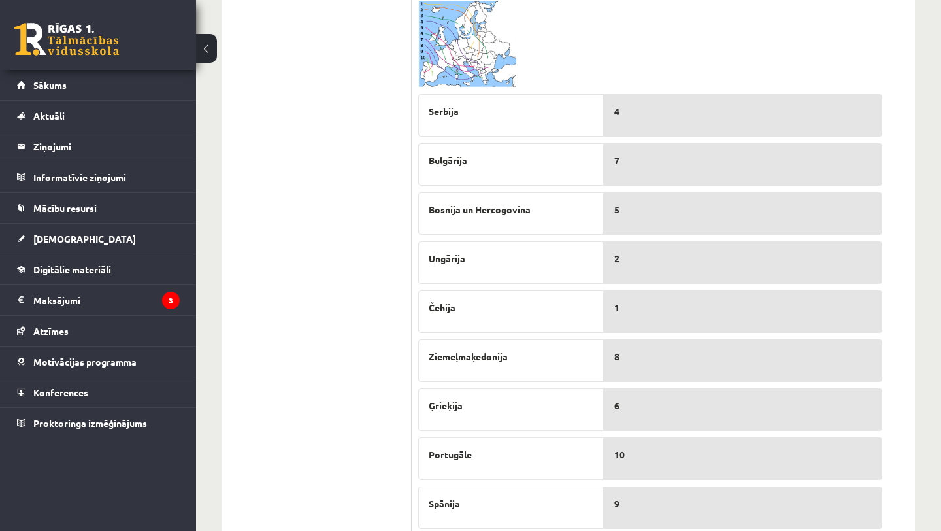
click at [463, 84] on img at bounding box center [467, 44] width 98 height 87
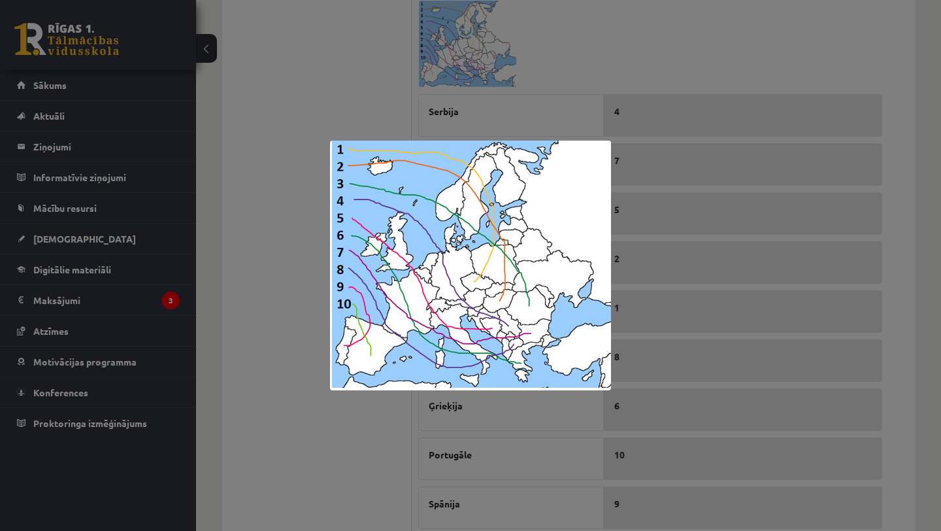
click at [419, 97] on div at bounding box center [470, 265] width 941 height 531
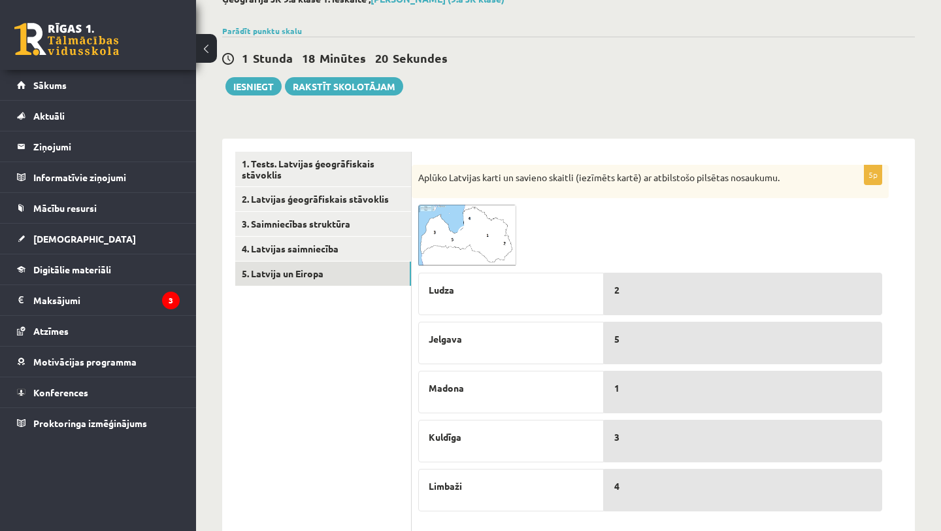
scroll to position [84, 0]
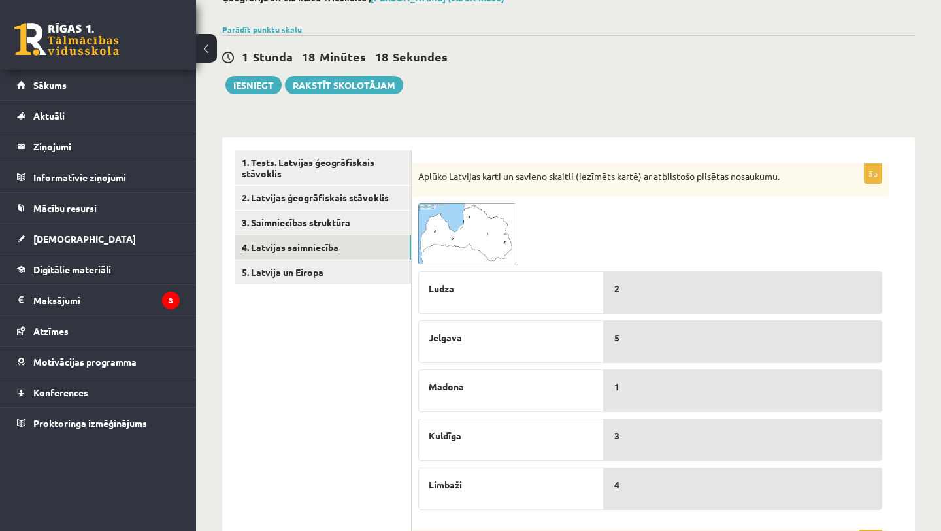
click at [368, 252] on link "4. Latvijas saimniecība" at bounding box center [323, 247] width 176 height 24
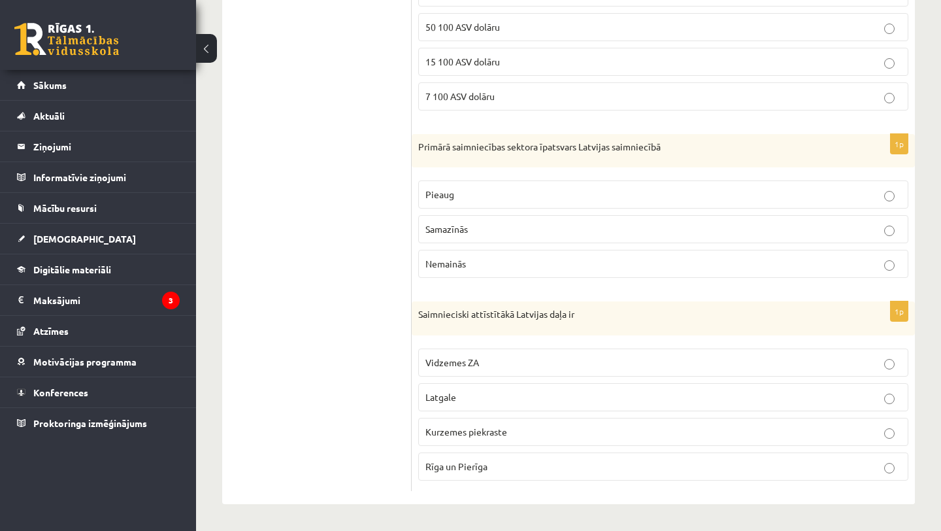
scroll to position [0, 0]
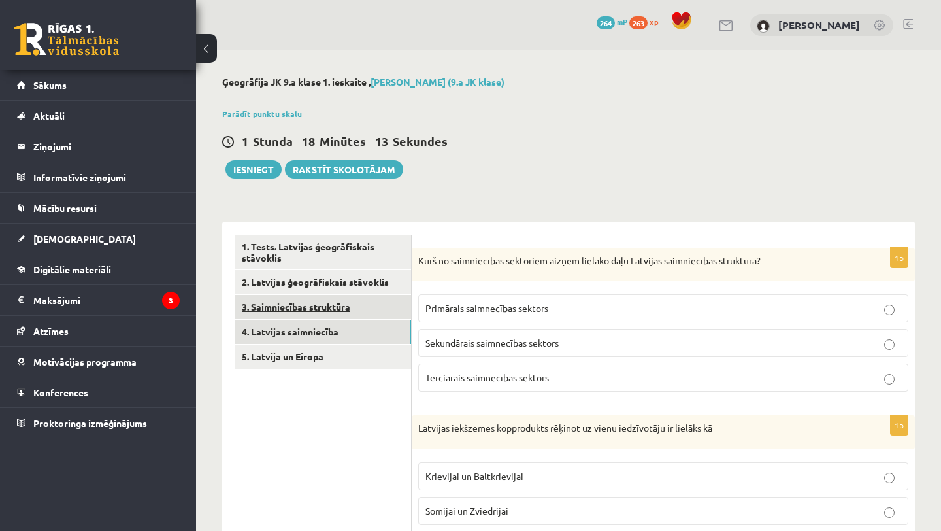
click at [373, 307] on link "3. Saimniecības struktūra" at bounding box center [323, 307] width 176 height 24
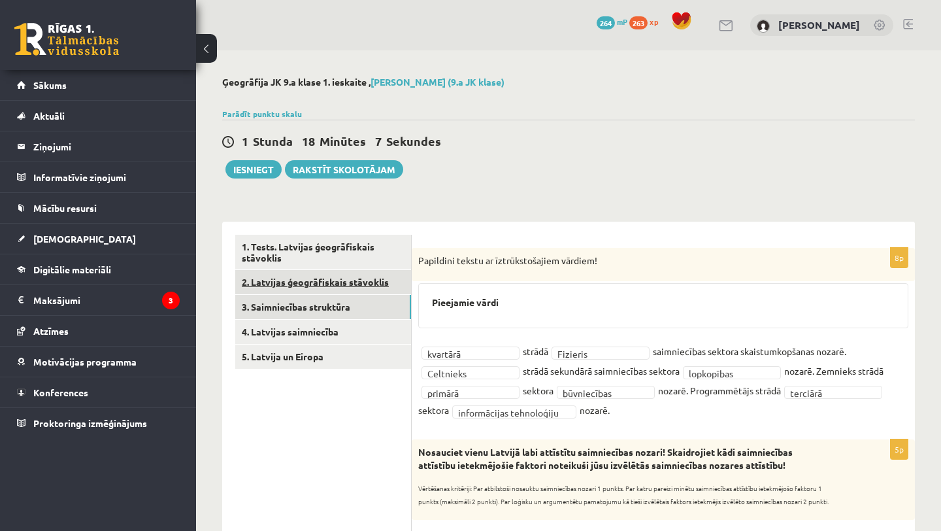
click at [313, 279] on link "2. Latvijas ģeogrāfiskais stāvoklis" at bounding box center [323, 282] width 176 height 24
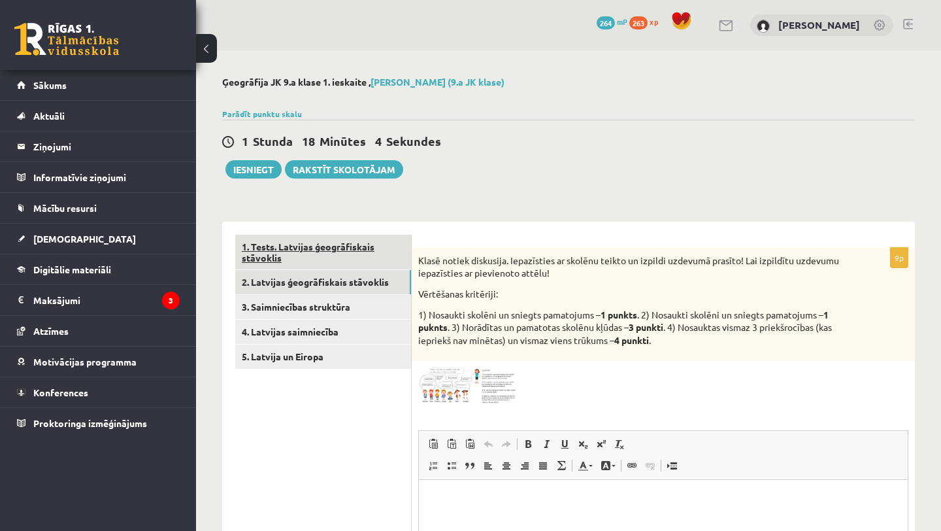
click at [396, 259] on link "1. Tests. Latvijas ģeogrāfiskais stāvoklis" at bounding box center [323, 252] width 176 height 35
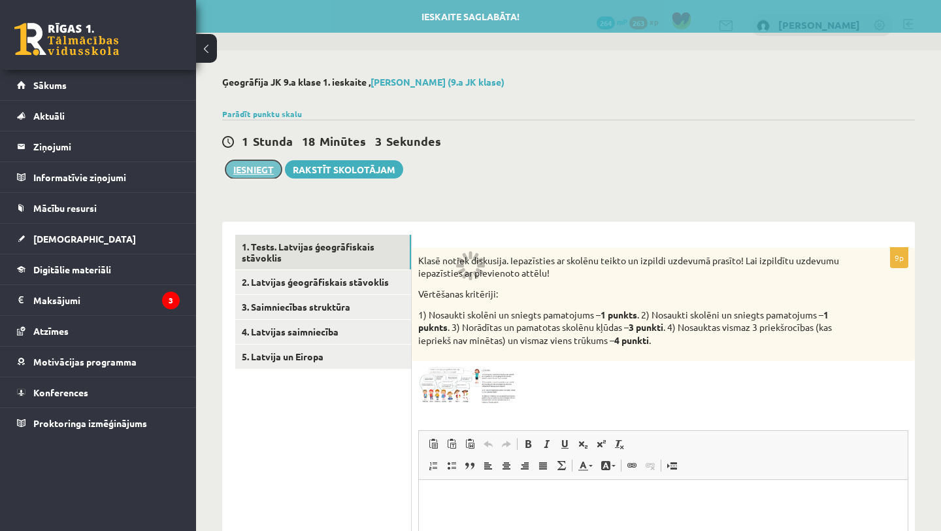
click at [245, 171] on button "Iesniegt" at bounding box center [254, 169] width 56 height 18
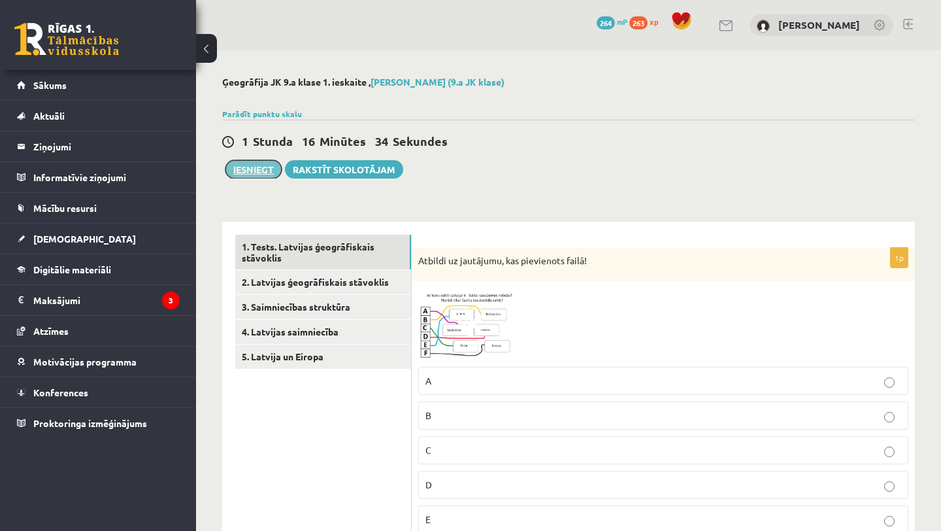
click at [246, 175] on button "Iesniegt" at bounding box center [254, 169] width 56 height 18
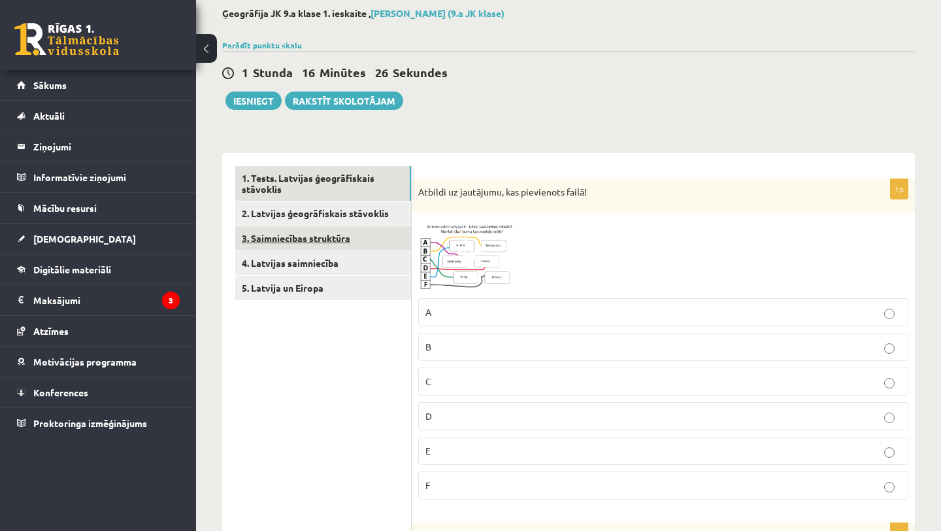
scroll to position [71, 0]
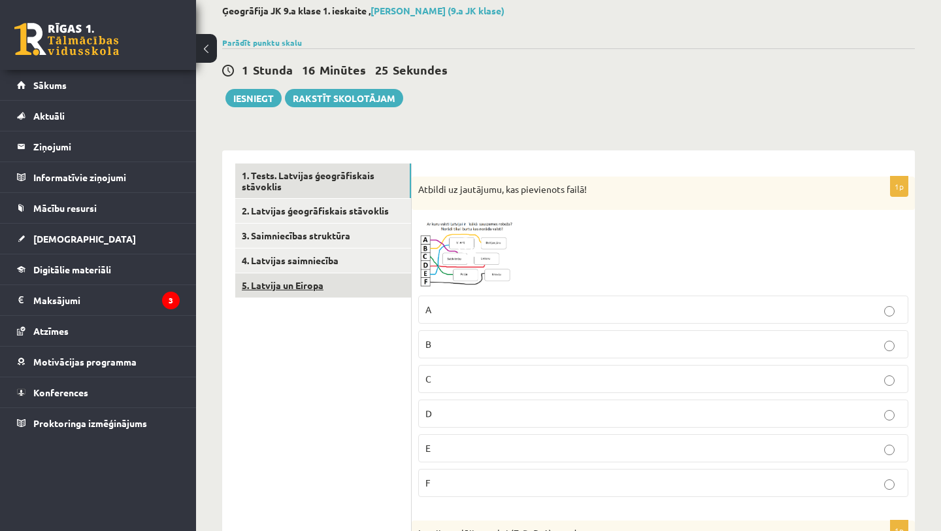
click at [292, 295] on link "5. Latvija un Eiropa" at bounding box center [323, 285] width 176 height 24
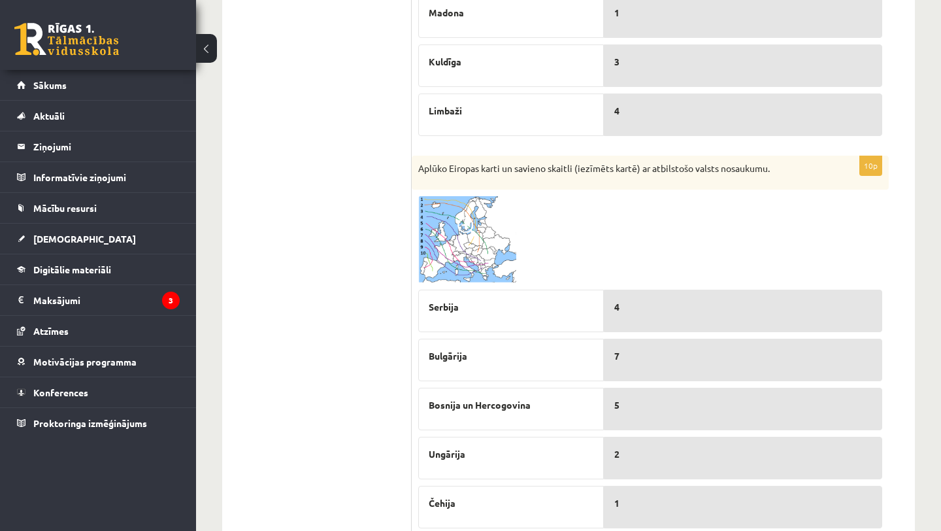
scroll to position [0, 0]
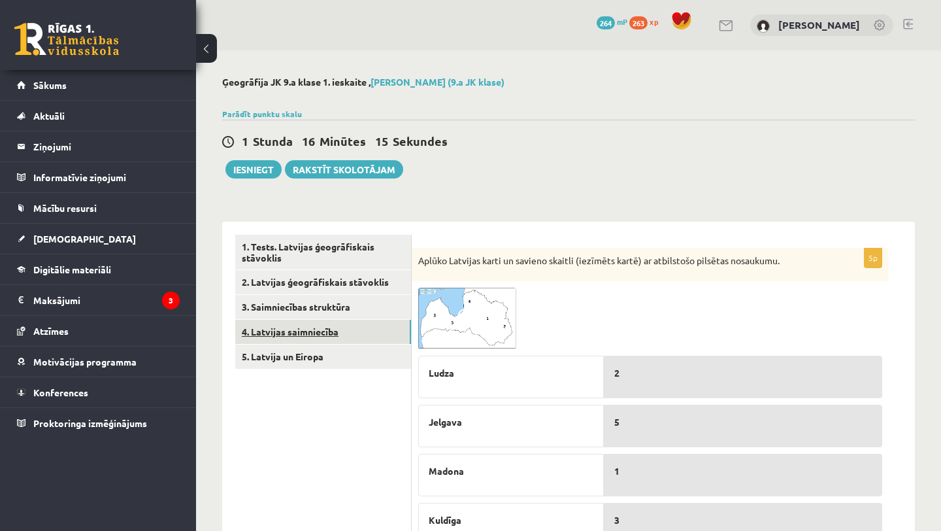
click at [320, 332] on link "4. Latvijas saimniecība" at bounding box center [323, 332] width 176 height 24
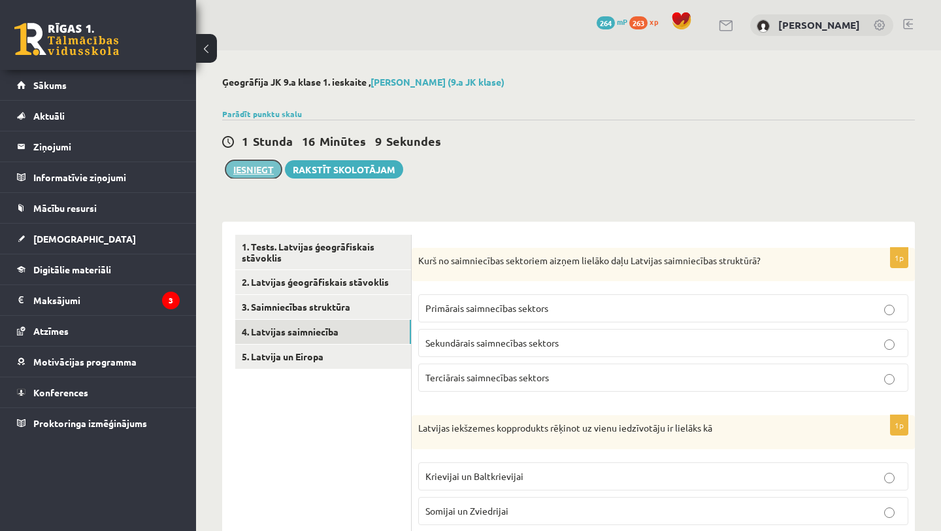
click at [241, 166] on button "Iesniegt" at bounding box center [254, 169] width 56 height 18
click at [343, 258] on link "1. Tests. Latvijas ģeogrāfiskais stāvoklis" at bounding box center [323, 252] width 176 height 35
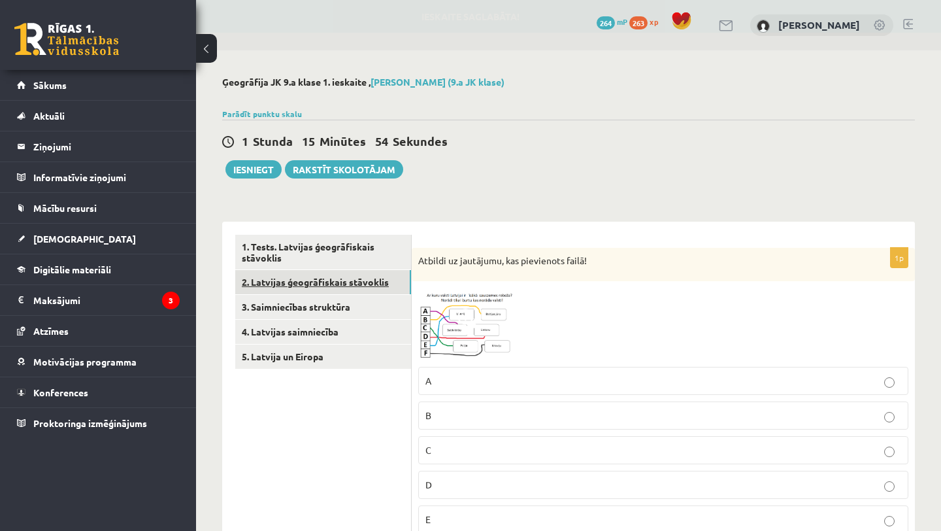
click at [315, 279] on link "2. Latvijas ģeogrāfiskais stāvoklis" at bounding box center [323, 282] width 176 height 24
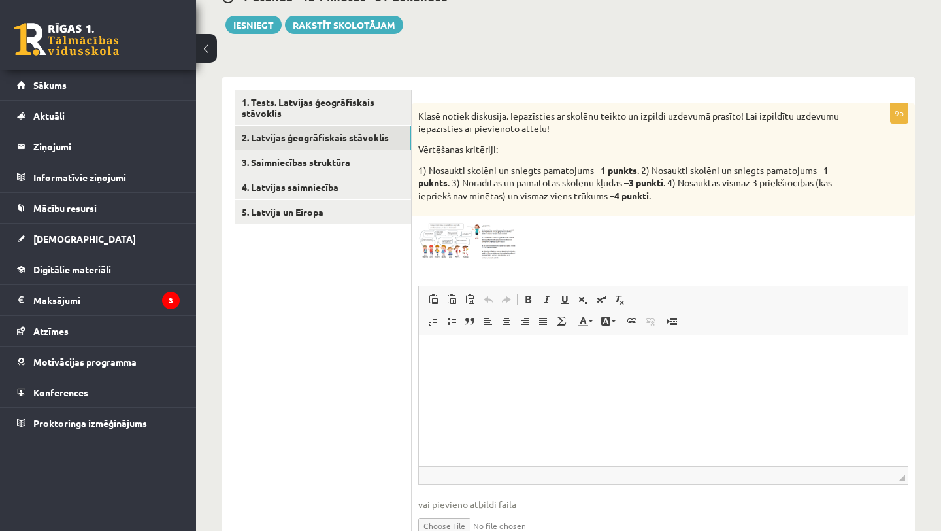
scroll to position [148, 0]
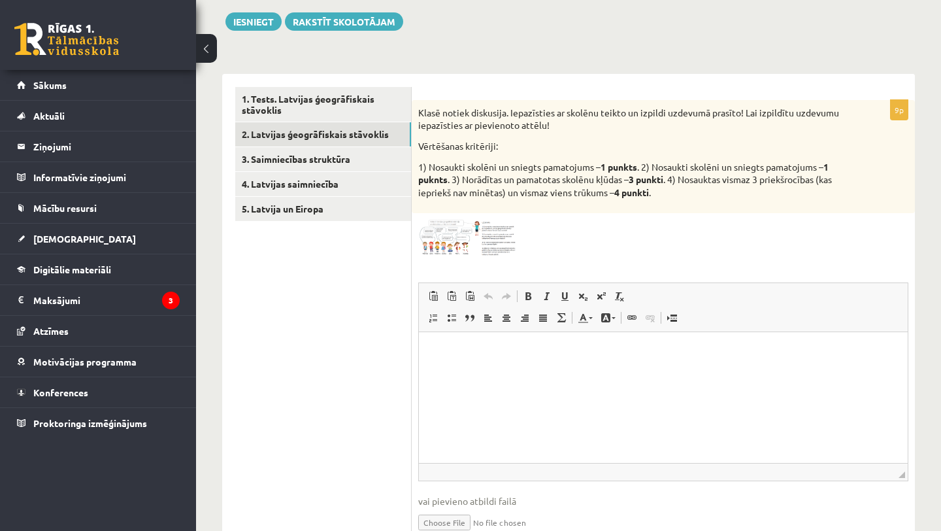
click at [463, 240] on img at bounding box center [467, 238] width 98 height 37
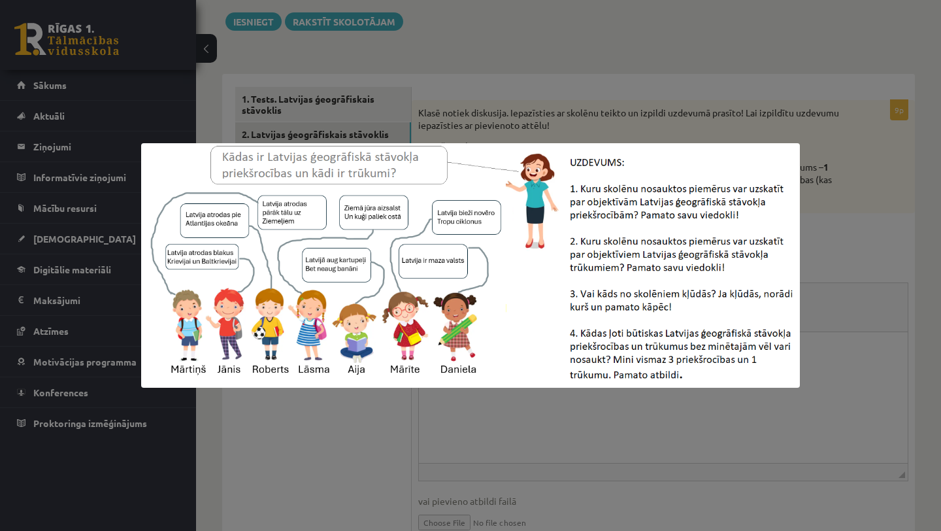
click at [671, 134] on div at bounding box center [470, 265] width 941 height 531
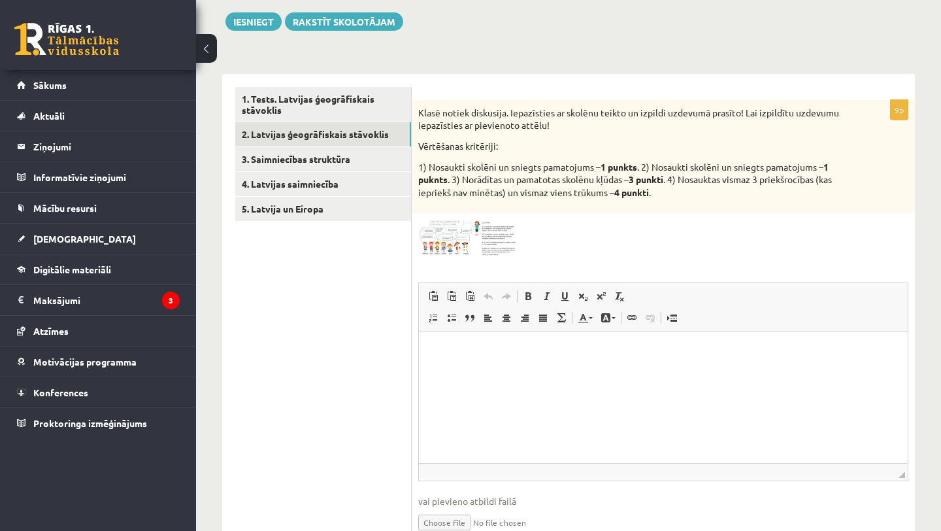
click at [458, 239] on img at bounding box center [467, 238] width 98 height 37
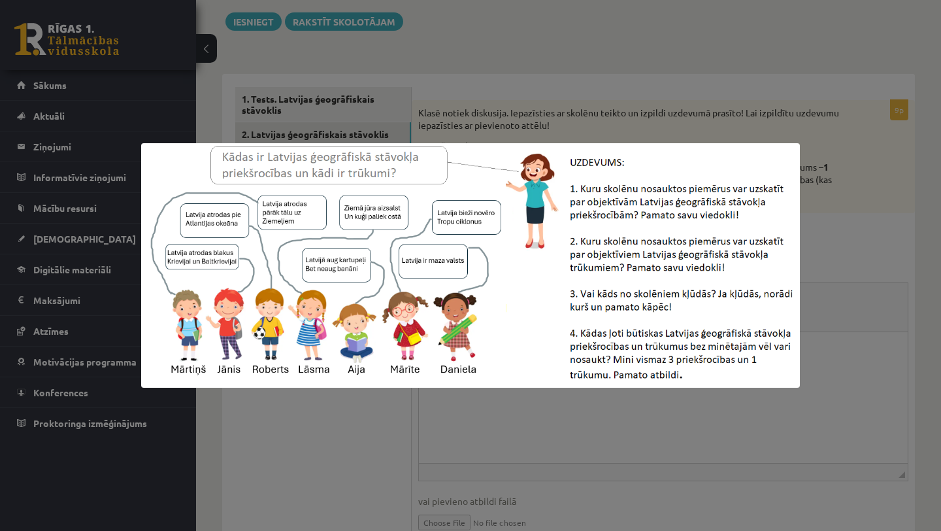
click at [890, 361] on div at bounding box center [470, 265] width 941 height 531
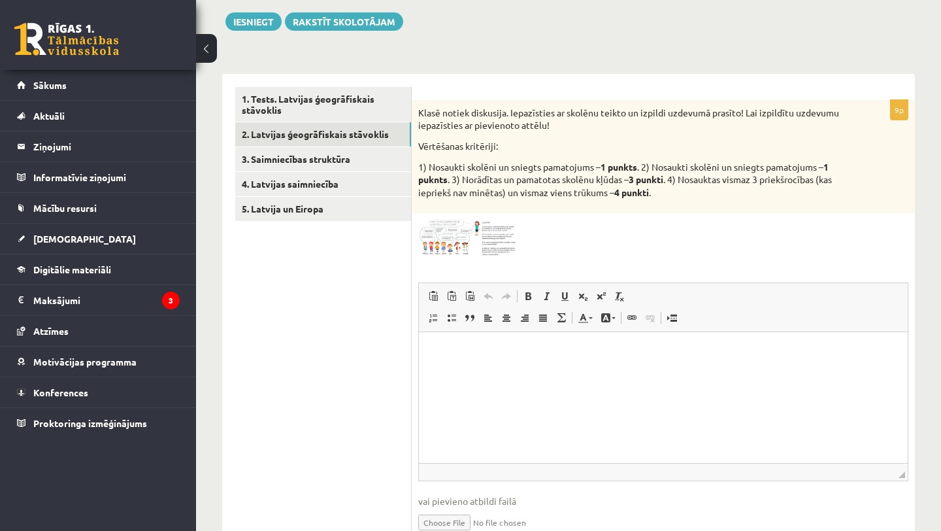
click at [706, 372] on html at bounding box center [663, 352] width 489 height 40
click at [666, 372] on html at bounding box center [663, 352] width 489 height 40
click at [488, 237] on img at bounding box center [467, 238] width 98 height 37
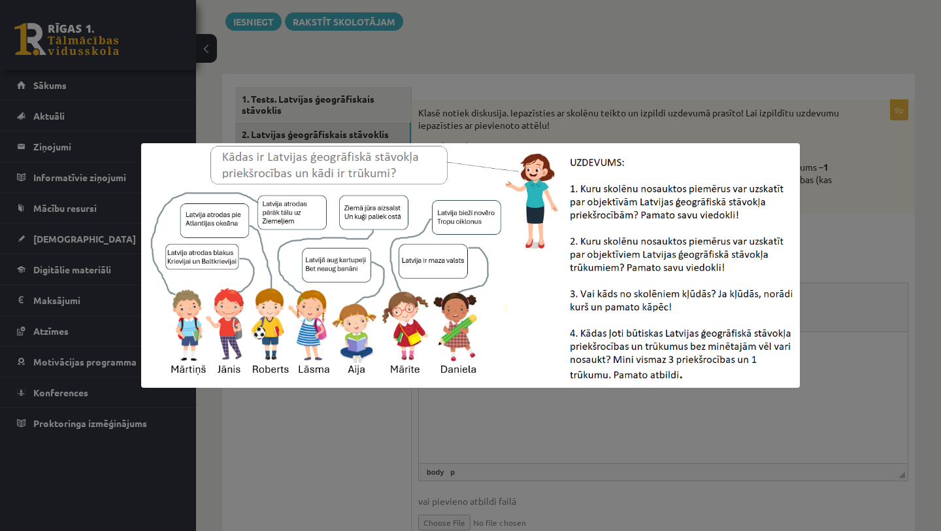
click at [315, 106] on div at bounding box center [470, 265] width 941 height 531
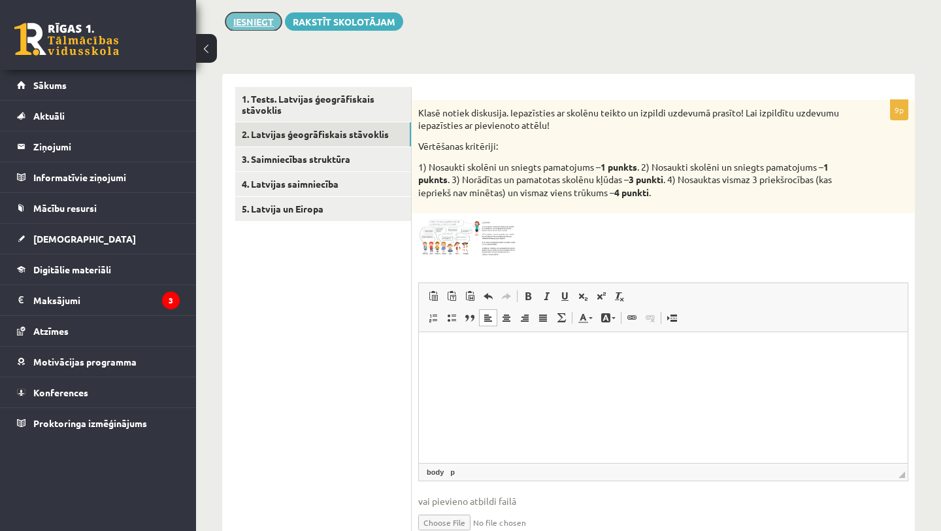
click at [274, 17] on button "Iesniegt" at bounding box center [254, 21] width 56 height 18
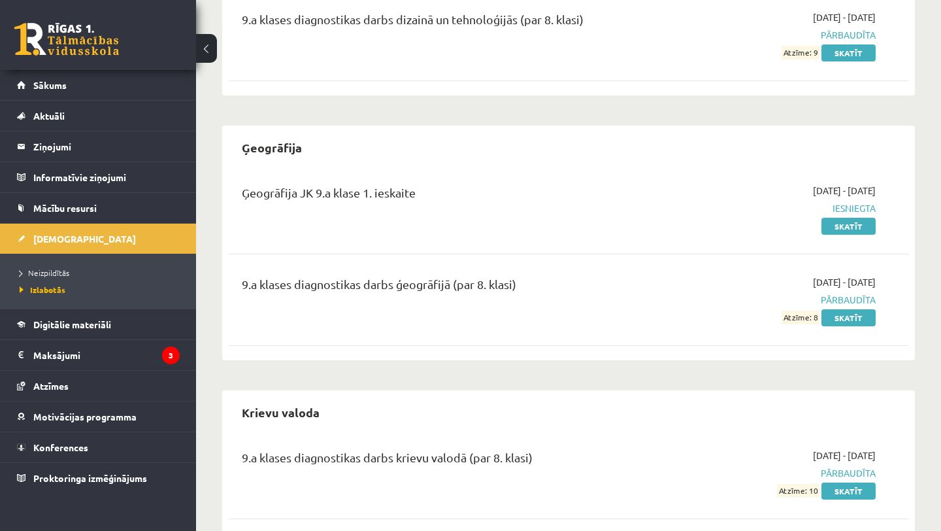
scroll to position [567, 0]
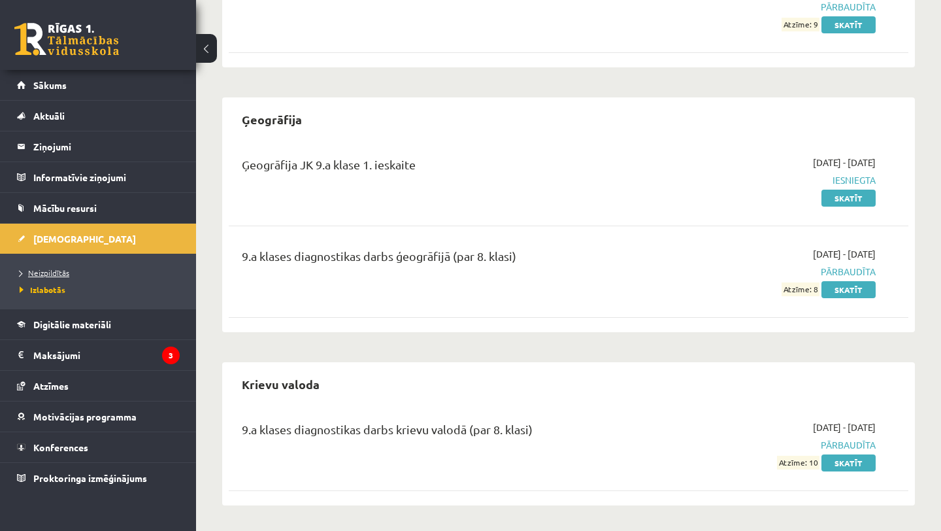
click at [73, 277] on link "Neizpildītās" at bounding box center [101, 273] width 163 height 12
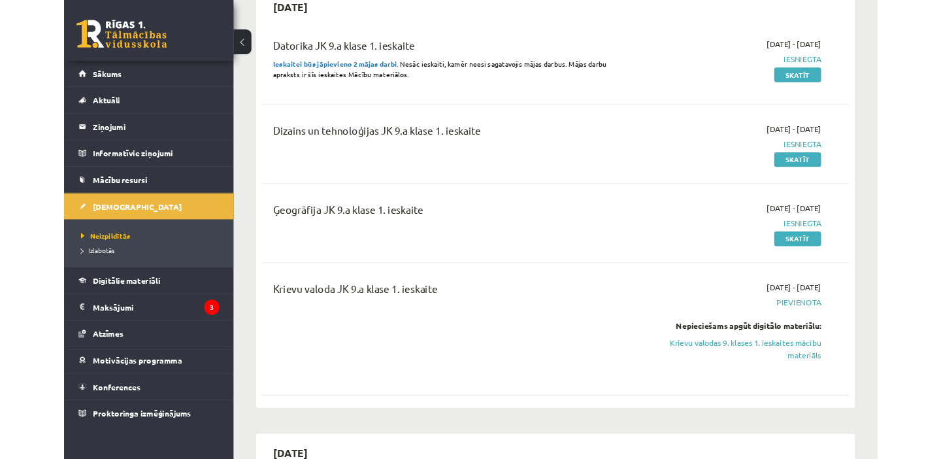
scroll to position [152, 0]
